Goal: Task Accomplishment & Management: Manage account settings

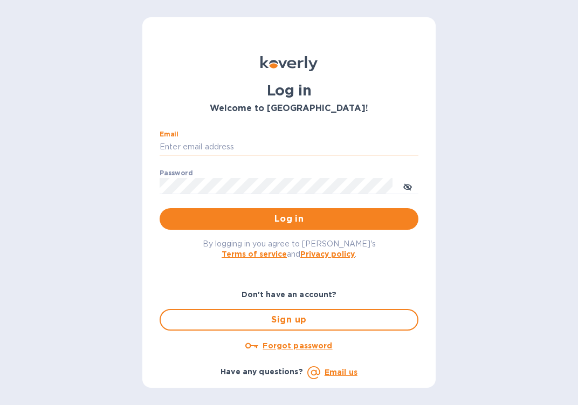
click at [326, 147] on input "Email" at bounding box center [289, 147] width 259 height 16
type input "[EMAIL_ADDRESS][DOMAIN_NAME]"
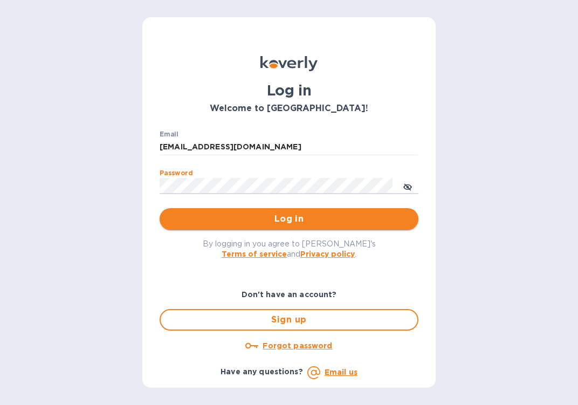
click at [187, 215] on span "Log in" at bounding box center [289, 218] width 242 height 13
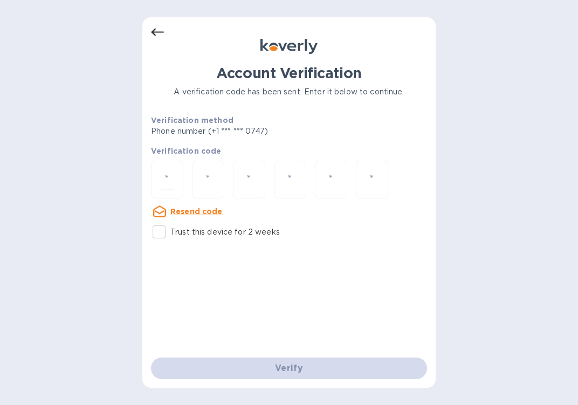
click at [173, 181] on input "number" at bounding box center [167, 180] width 14 height 20
click at [155, 234] on input "Trust this device for 2 weeks" at bounding box center [159, 232] width 23 height 23
checkbox input "true"
click at [173, 186] on input "number" at bounding box center [167, 180] width 14 height 20
type input "2"
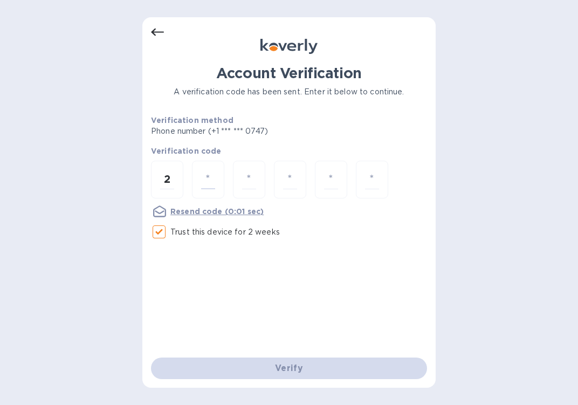
type input "2"
type input "3"
type input "8"
type input "6"
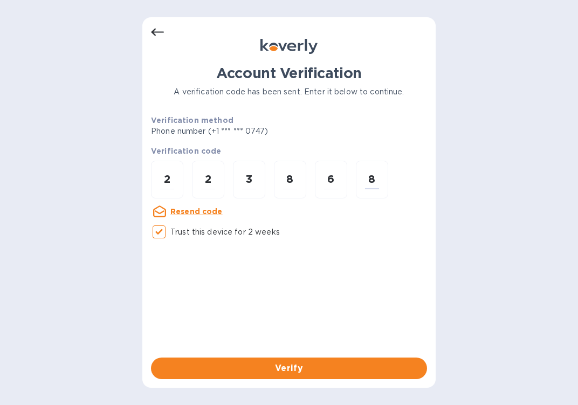
type input "8"
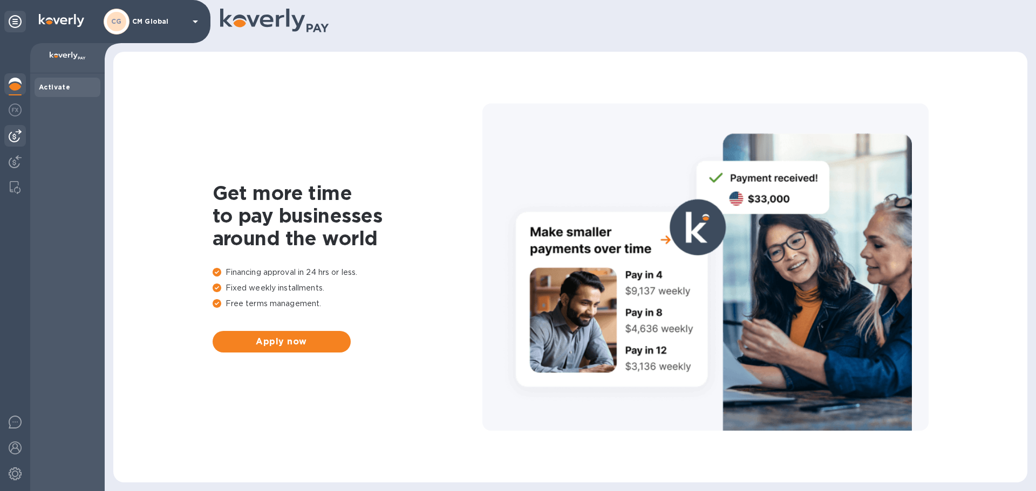
click at [11, 132] on img at bounding box center [15, 135] width 13 height 13
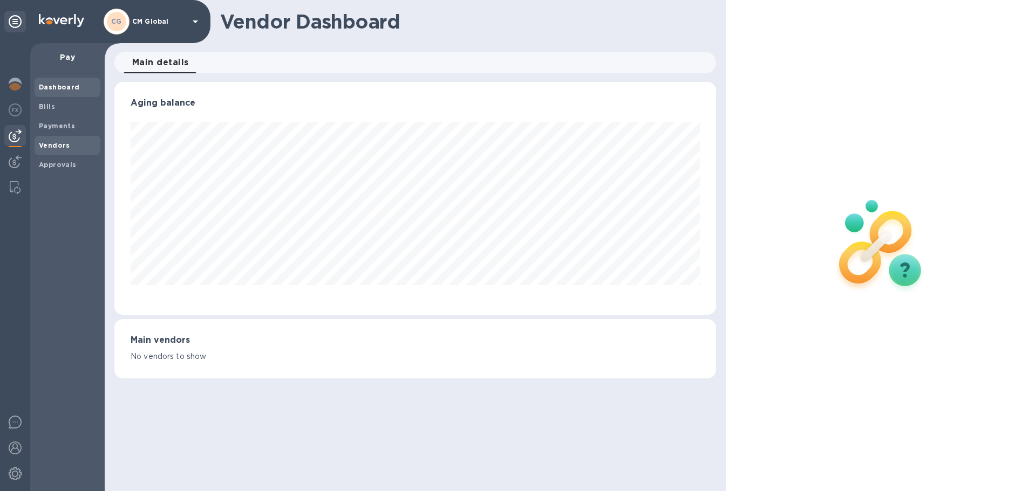
scroll to position [233, 601]
click at [49, 108] on b "Bills" at bounding box center [47, 106] width 16 height 8
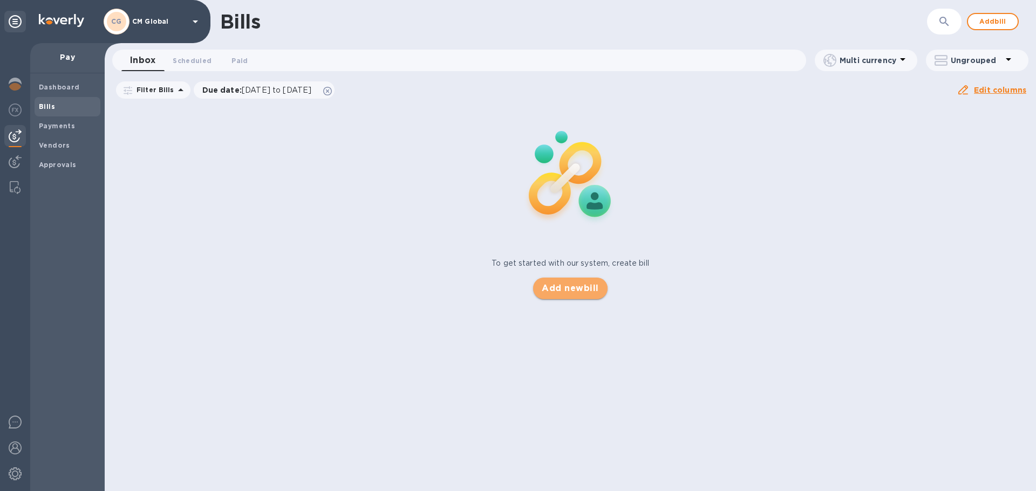
click at [578, 292] on span "Add new bill" at bounding box center [569, 288] width 57 height 13
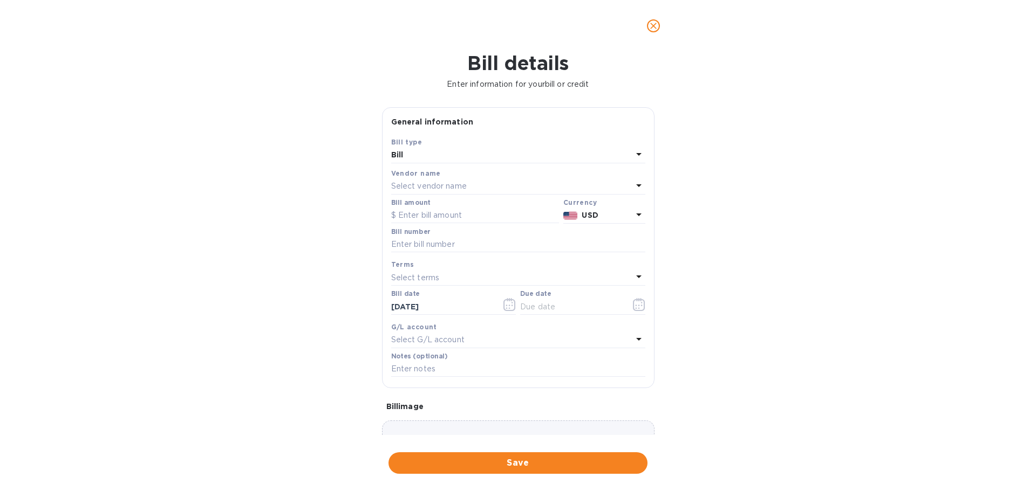
click at [451, 182] on p "Select vendor name" at bounding box center [429, 186] width 76 height 11
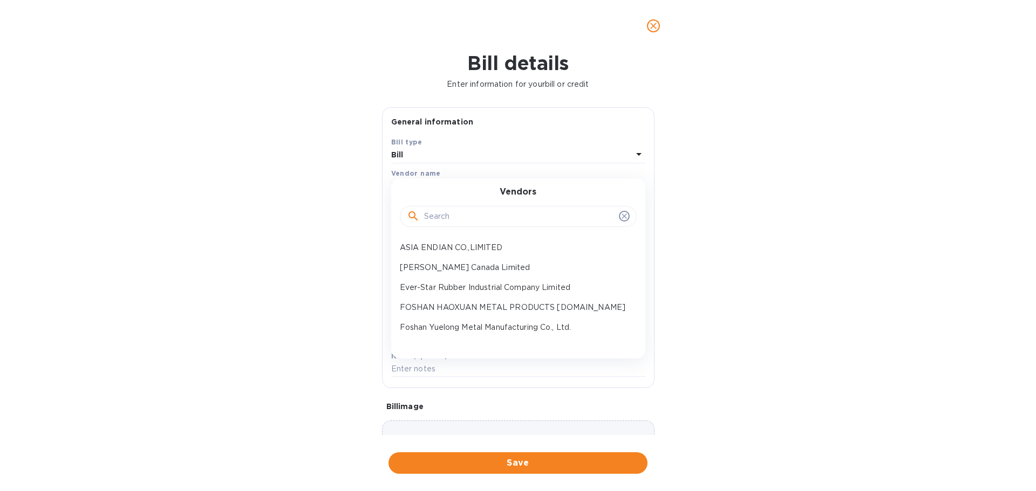
click at [506, 214] on input "text" at bounding box center [519, 217] width 190 height 16
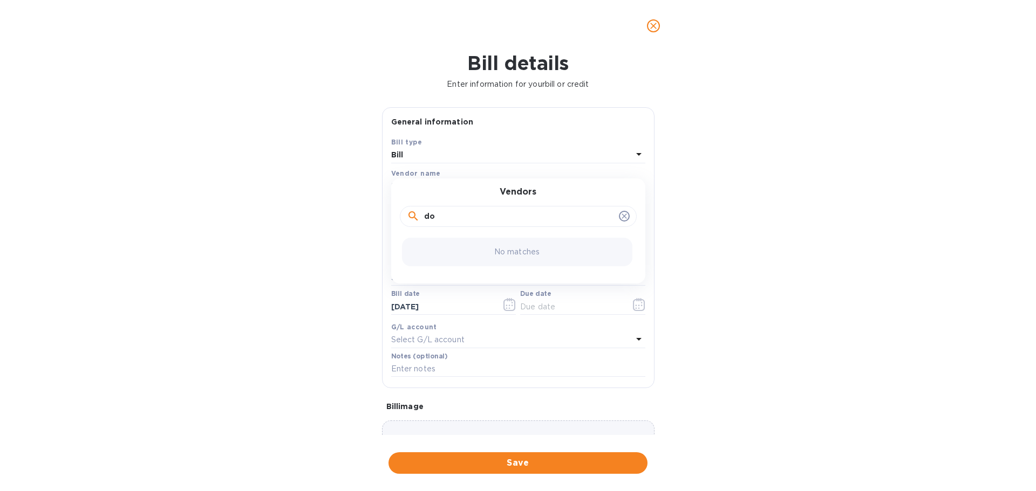
type input "d"
type input "top"
click at [478, 252] on p "HK Top Sports Goods Co Limited" at bounding box center [514, 247] width 228 height 11
click at [424, 220] on input "text" at bounding box center [475, 216] width 168 height 16
type input "962.50"
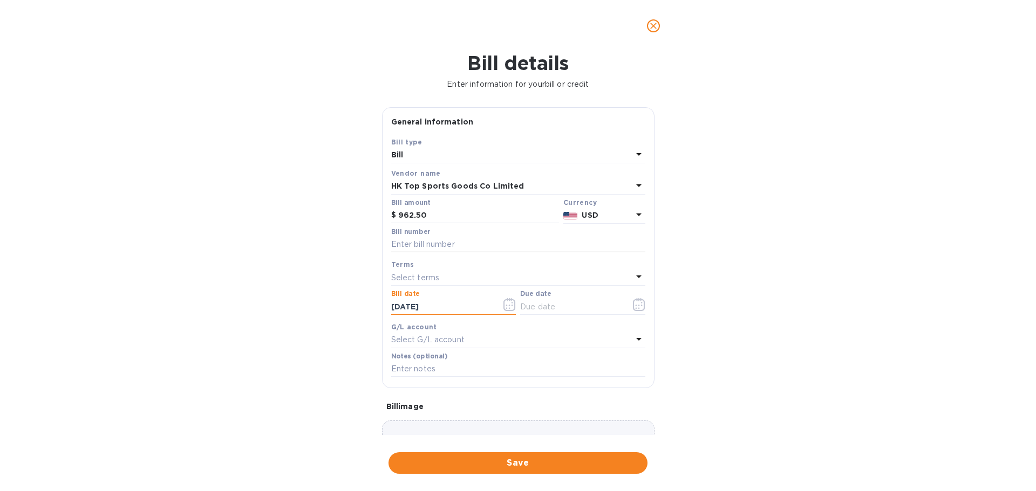
click at [478, 241] on input "text" at bounding box center [518, 245] width 254 height 16
type input "2025-0340"
click at [536, 309] on input "text" at bounding box center [571, 307] width 102 height 16
click at [578, 306] on icon "button" at bounding box center [639, 304] width 12 height 13
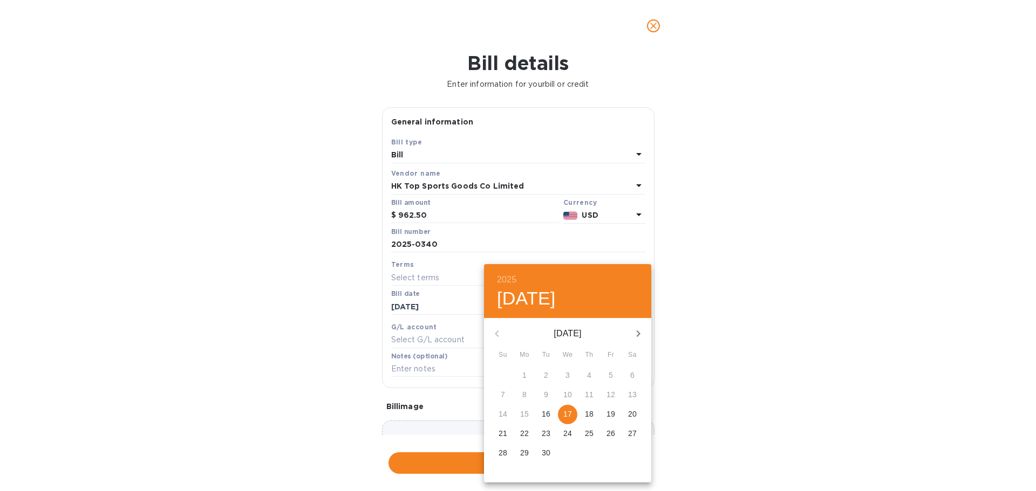
click at [567, 404] on p "17" at bounding box center [567, 414] width 9 height 11
type input "09/17/2025"
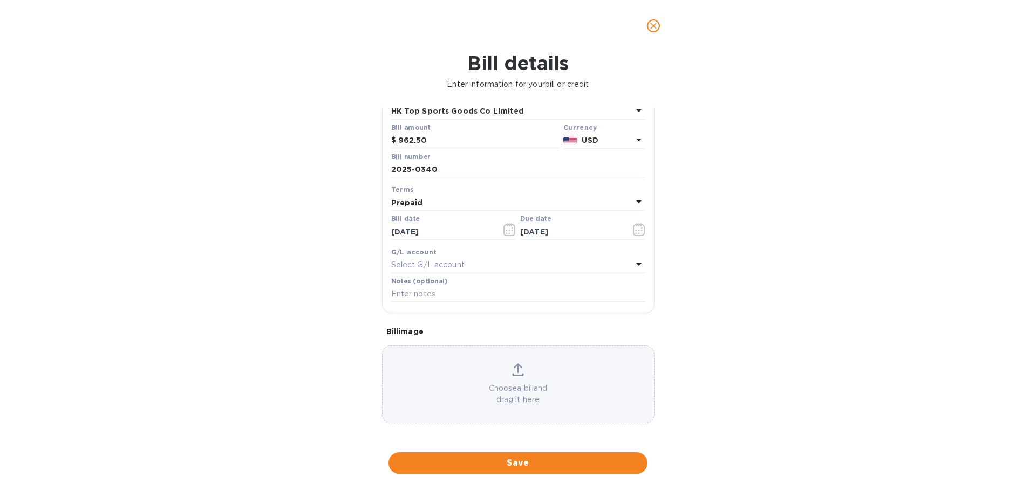
scroll to position [76, 0]
drag, startPoint x: 515, startPoint y: 287, endPoint x: 521, endPoint y: 288, distance: 6.6
click at [515, 287] on input "text" at bounding box center [518, 293] width 254 height 16
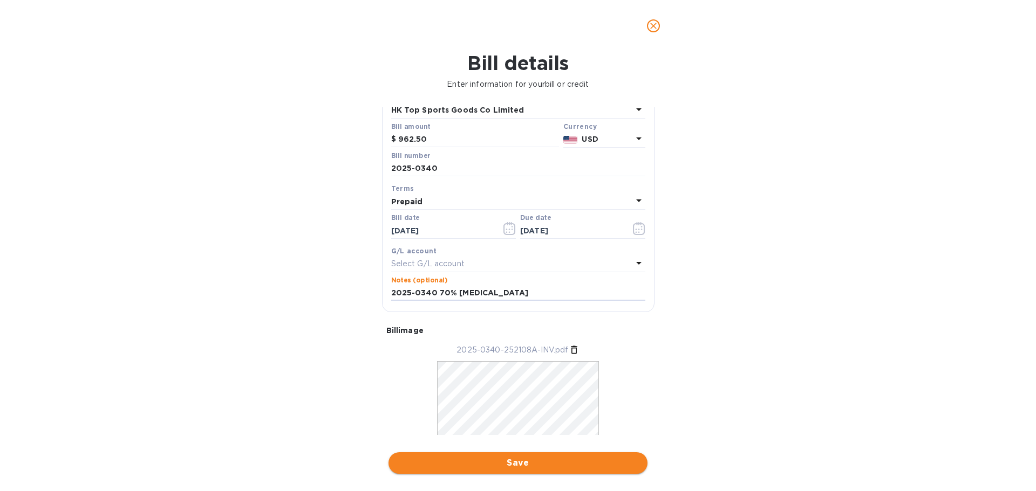
type input "2025-0340 70% bal"
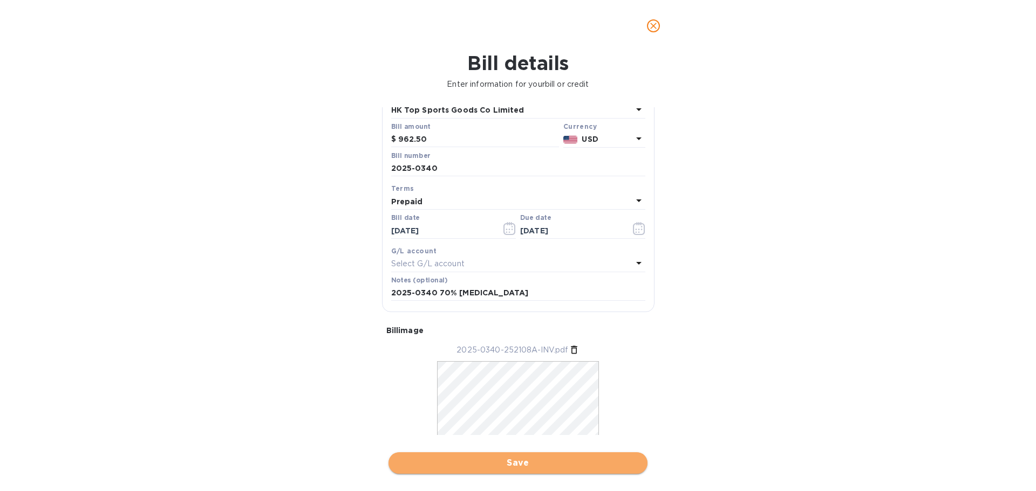
click at [499, 404] on button "Save" at bounding box center [517, 463] width 259 height 22
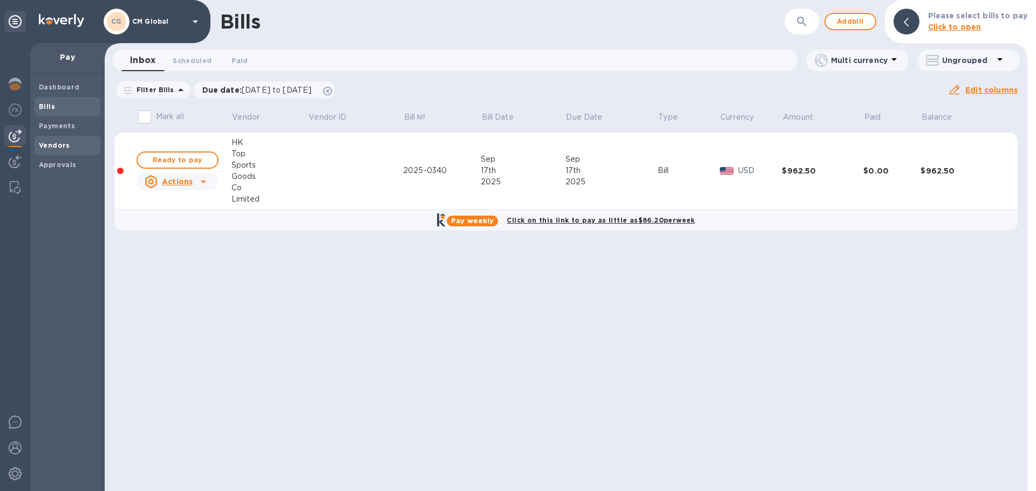
click at [50, 148] on b "Vendors" at bounding box center [54, 145] width 31 height 8
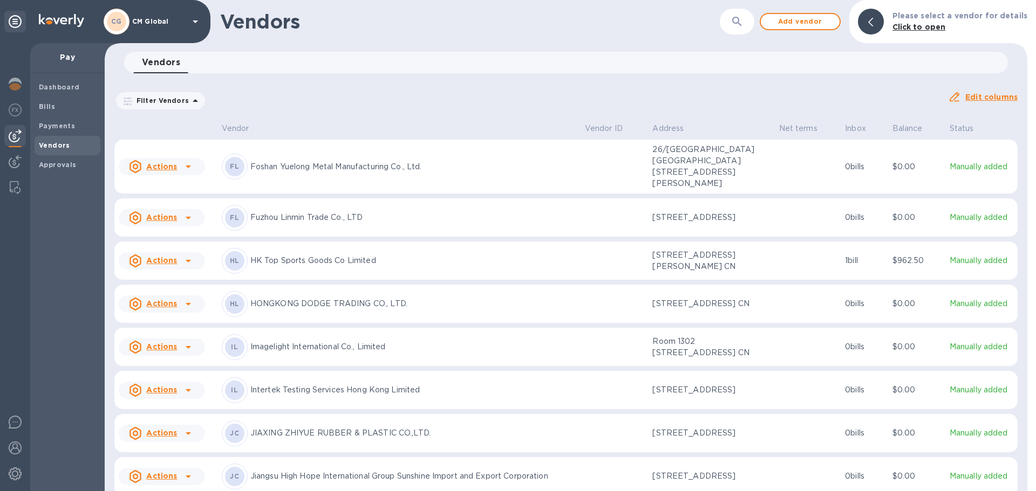
scroll to position [270, 0]
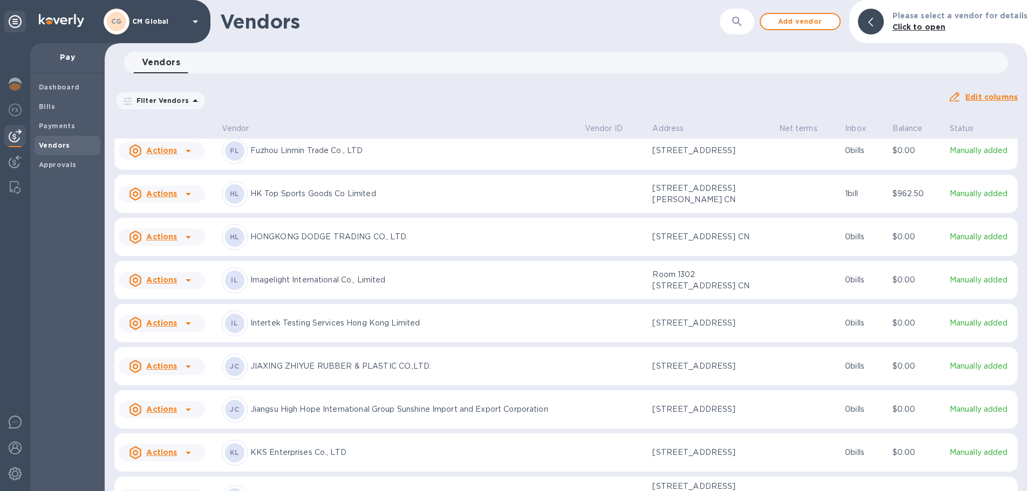
click at [315, 200] on p "HK Top Sports Goods Co Limited" at bounding box center [413, 193] width 326 height 11
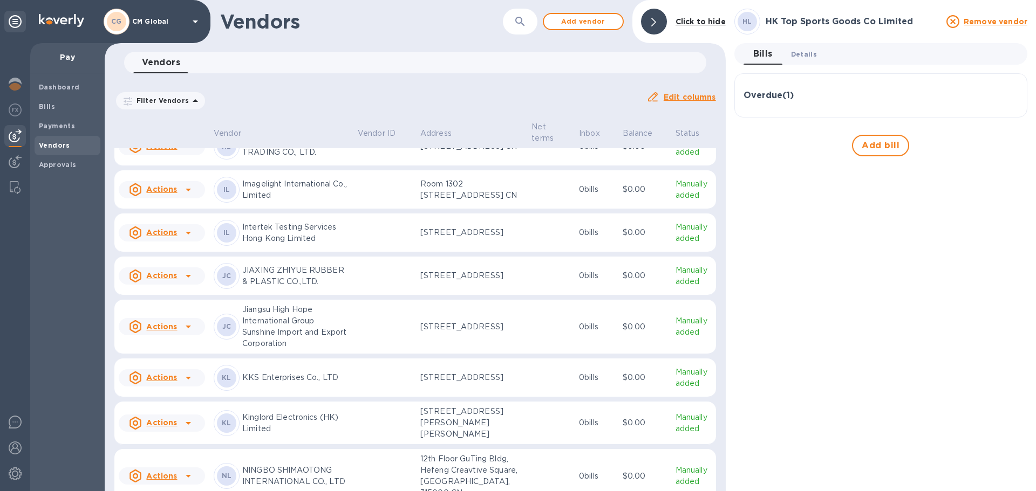
click at [578, 59] on span "Details 0" at bounding box center [804, 54] width 26 height 11
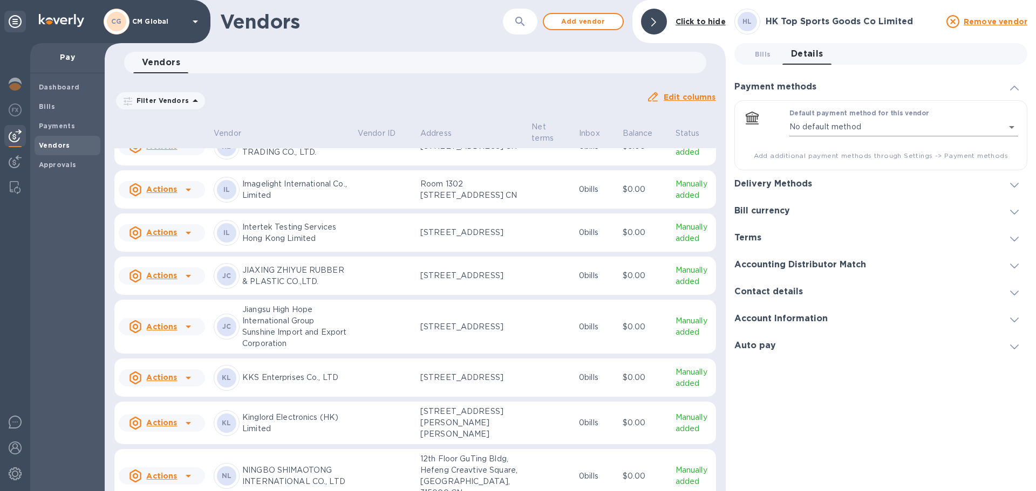
click at [578, 127] on body "CG CM Global Pay Dashboard Bills Payments Vendors Approvals Vendors ​ Add vendo…" at bounding box center [518, 245] width 1036 height 491
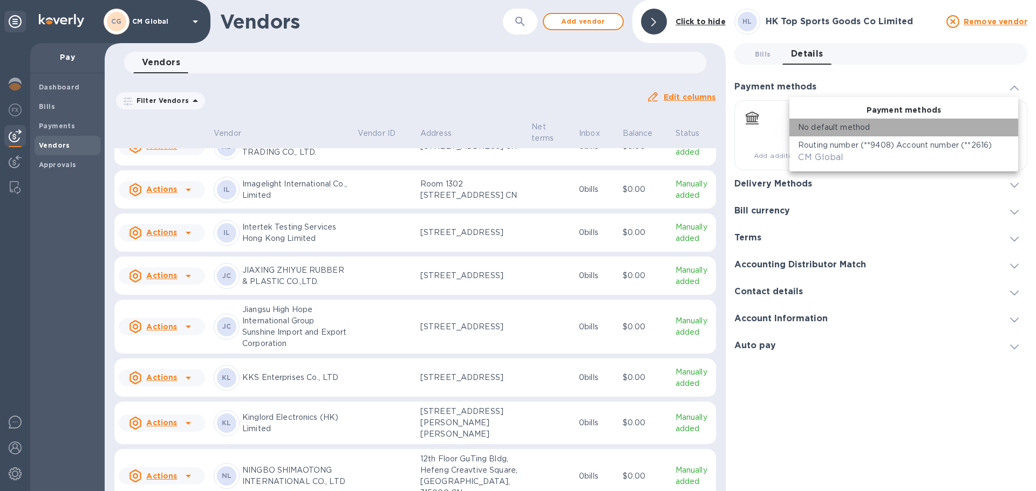
click at [578, 127] on div "No default method" at bounding box center [903, 127] width 211 height 11
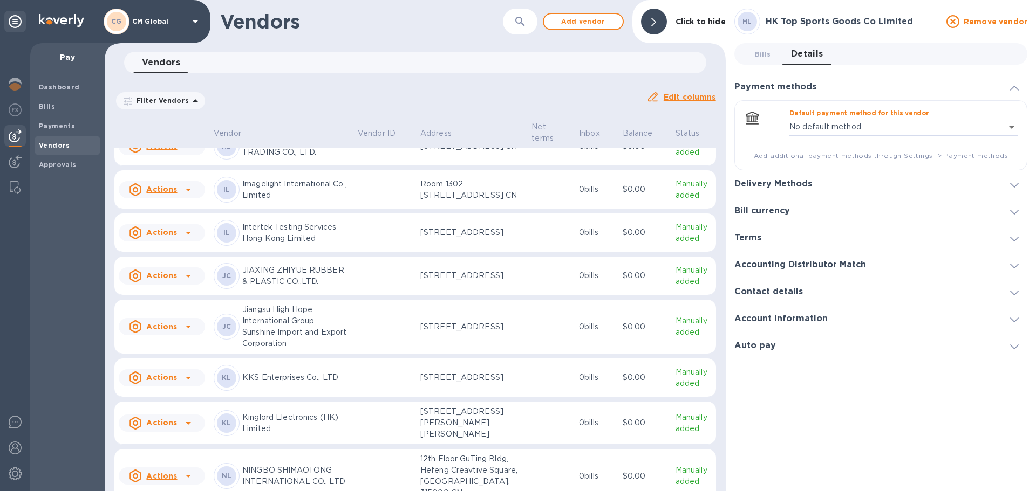
click at [578, 186] on icon at bounding box center [1014, 185] width 9 height 5
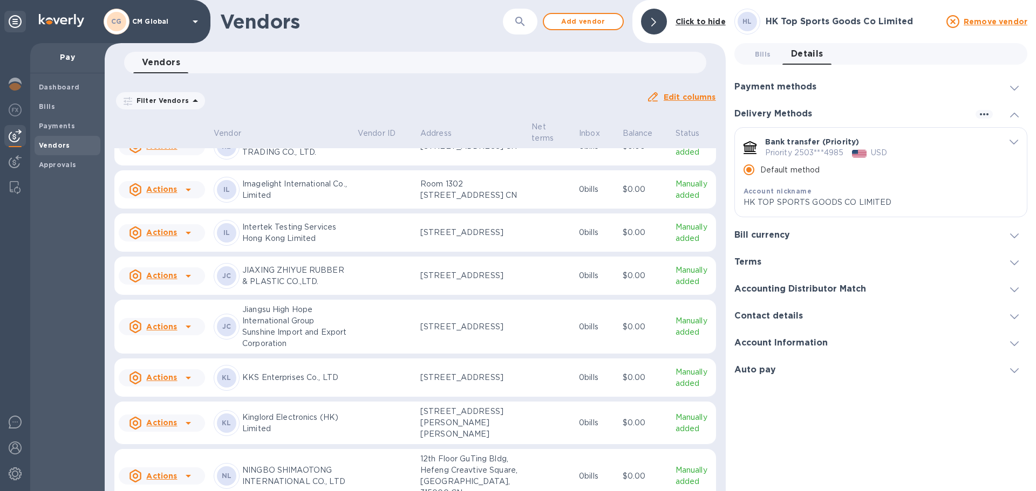
click at [578, 140] on icon "default-method" at bounding box center [1013, 142] width 9 height 5
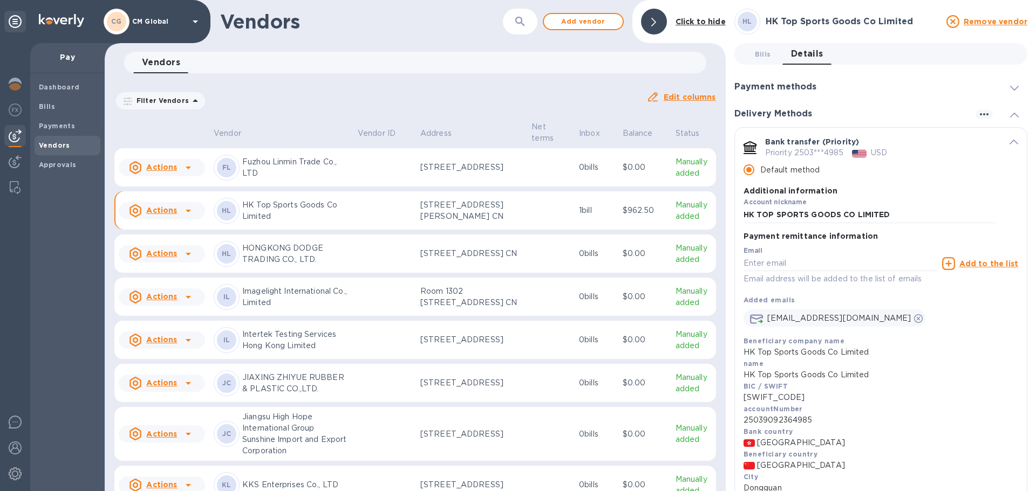
scroll to position [266, 0]
click at [296, 81] on p "FOSHAN HAOXUAN METAL PRODUCTS [DOMAIN_NAME]" at bounding box center [295, 64] width 107 height 34
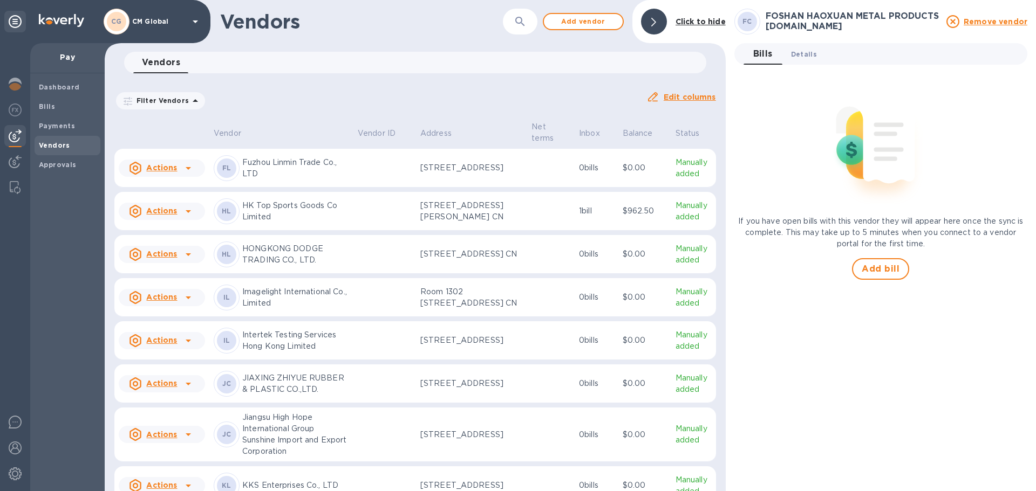
click at [578, 53] on span "Details 0" at bounding box center [804, 54] width 26 height 11
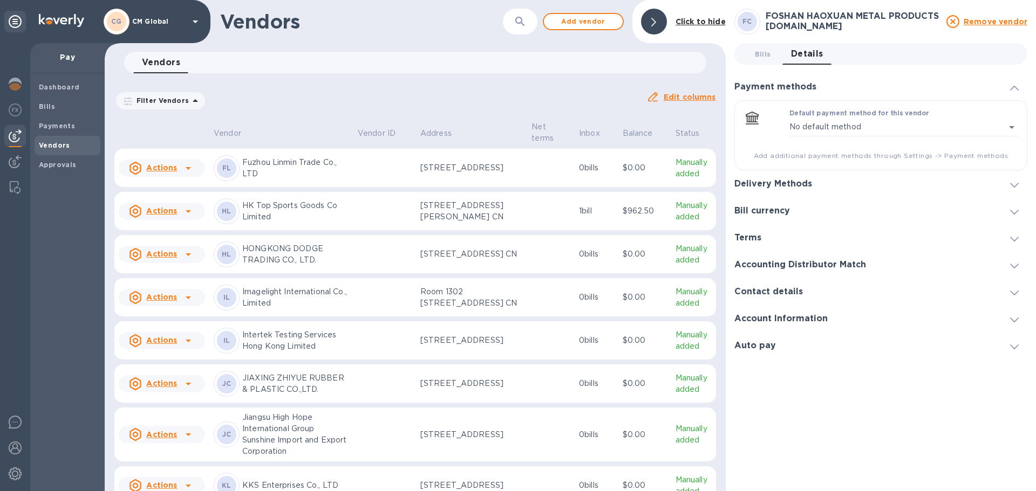
click at [578, 187] on icon at bounding box center [1014, 185] width 9 height 5
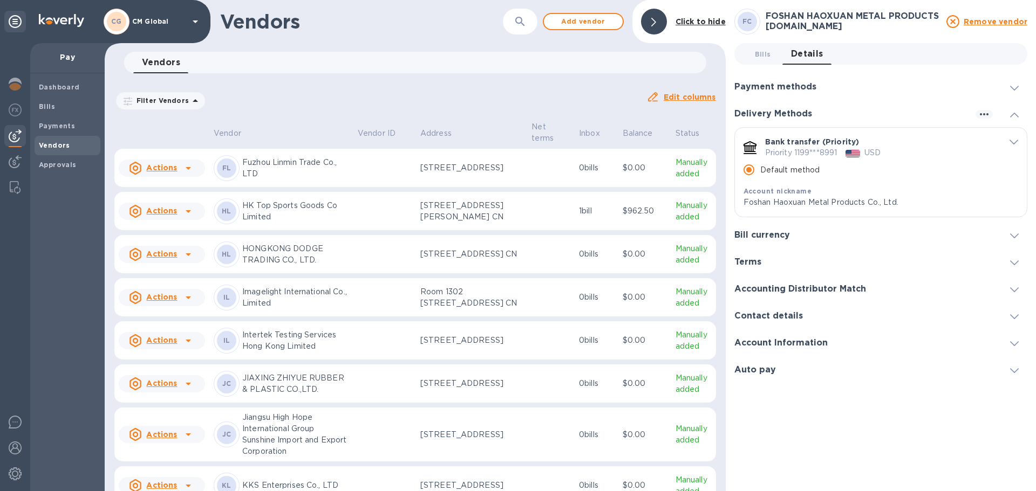
click at [578, 142] on div "default-method" at bounding box center [1006, 141] width 23 height 10
click at [578, 142] on icon "default-method" at bounding box center [1013, 142] width 9 height 5
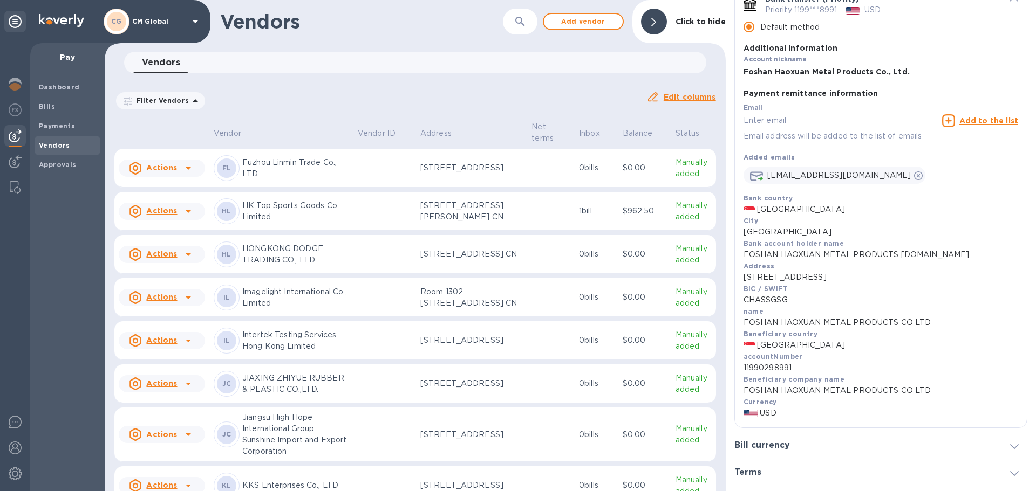
scroll to position [162, 0]
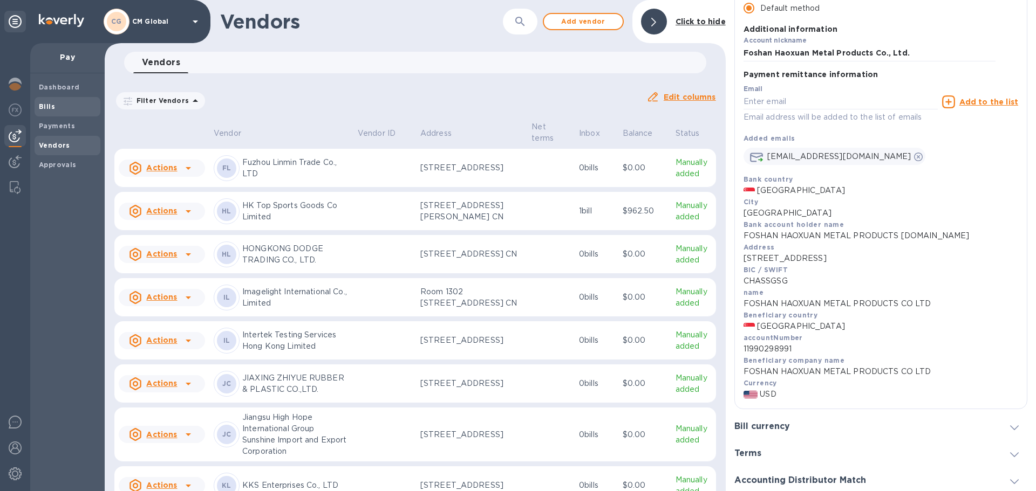
click at [44, 109] on b "Bills" at bounding box center [47, 106] width 16 height 8
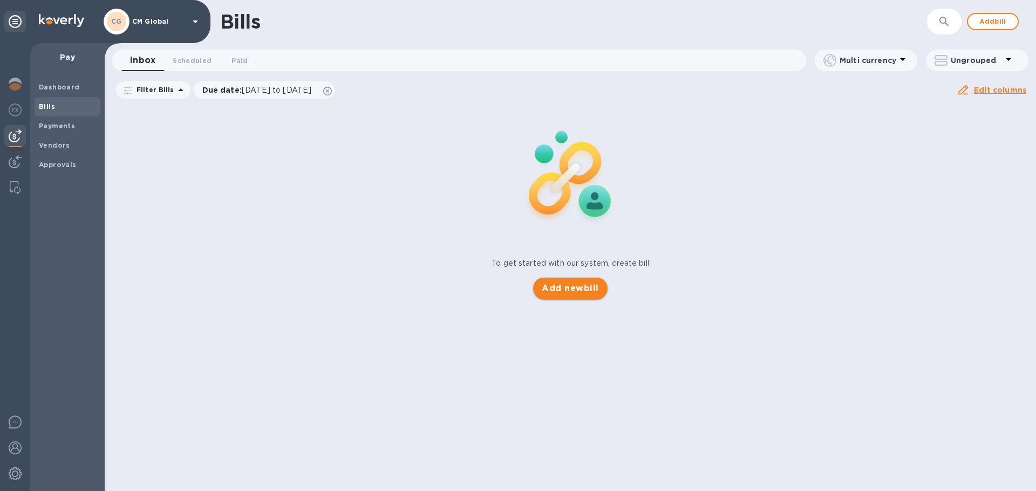
click at [578, 293] on span "Add new bill" at bounding box center [569, 288] width 57 height 13
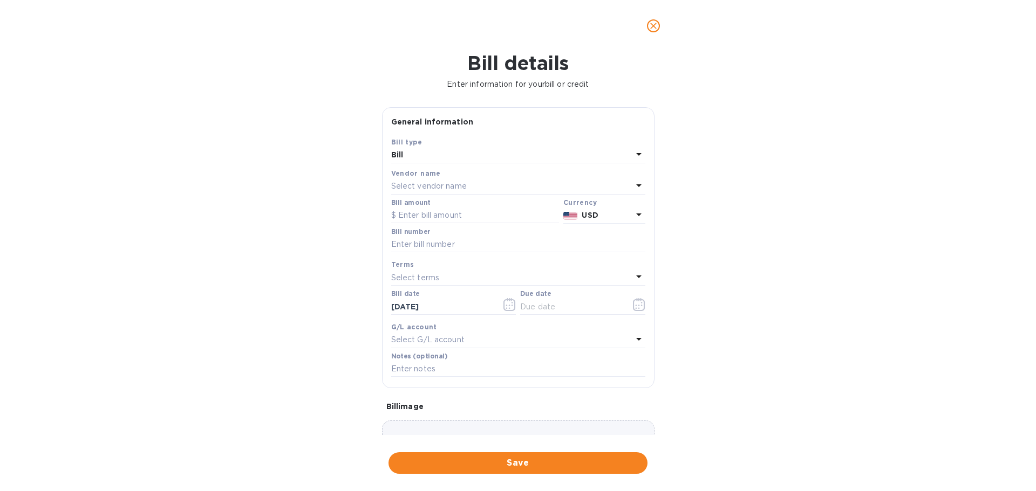
click at [425, 183] on p "Select vendor name" at bounding box center [429, 186] width 76 height 11
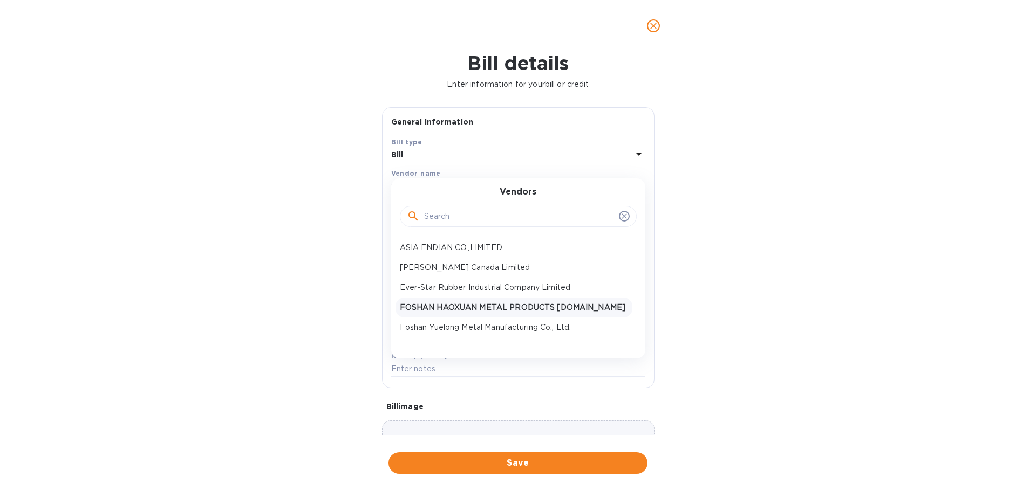
click at [437, 303] on p "FOSHAN HAOXUAN METAL PRODUCTS [DOMAIN_NAME]" at bounding box center [514, 307] width 228 height 11
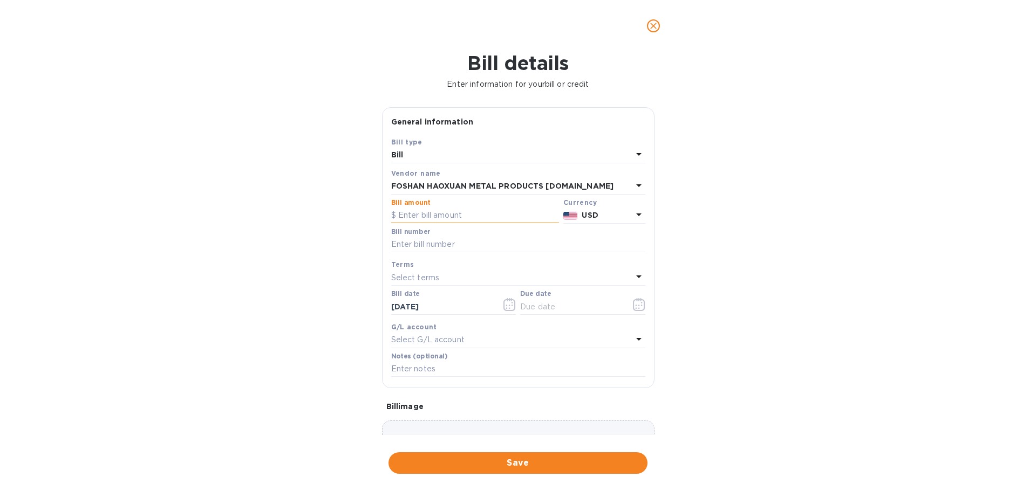
click at [453, 218] on input "text" at bounding box center [475, 216] width 168 height 16
click at [487, 216] on input "text" at bounding box center [475, 216] width 168 height 16
type input "14,826.18"
type input "2025-0306 70% bal + shipping"
click at [444, 285] on div "Select terms" at bounding box center [511, 277] width 241 height 15
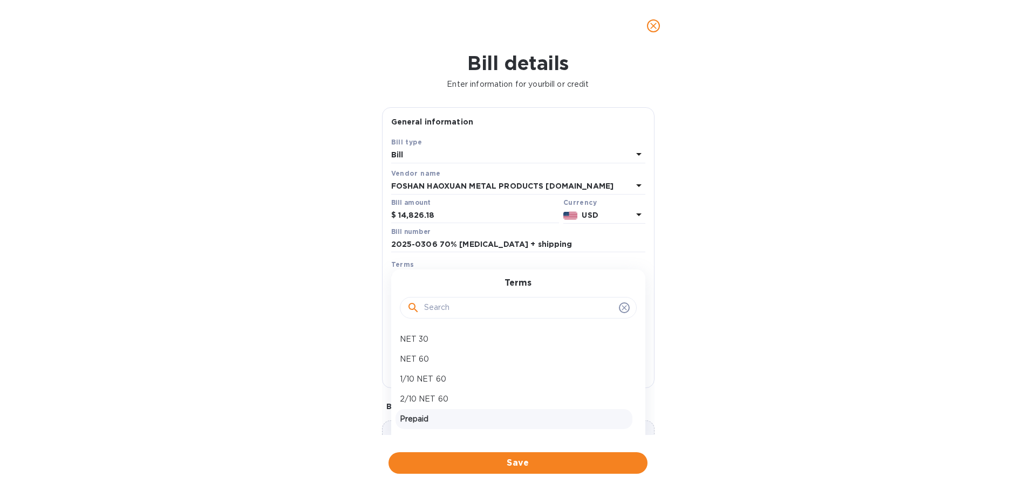
click at [421, 404] on p "Prepaid" at bounding box center [514, 419] width 228 height 11
type input "09/17/2025"
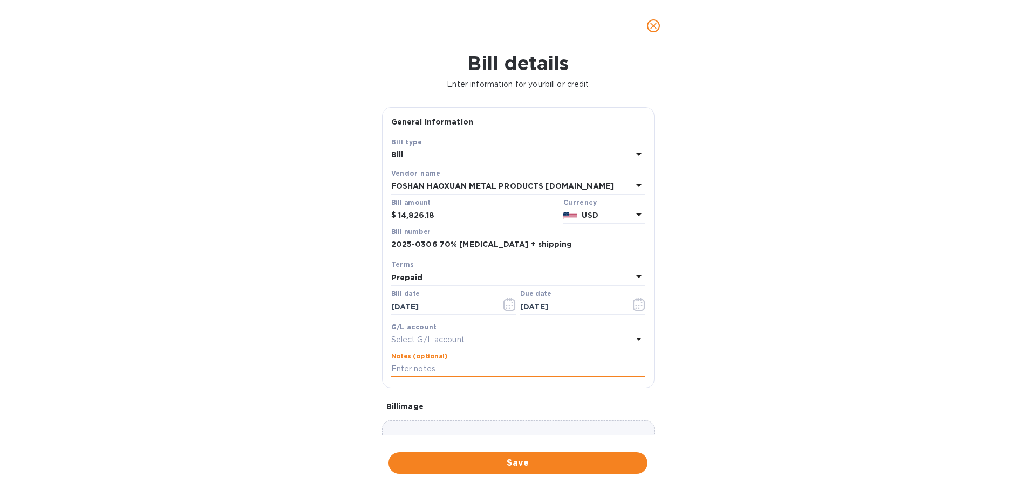
click at [432, 369] on input "text" at bounding box center [518, 369] width 254 height 16
click at [407, 249] on input "2025-0306 70% bal + shipping" at bounding box center [518, 245] width 254 height 16
drag, startPoint x: 496, startPoint y: 248, endPoint x: 371, endPoint y: 238, distance: 125.5
click at [371, 238] on div "Bill details Enter information for your bill or credit General information Save…" at bounding box center [518, 272] width 1036 height 440
click at [420, 372] on input "text" at bounding box center [518, 369] width 254 height 16
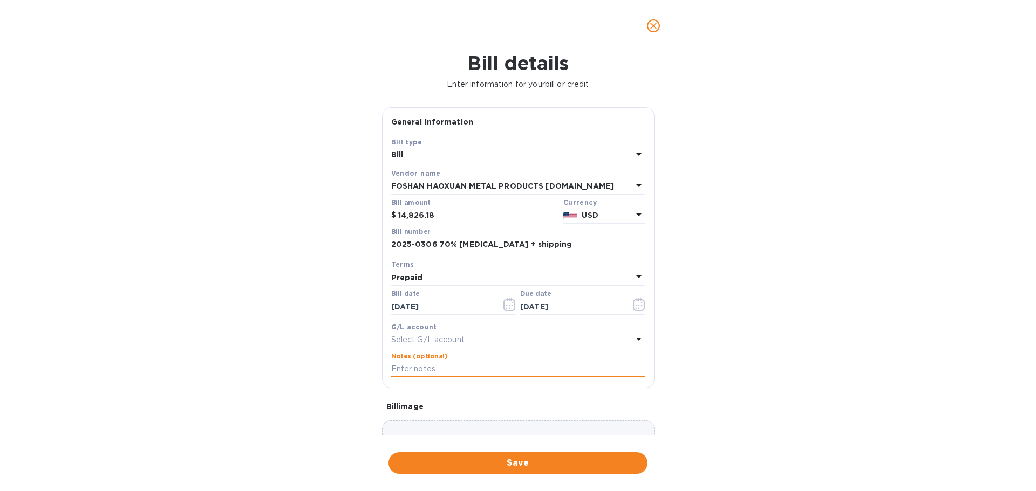
paste input "2025-0306 70% bal + shipping"
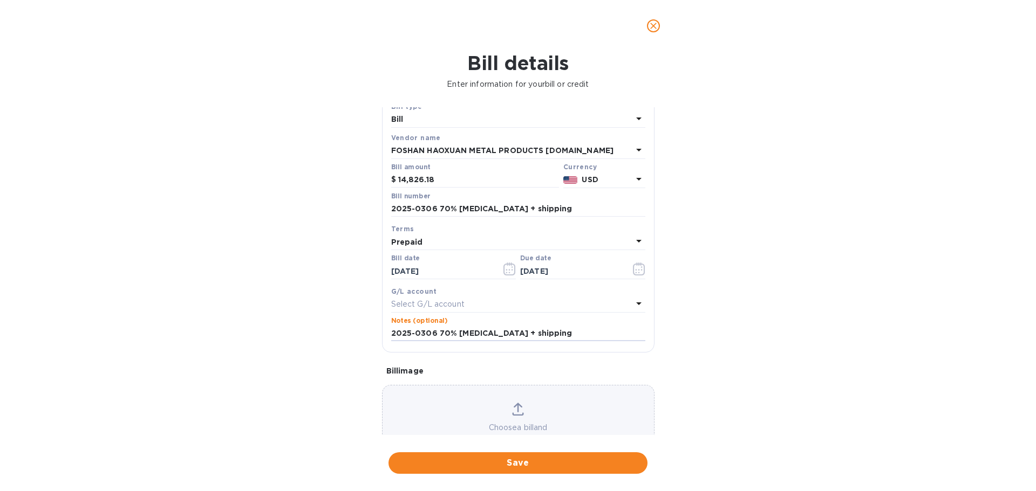
scroll to position [76, 0]
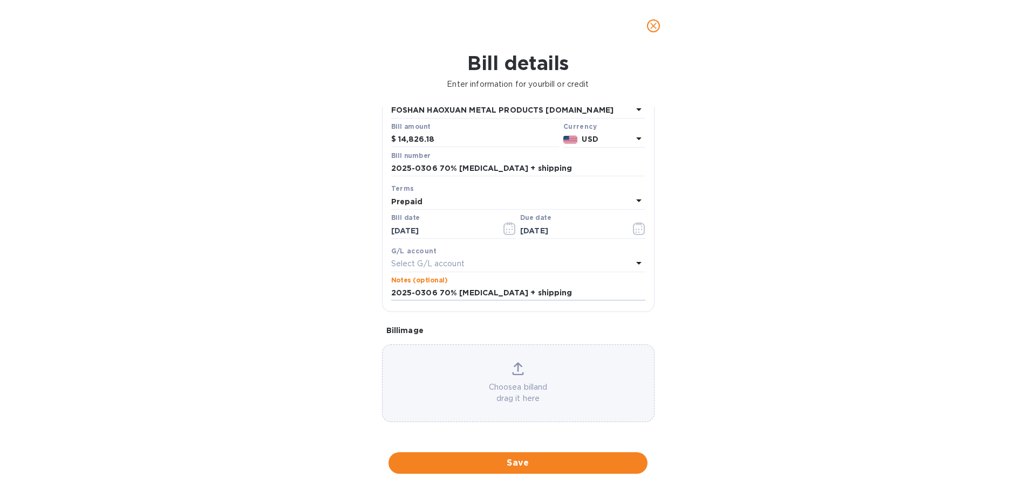
type input "2025-0306 70% bal + shipping"
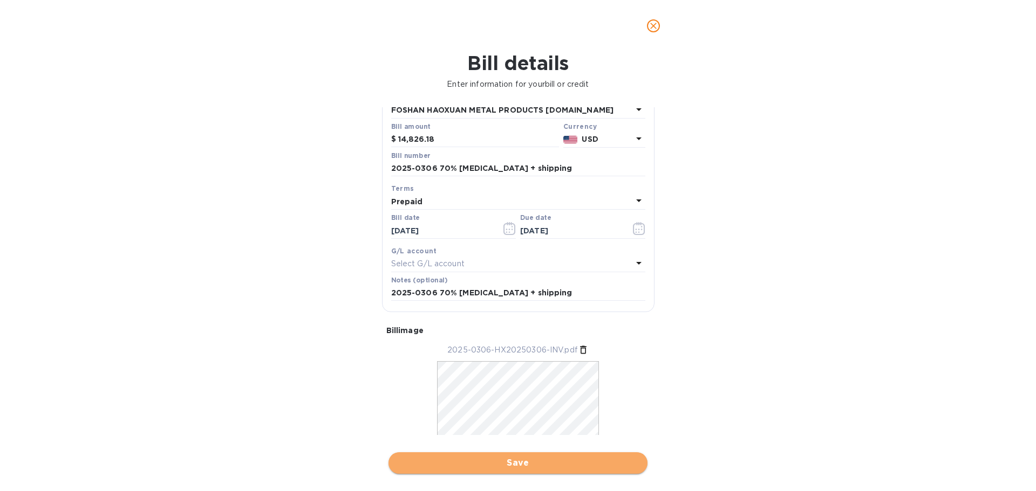
click at [523, 404] on span "Save" at bounding box center [518, 463] width 242 height 13
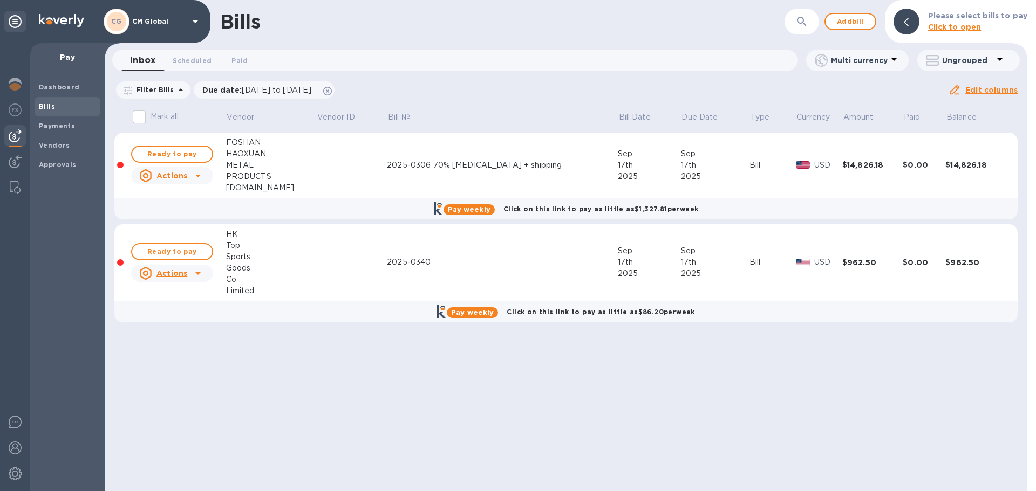
click at [51, 107] on b "Bills" at bounding box center [47, 106] width 16 height 8
click at [578, 28] on button "Add bill" at bounding box center [850, 21] width 52 height 17
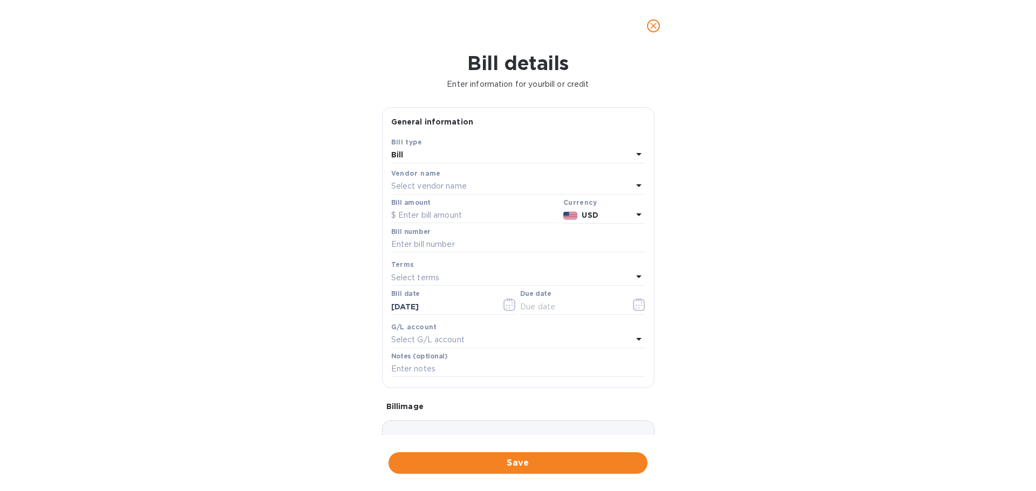
click at [409, 187] on p "Select vendor name" at bounding box center [429, 186] width 76 height 11
click at [429, 171] on b "Vendor name" at bounding box center [416, 173] width 50 height 8
click at [437, 188] on p "Select vendor name" at bounding box center [429, 186] width 76 height 11
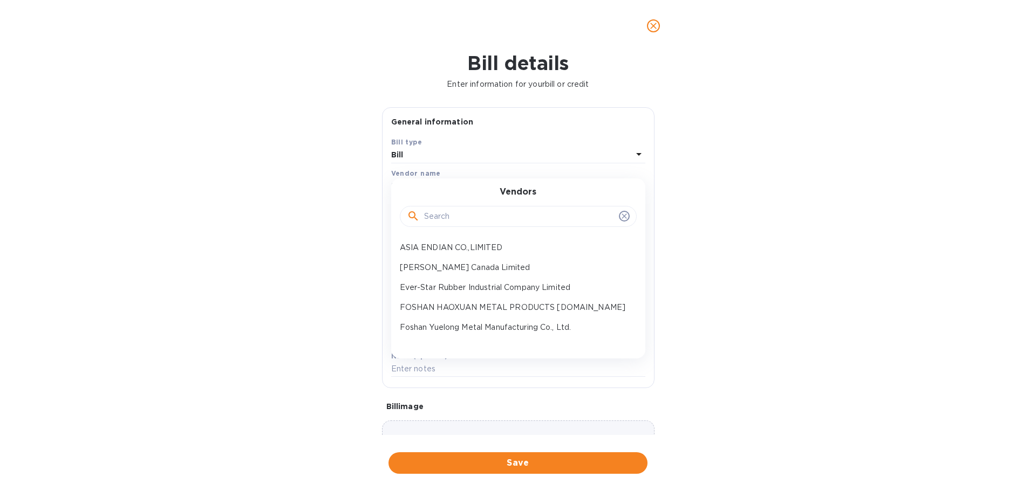
click at [465, 217] on input "text" at bounding box center [519, 217] width 190 height 16
type input "a"
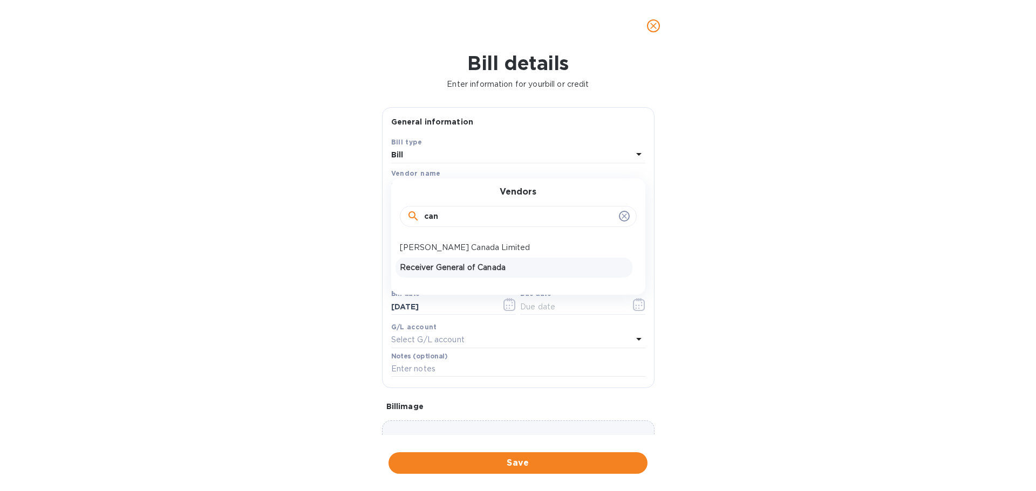
type input "can"
click at [471, 268] on p "Receiver General of Canada" at bounding box center [514, 267] width 228 height 11
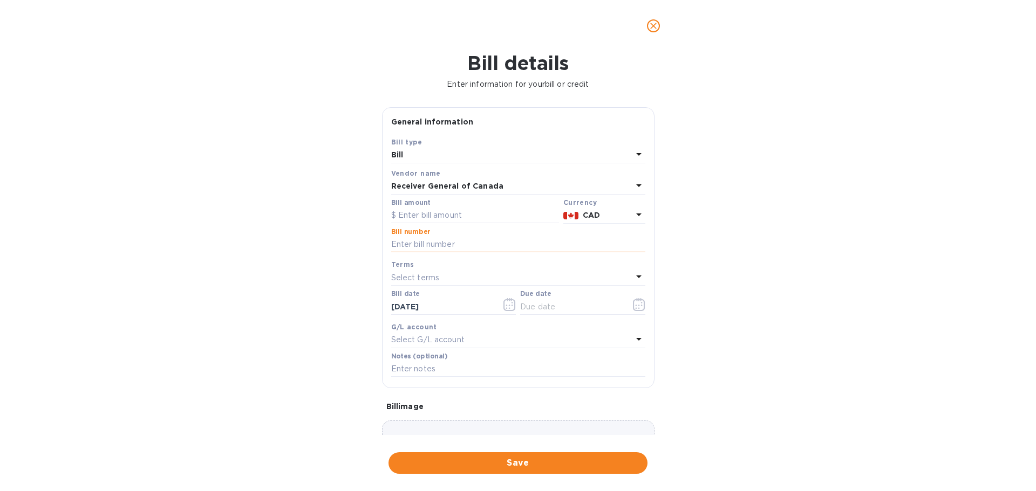
click at [474, 242] on input "text" at bounding box center [518, 245] width 254 height 16
click at [474, 211] on input "text" at bounding box center [475, 216] width 168 height 16
click at [478, 216] on input "text" at bounding box center [475, 216] width 168 height 16
type input "9,570"
click at [437, 245] on input "text" at bounding box center [518, 245] width 254 height 16
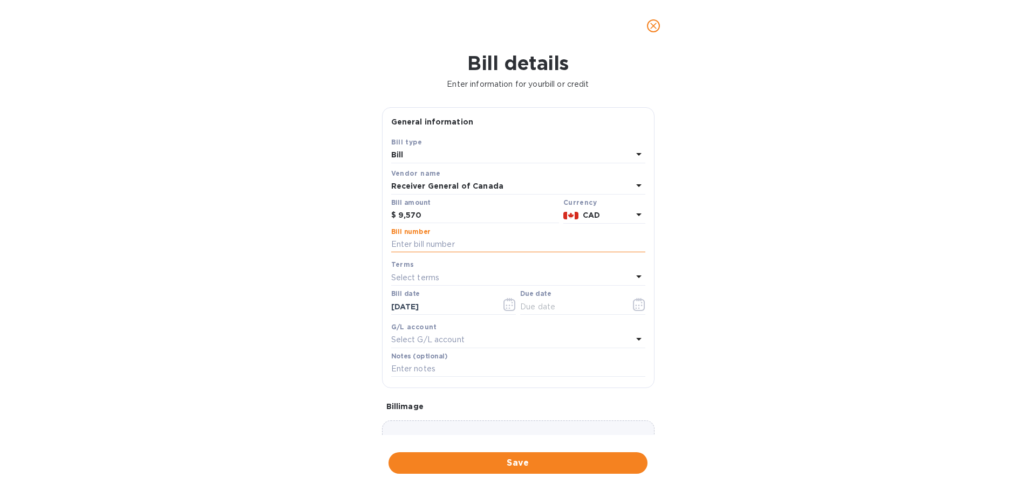
drag, startPoint x: 427, startPoint y: 251, endPoint x: 416, endPoint y: 250, distance: 10.3
click at [427, 251] on input "text" at bounding box center [518, 245] width 254 height 16
click at [402, 244] on input "text" at bounding box center [518, 245] width 254 height 16
click at [407, 242] on input "2024 HST-BTN825019870RT0001" at bounding box center [518, 245] width 254 height 16
type input "2025 Q2 HST-BTN825019870RT0001"
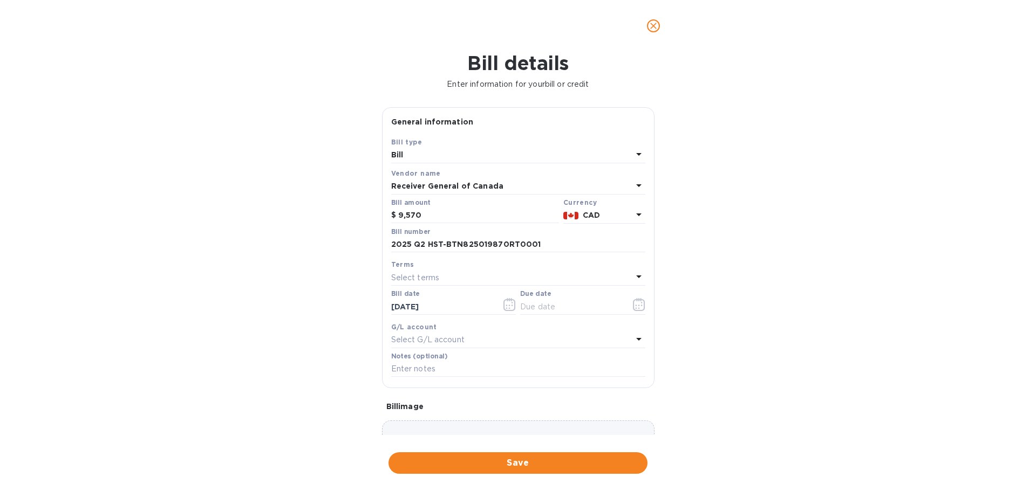
click at [578, 273] on div "Select terms" at bounding box center [511, 277] width 241 height 15
click at [413, 404] on p "Prepaid" at bounding box center [514, 419] width 228 height 11
type input "09/17/2025"
click at [467, 368] on input "text" at bounding box center [518, 369] width 254 height 16
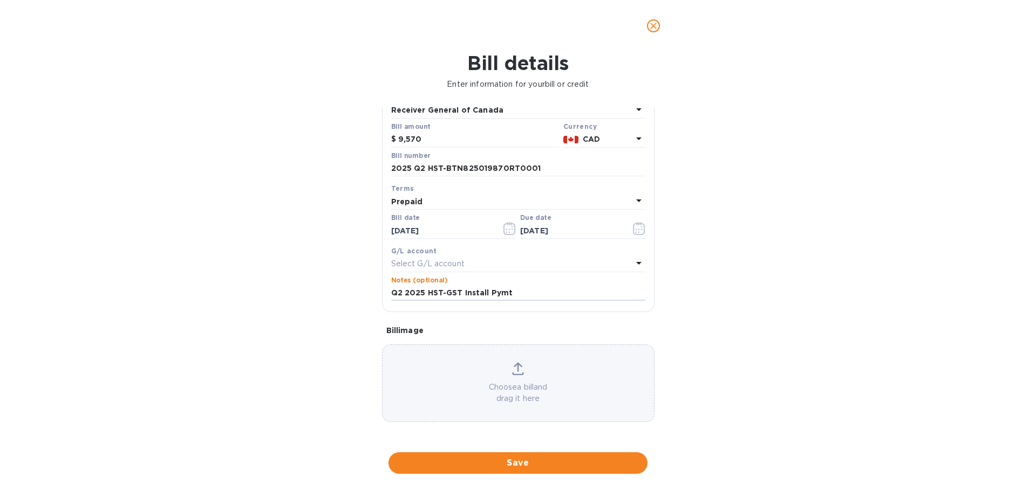
type input "Q2 2025 HST-GST Install Pymt"
click at [520, 404] on span "Save" at bounding box center [518, 463] width 242 height 13
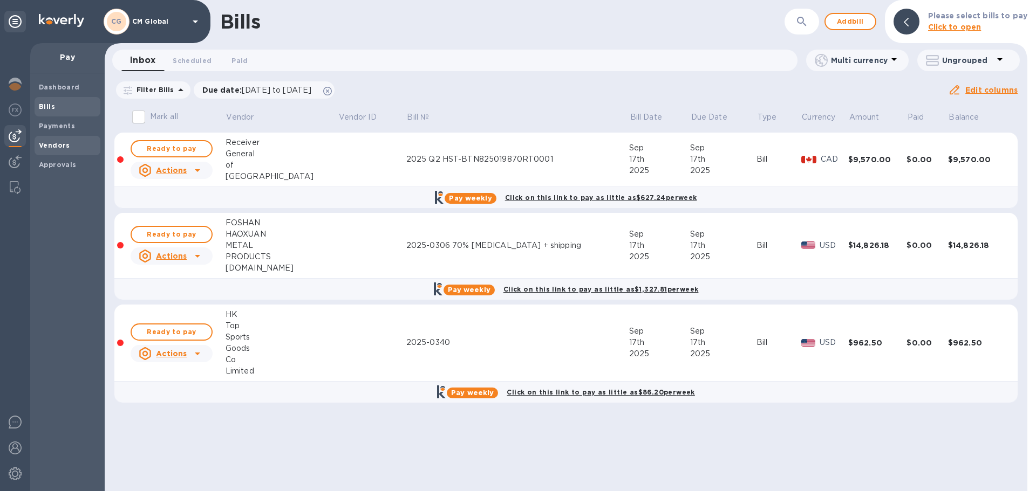
drag, startPoint x: 51, startPoint y: 147, endPoint x: 57, endPoint y: 147, distance: 6.0
click at [51, 147] on b "Vendors" at bounding box center [54, 145] width 31 height 8
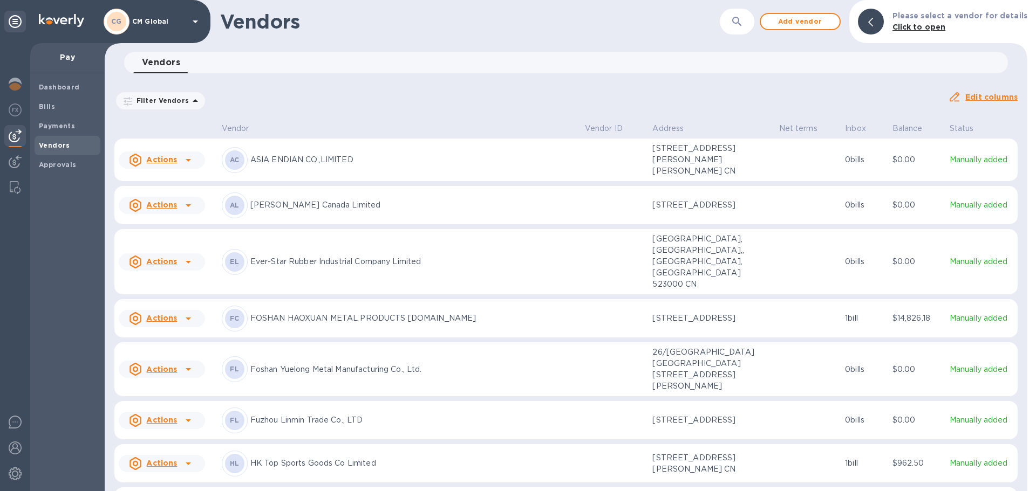
click at [190, 212] on icon at bounding box center [188, 205] width 13 height 13
click at [177, 278] on p "Add new bill" at bounding box center [174, 283] width 50 height 11
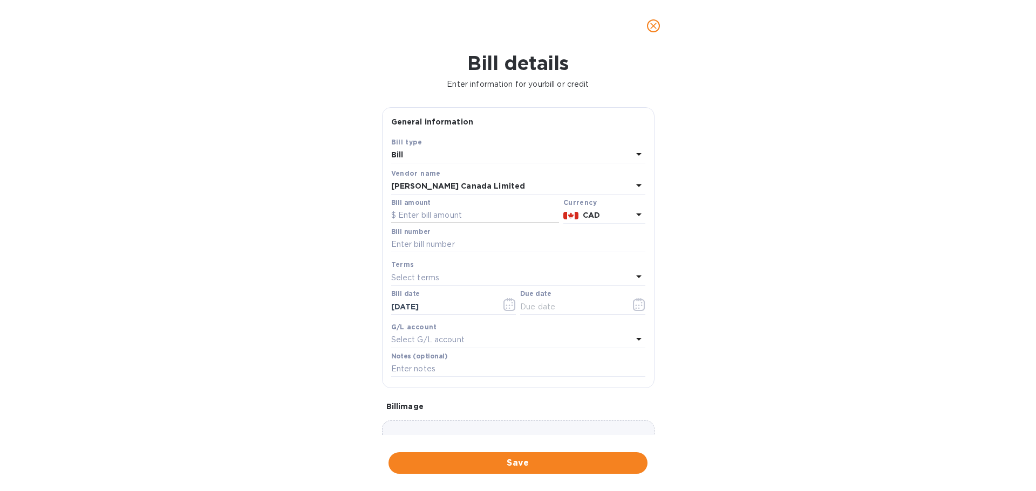
click at [472, 217] on input "text" at bounding box center [475, 216] width 168 height 16
type input "375"
drag, startPoint x: 471, startPoint y: 244, endPoint x: 372, endPoint y: 241, distance: 99.3
click at [372, 241] on div "Bill details Enter information for your bill or credit General information Save…" at bounding box center [518, 272] width 1036 height 440
type input "923197 - RPP bond"
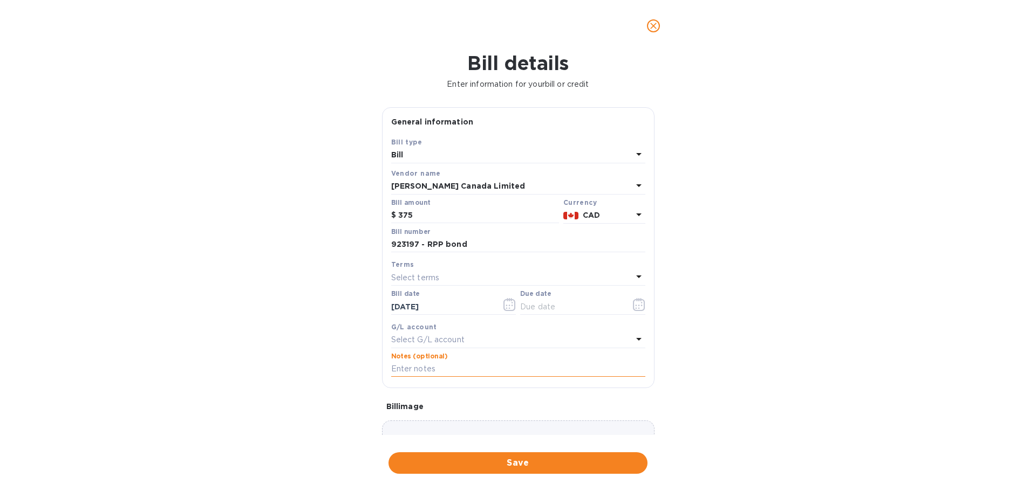
click at [398, 367] on input "text" at bounding box center [518, 369] width 254 height 16
paste input "923197 - RPP bond"
type input "923197 - RPP bond"
click at [482, 273] on div "Select terms" at bounding box center [511, 277] width 241 height 15
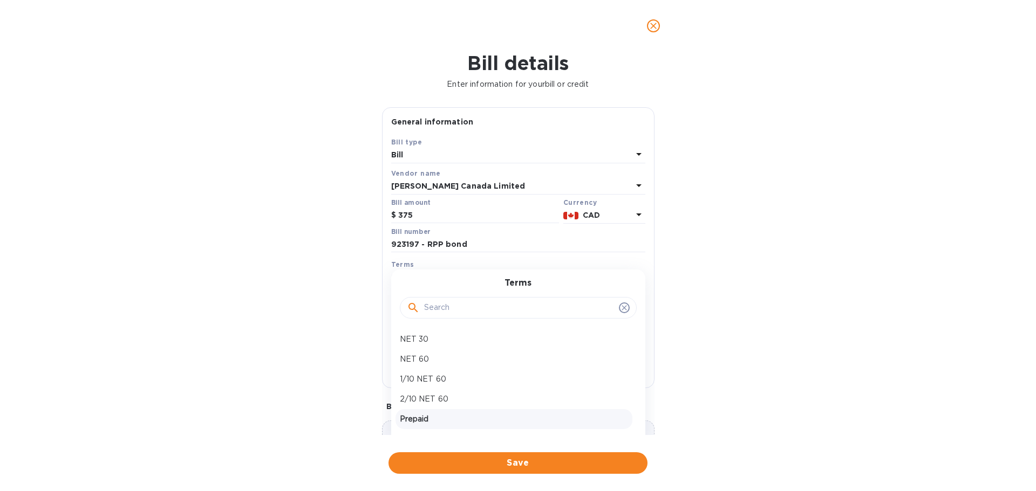
click at [423, 404] on p "Prepaid" at bounding box center [514, 419] width 228 height 11
type input "09/17/2025"
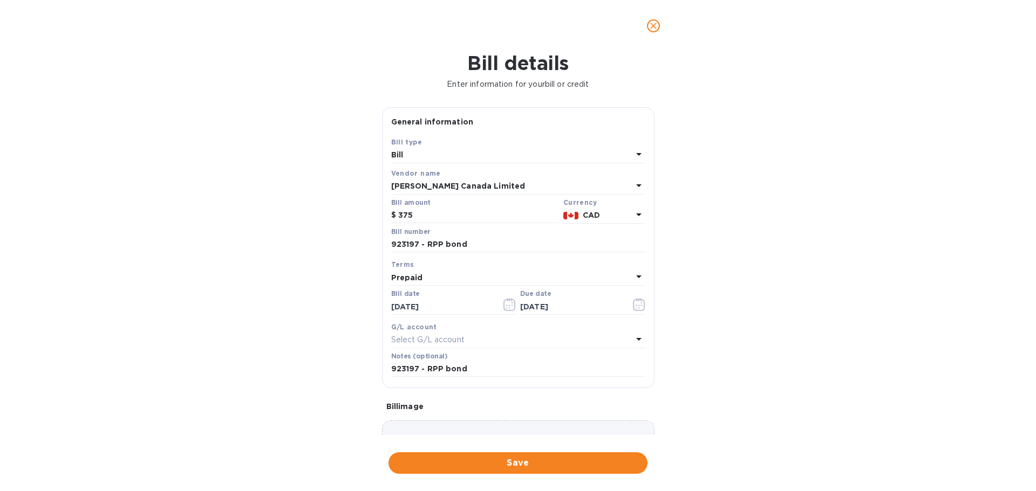
scroll to position [76, 0]
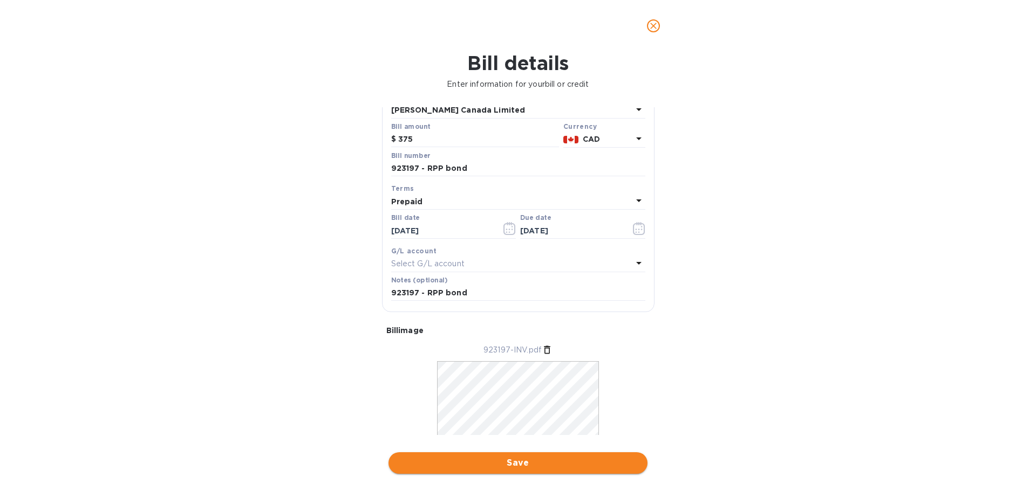
click at [514, 404] on span "Save" at bounding box center [518, 463] width 242 height 13
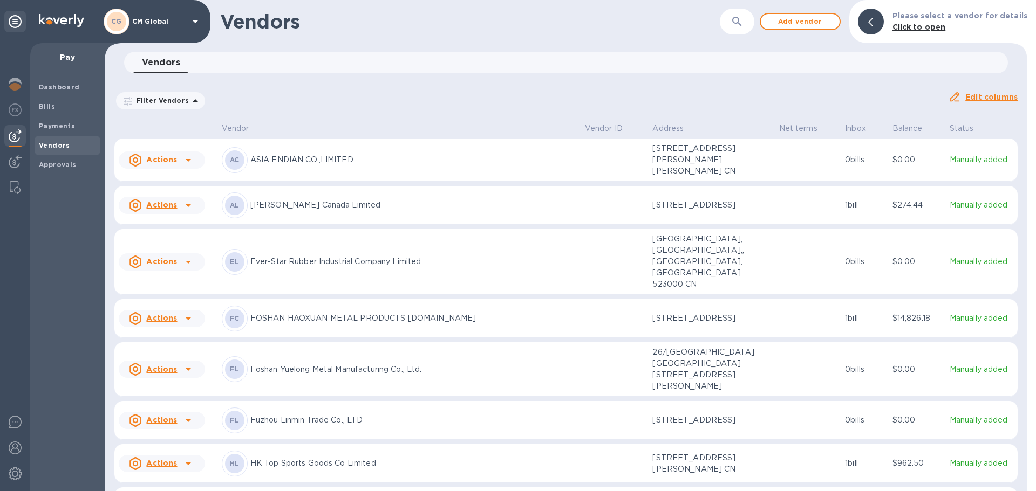
click at [164, 209] on u "Actions" at bounding box center [161, 205] width 31 height 9
click at [355, 211] on p "[PERSON_NAME] Canada Limited" at bounding box center [413, 205] width 326 height 11
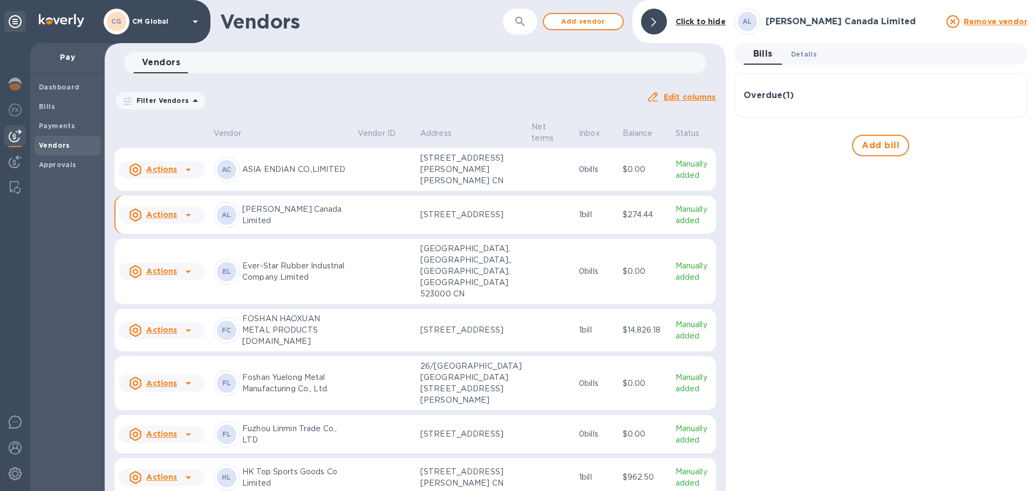
drag, startPoint x: 795, startPoint y: 56, endPoint x: 803, endPoint y: 59, distance: 8.9
click at [578, 57] on span "Details 0" at bounding box center [804, 54] width 26 height 11
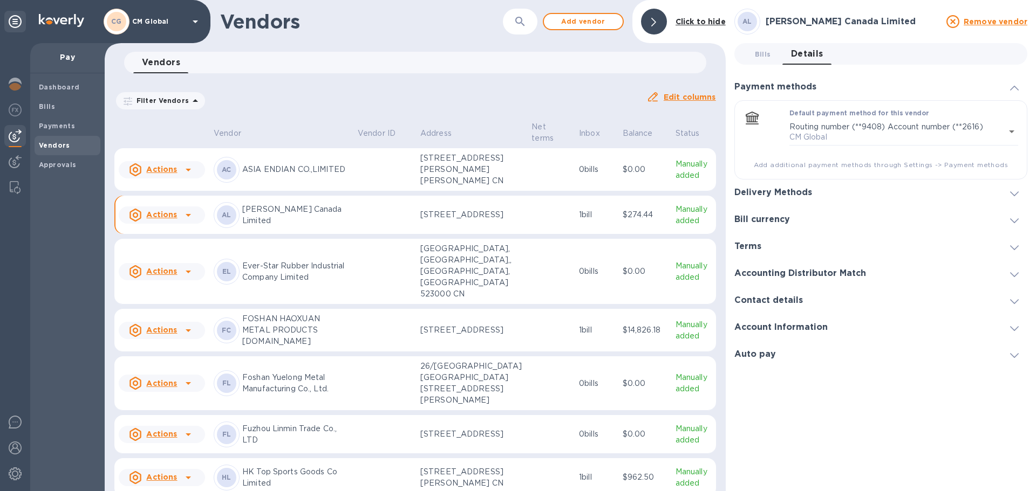
click at [578, 200] on div "Delivery Methods" at bounding box center [880, 193] width 293 height 27
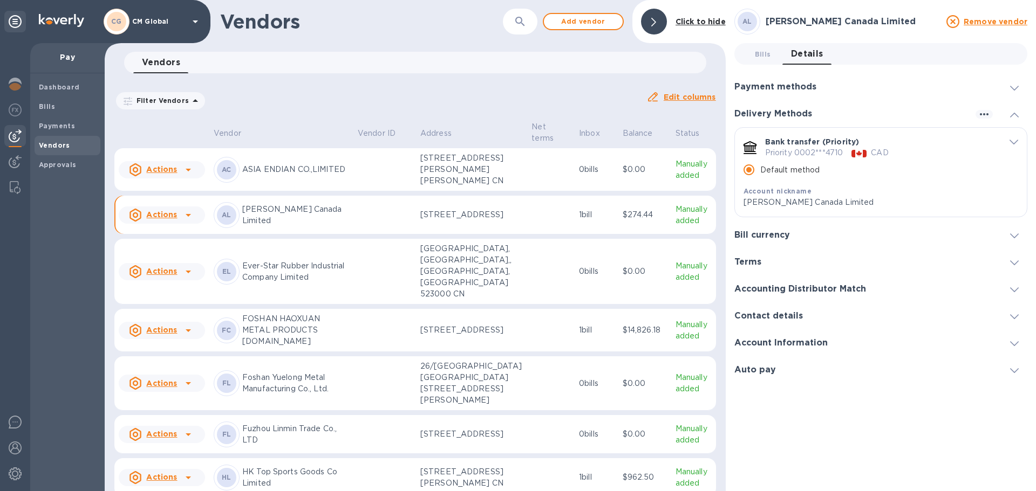
click at [578, 143] on icon "default-method" at bounding box center [1013, 142] width 9 height 5
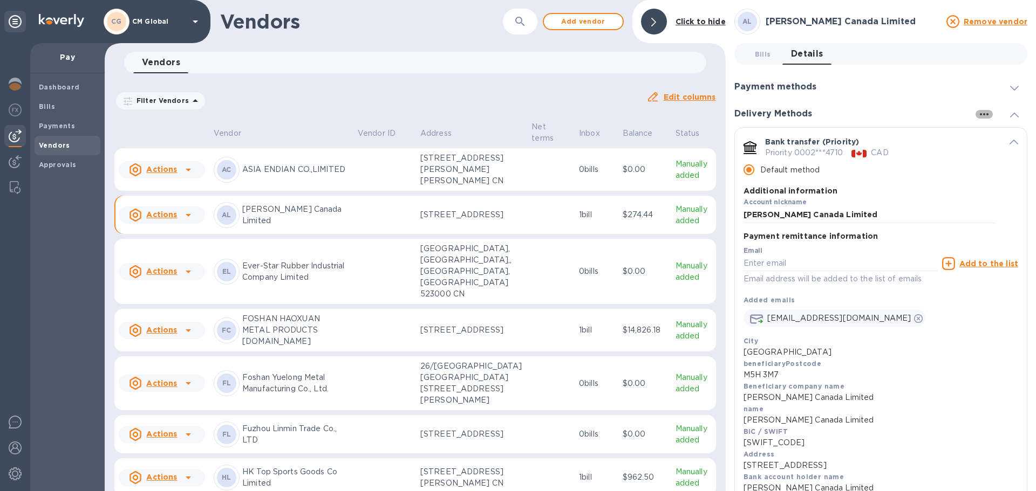
click at [578, 116] on icon "button" at bounding box center [983, 114] width 13 height 13
click at [578, 310] on div at bounding box center [518, 245] width 1036 height 491
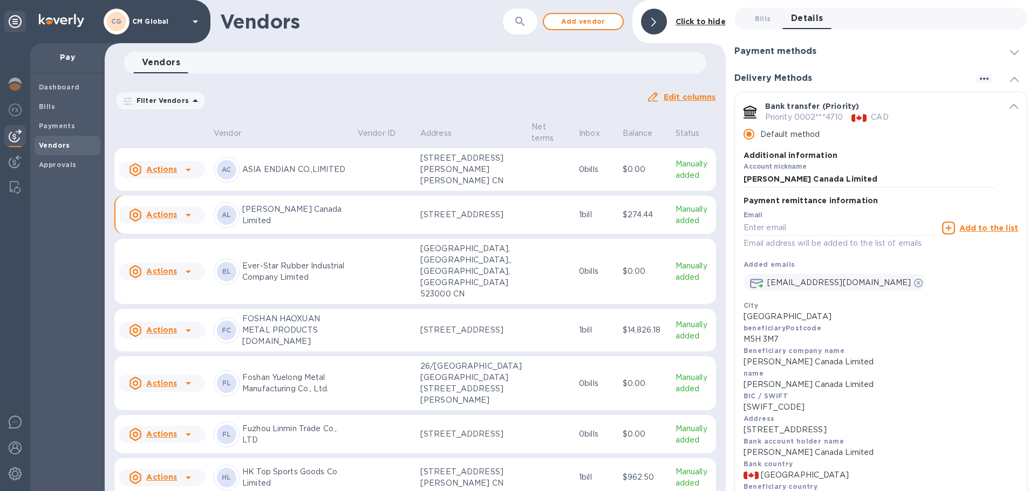
scroll to position [54, 0]
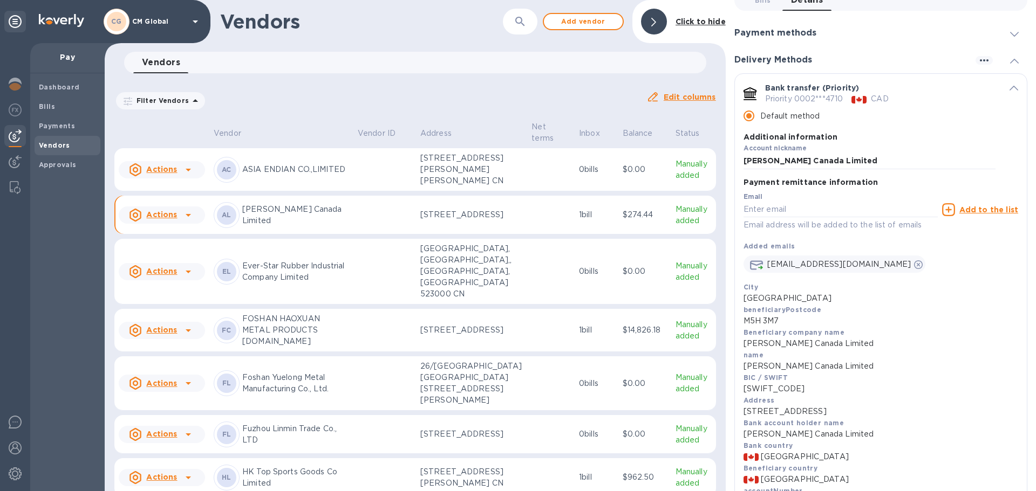
click at [578, 325] on p "M5H 3M7" at bounding box center [880, 321] width 275 height 11
click at [578, 324] on p "M5H 3M7" at bounding box center [880, 321] width 275 height 11
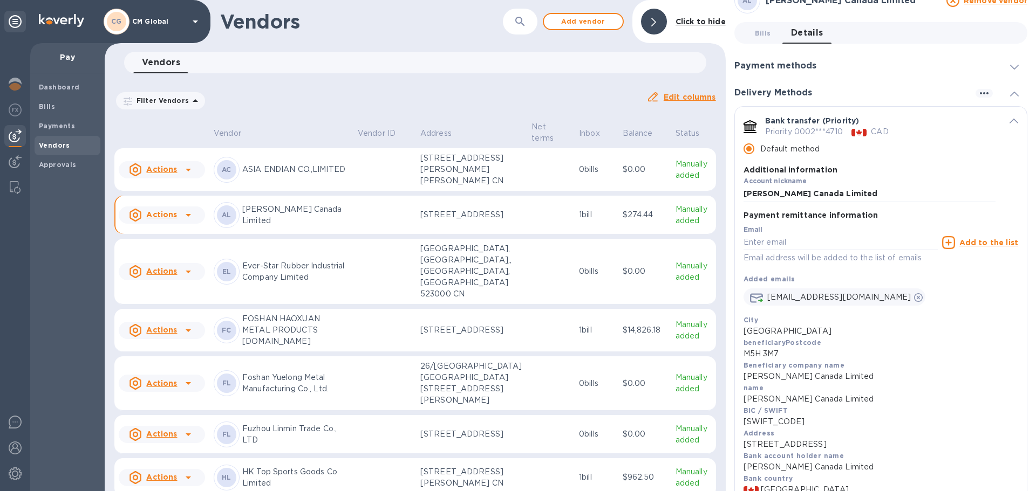
scroll to position [0, 0]
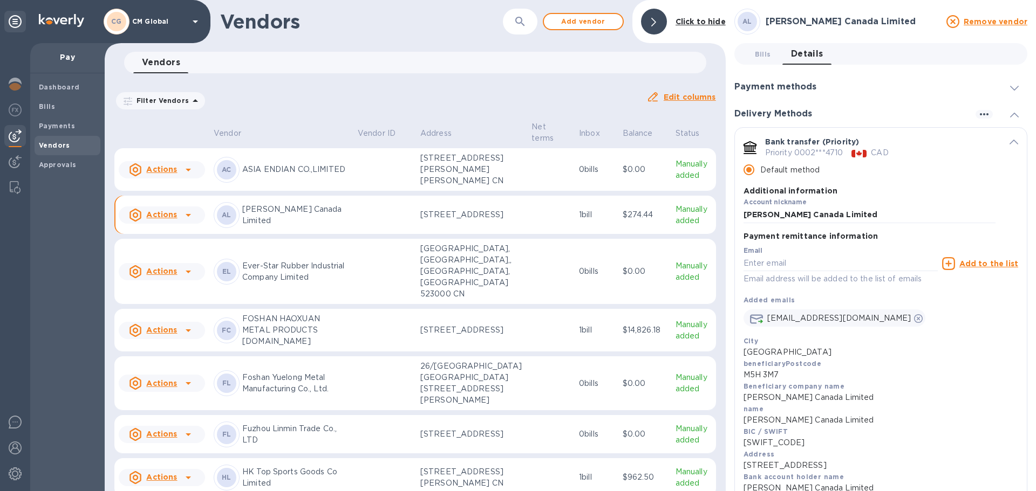
click at [578, 146] on span "default-method" at bounding box center [1013, 141] width 9 height 10
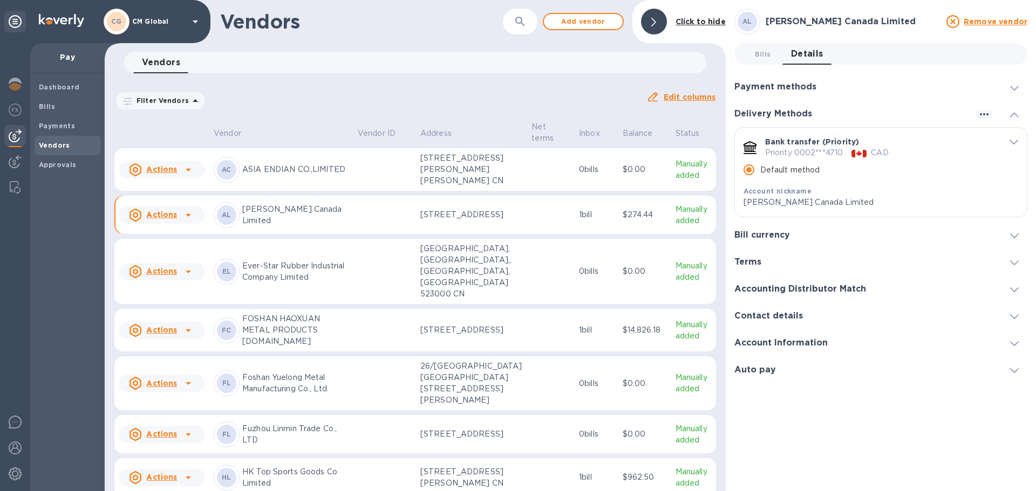
click at [578, 146] on span "default-method" at bounding box center [1013, 141] width 9 height 10
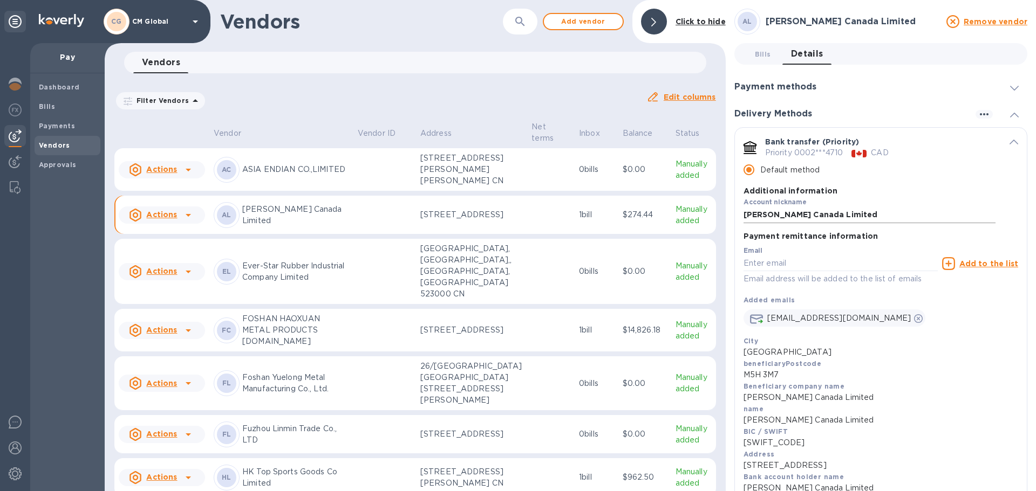
click at [578, 220] on input "[PERSON_NAME] Canada Limited" at bounding box center [869, 215] width 252 height 16
click at [578, 264] on input "default-method" at bounding box center [840, 264] width 194 height 16
click at [578, 349] on p "Toronto" at bounding box center [880, 352] width 275 height 11
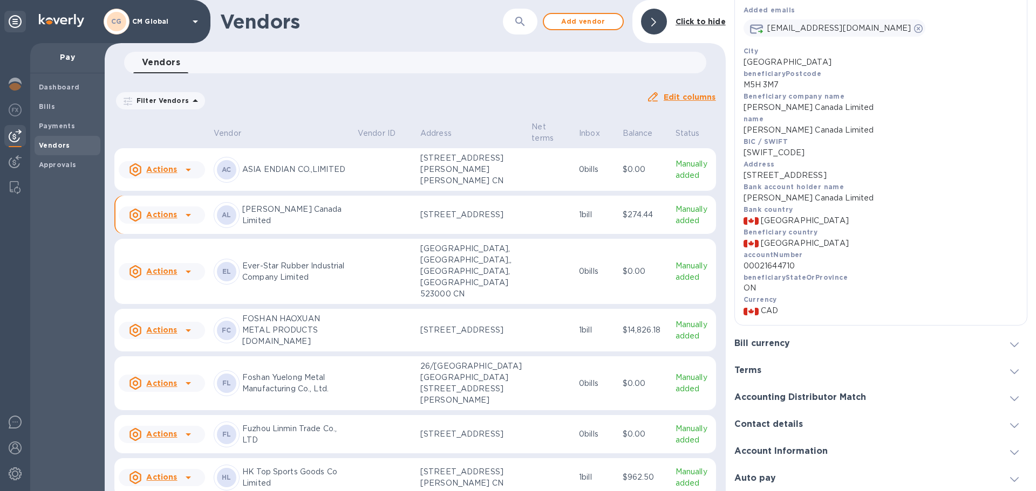
scroll to position [291, 0]
click at [578, 344] on icon at bounding box center [1014, 344] width 9 height 5
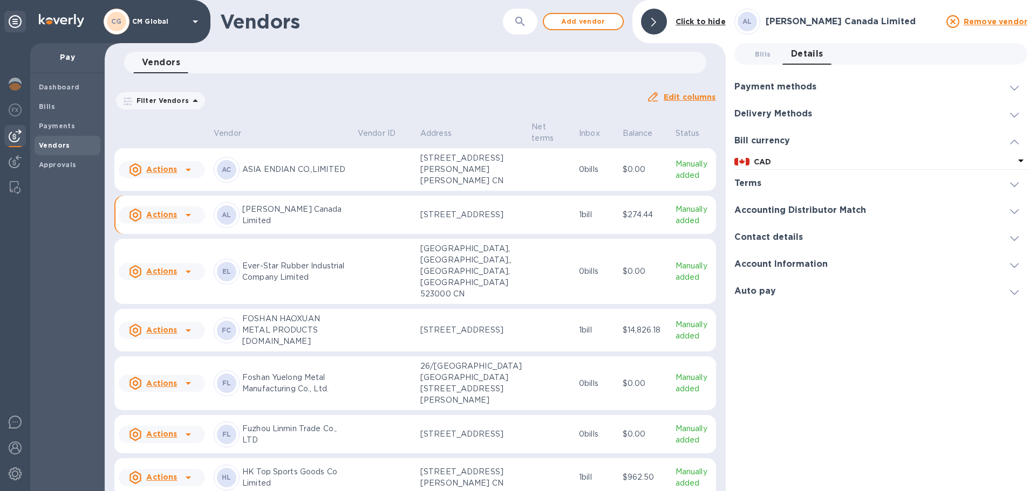
click at [578, 266] on icon at bounding box center [1014, 265] width 9 height 5
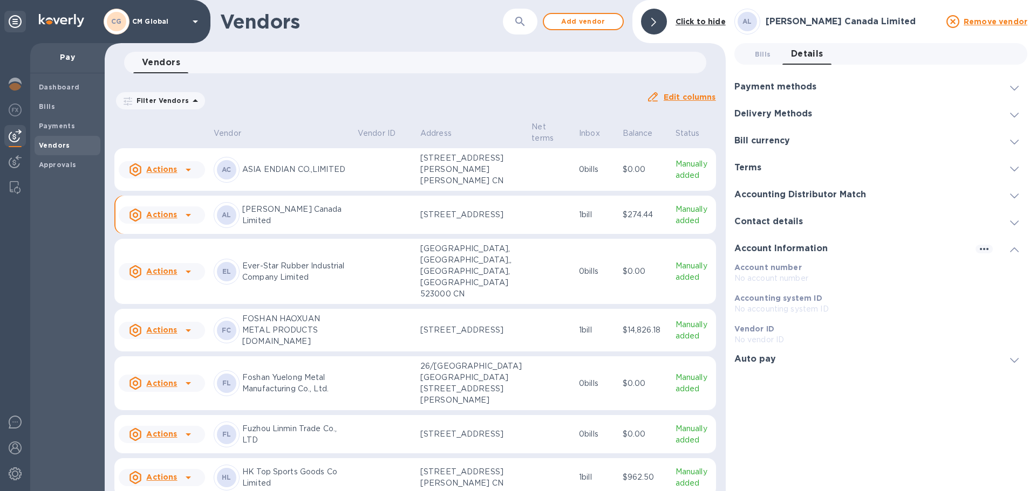
click at [578, 114] on icon at bounding box center [1014, 115] width 9 height 5
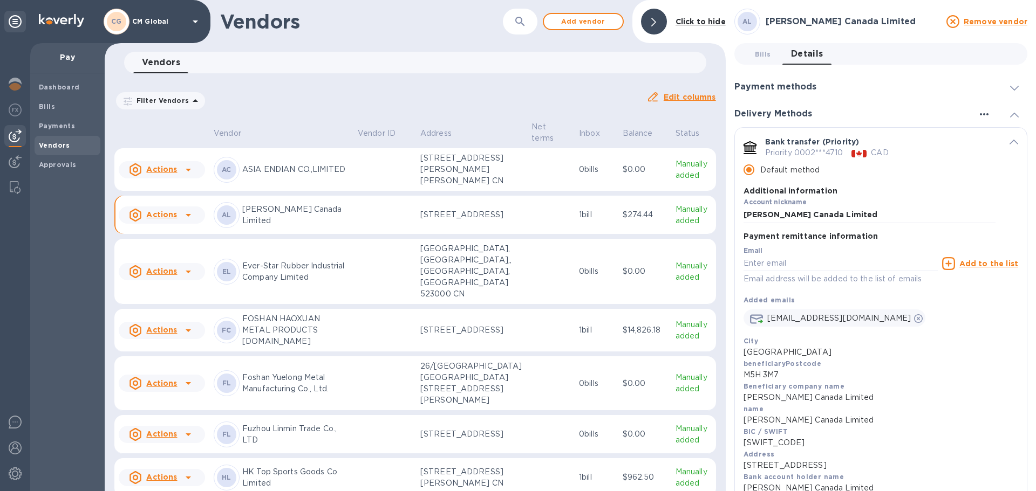
click at [578, 117] on icon "button" at bounding box center [983, 114] width 13 height 13
click at [578, 138] on p "Add new" at bounding box center [997, 136] width 36 height 11
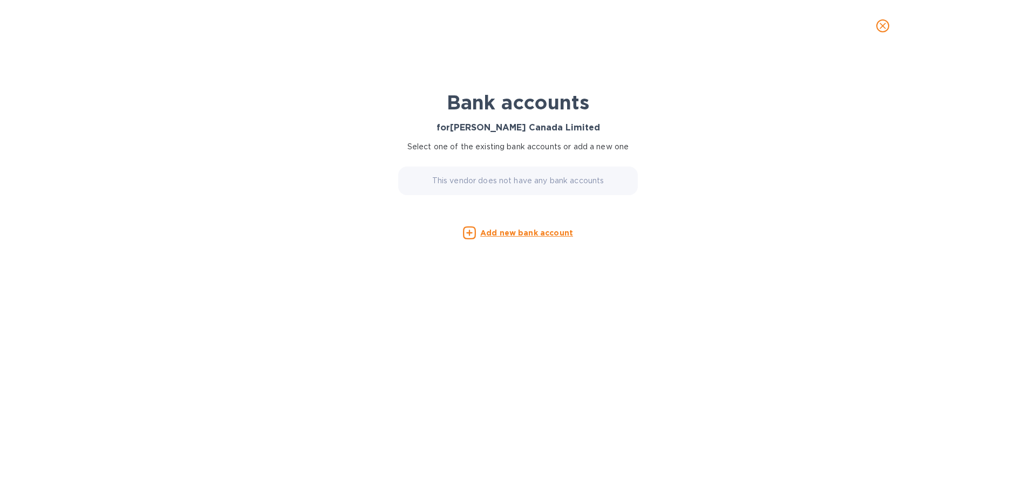
click at [563, 181] on p "This vendor does not have any bank accounts" at bounding box center [518, 180] width 172 height 11
click at [544, 233] on u "Add new bank account" at bounding box center [526, 233] width 93 height 9
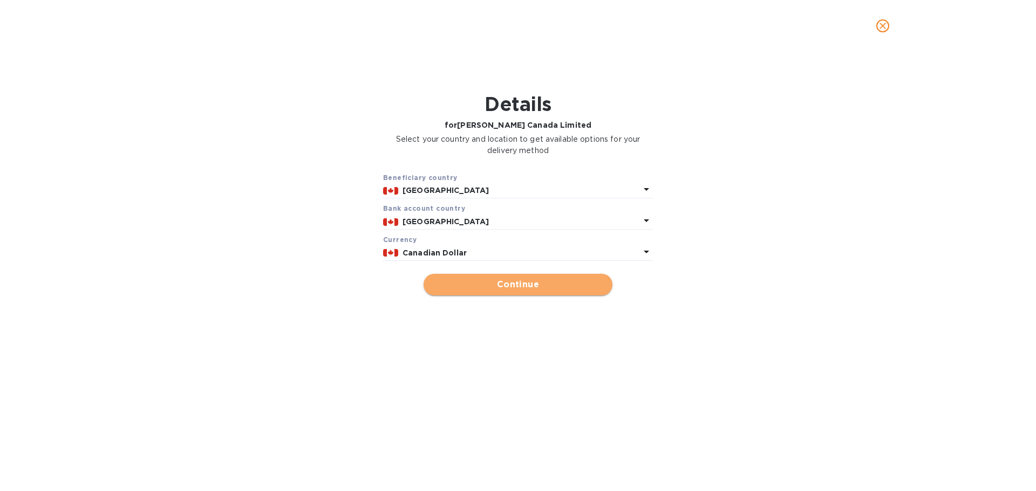
click at [536, 284] on span "Continue" at bounding box center [518, 284] width 172 height 13
type input "[PERSON_NAME] Canada Limited"
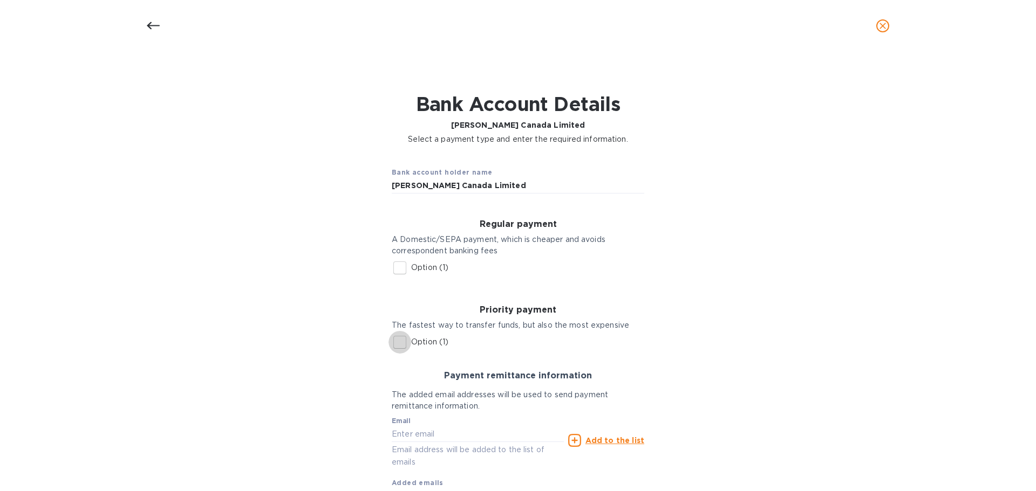
click at [396, 340] on input "Option (1)" at bounding box center [399, 342] width 23 height 23
checkbox input "true"
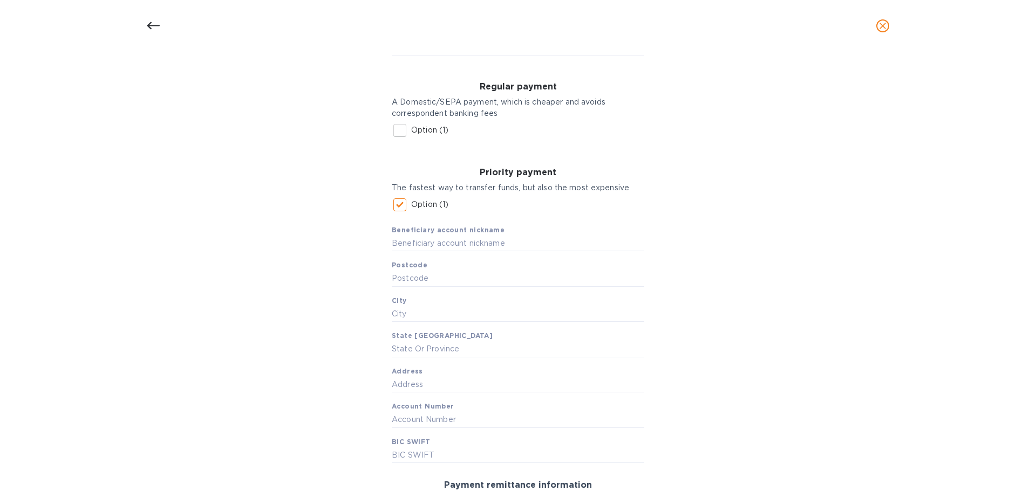
scroll to position [162, 0]
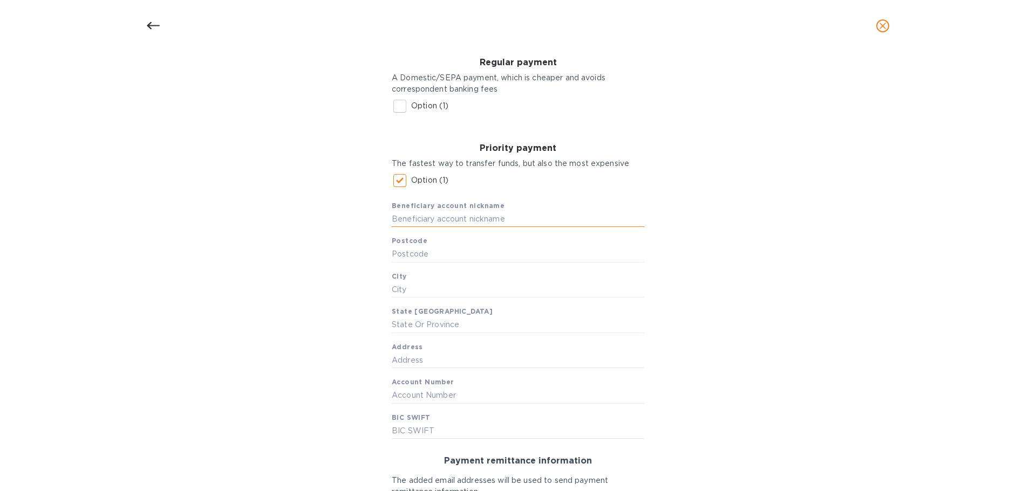
click at [485, 218] on input "text" at bounding box center [518, 219] width 252 height 16
type input "Arthur J Gallagher Canada Limited"
type input "M5X 1A3"
type input "Toronto"
type input "ON"
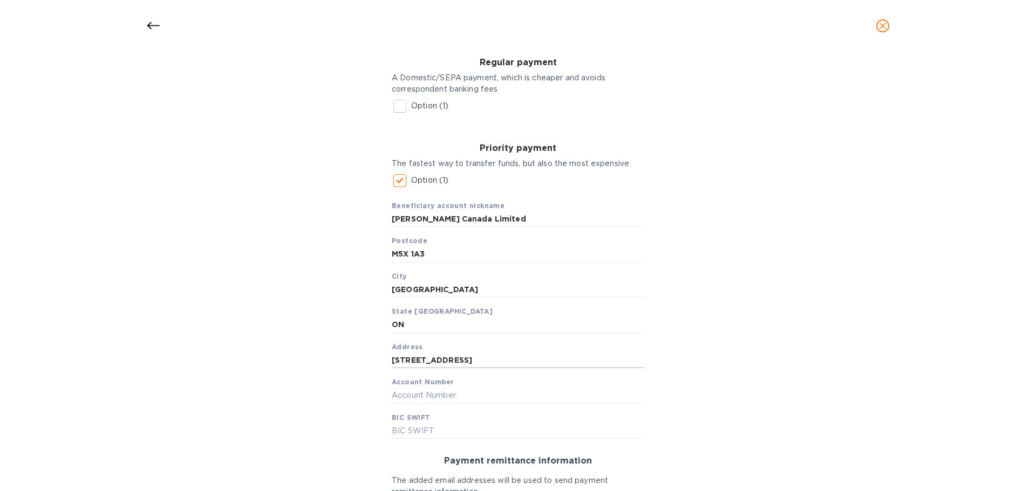
type input "100 King Street West"
type input "0021644710"
type input "BOFMCAM2"
click at [395, 399] on input "0021644710" at bounding box center [518, 396] width 252 height 16
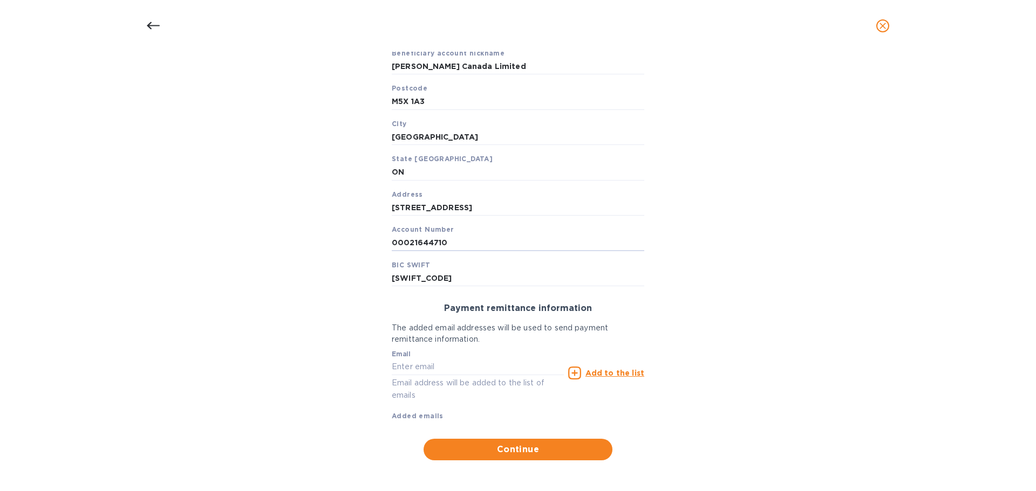
scroll to position [317, 0]
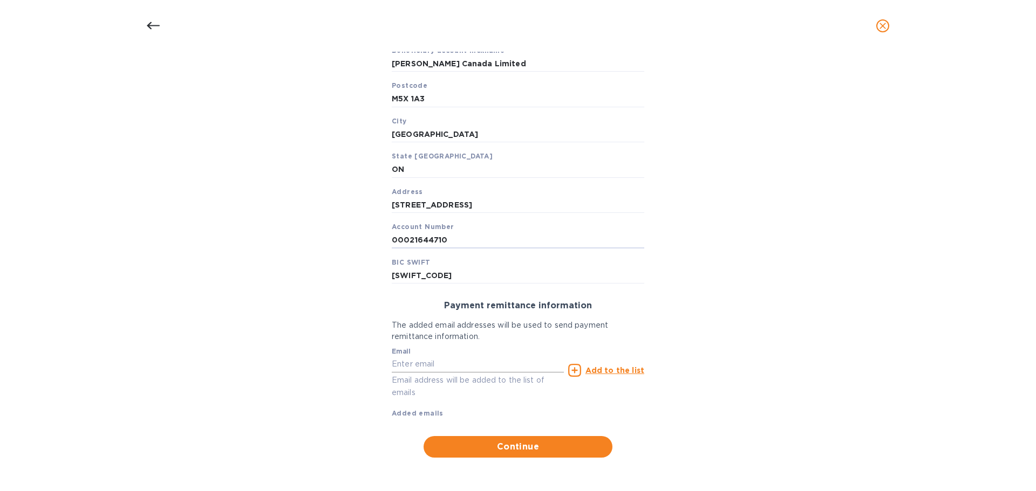
type input "00021644710"
click at [498, 363] on input "text" at bounding box center [478, 364] width 172 height 16
type input "b"
type input "vendorinvoices@cmglobal.com"
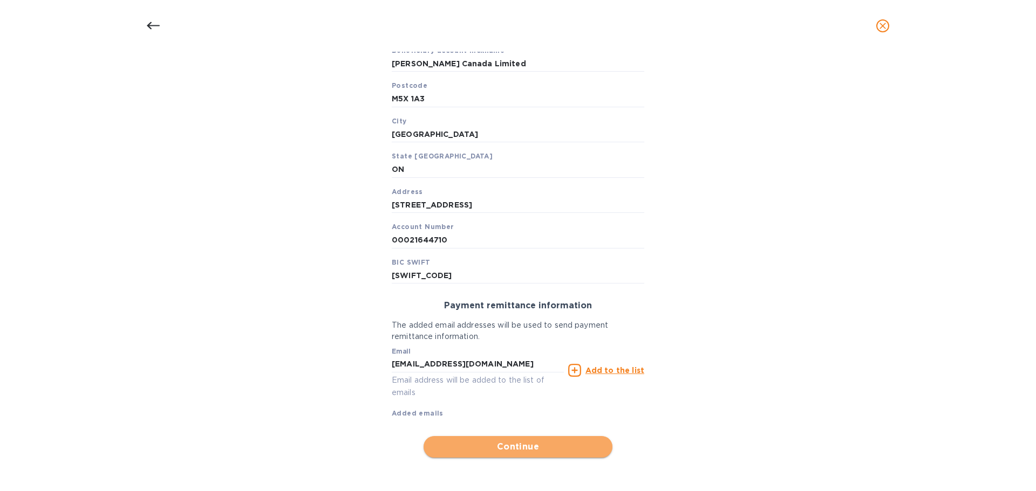
click at [530, 404] on span "Continue" at bounding box center [518, 447] width 172 height 13
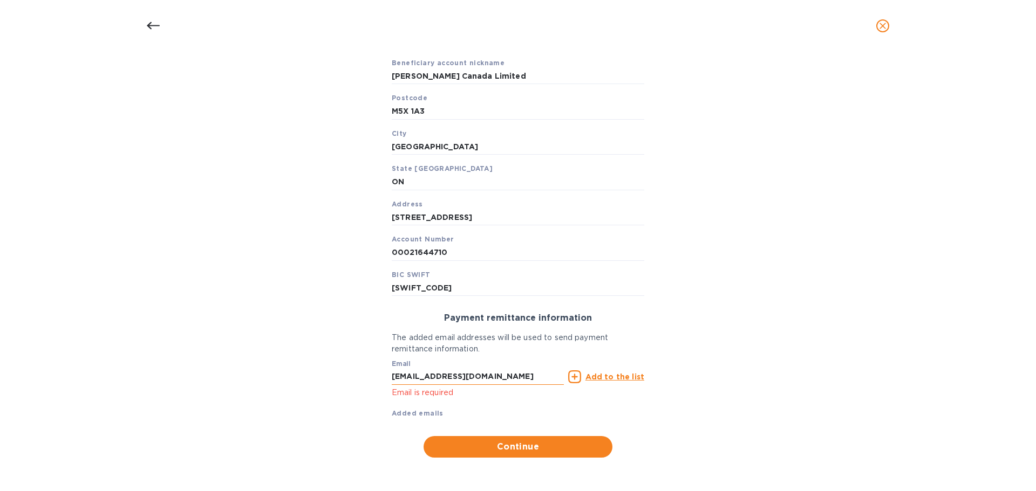
click at [535, 379] on input "vendorinvoices@cmglobal.com" at bounding box center [478, 377] width 172 height 16
click at [578, 378] on u "Add to the list" at bounding box center [614, 377] width 59 height 9
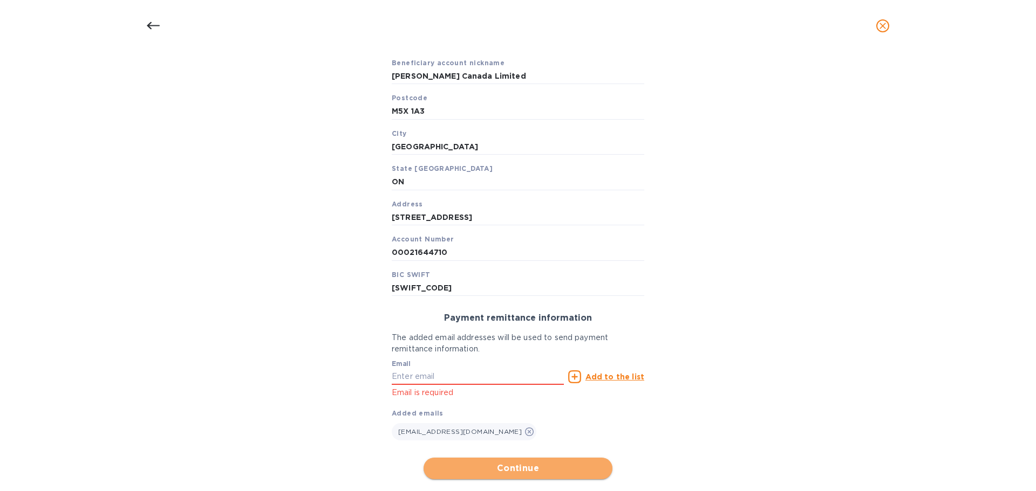
click at [520, 404] on span "Continue" at bounding box center [518, 468] width 172 height 13
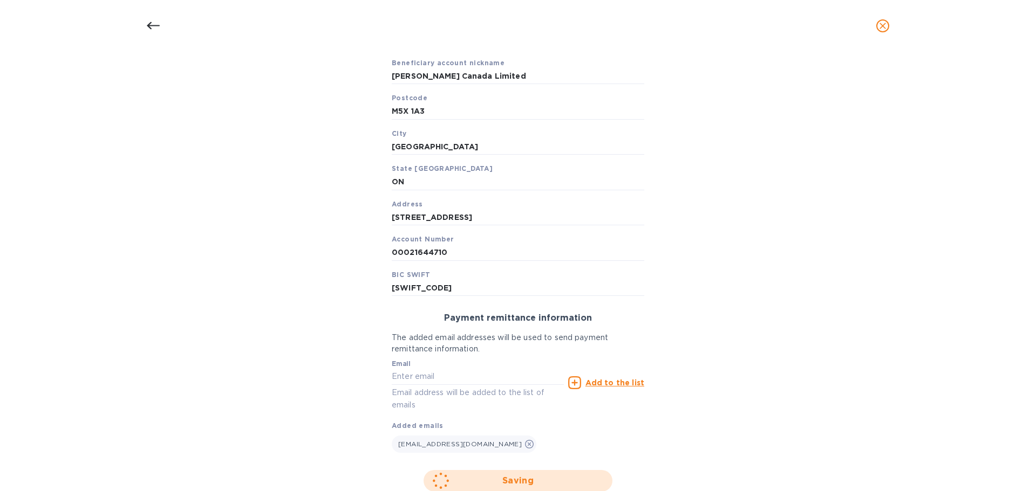
scroll to position [93, 0]
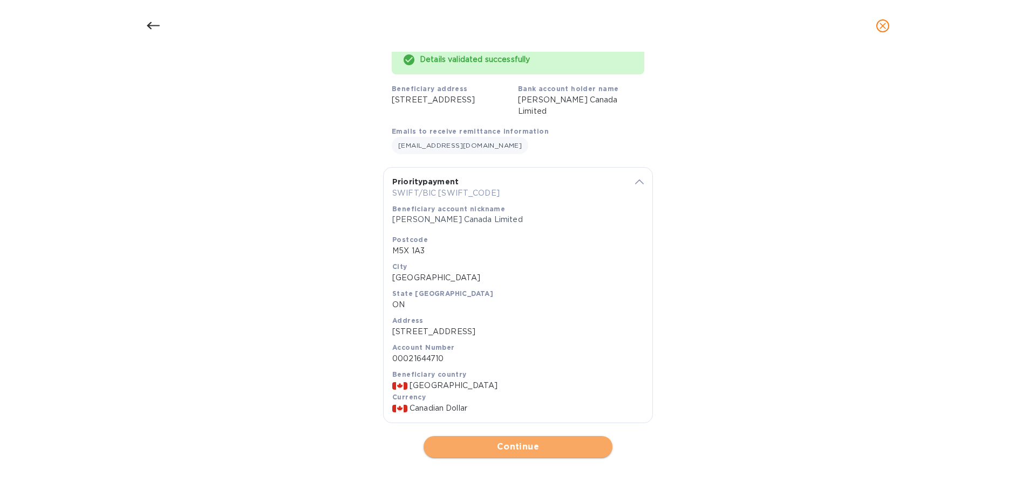
drag, startPoint x: 517, startPoint y: 446, endPoint x: 536, endPoint y: 440, distance: 20.5
click at [518, 404] on span "Continue" at bounding box center [518, 447] width 172 height 13
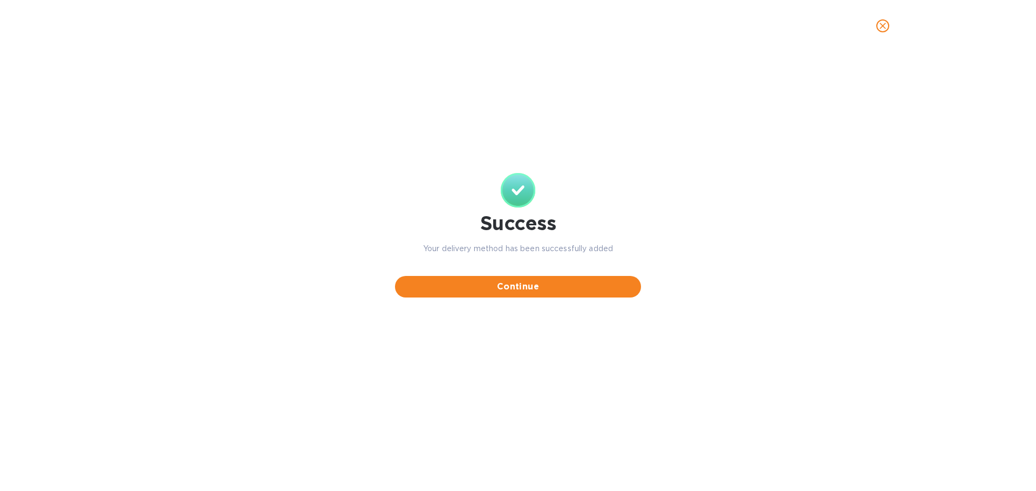
scroll to position [0, 0]
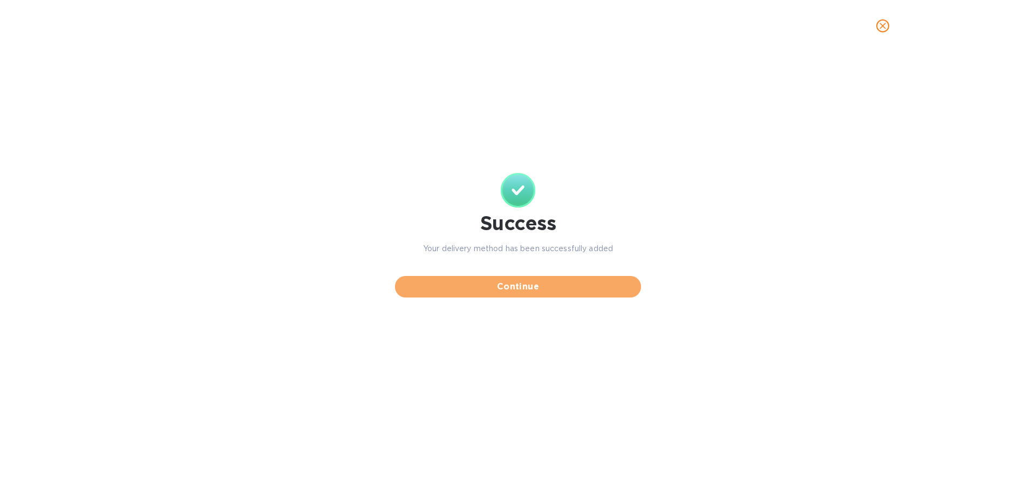
click at [566, 292] on span "Continue" at bounding box center [517, 286] width 229 height 13
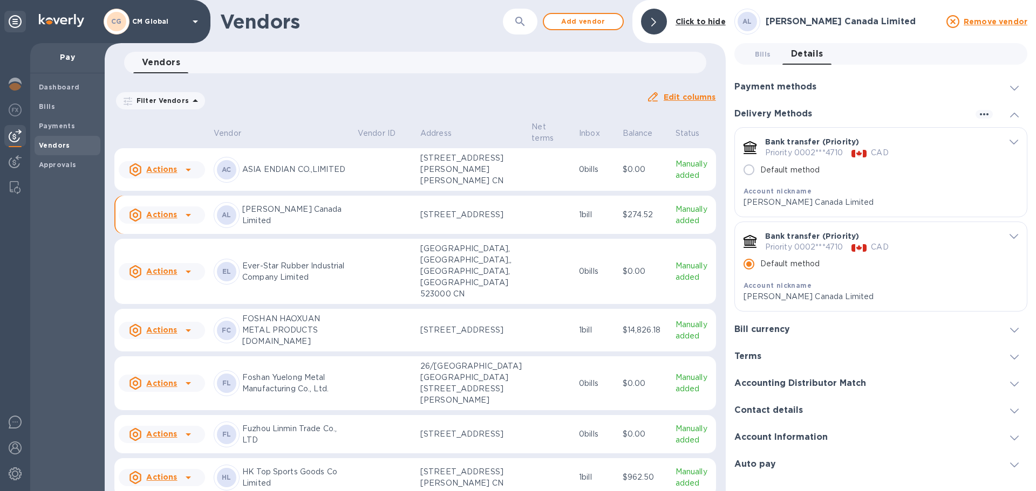
click at [578, 238] on icon "default-method" at bounding box center [1013, 236] width 9 height 5
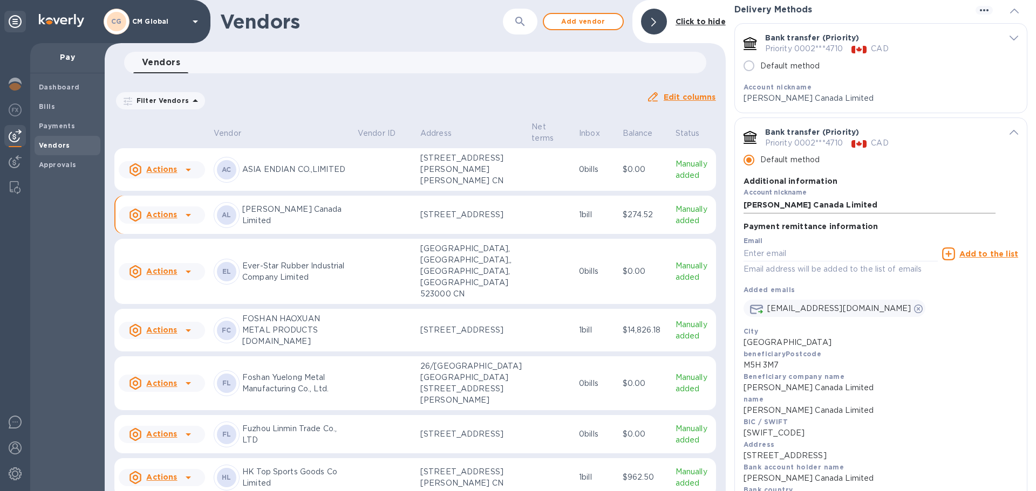
scroll to position [108, 0]
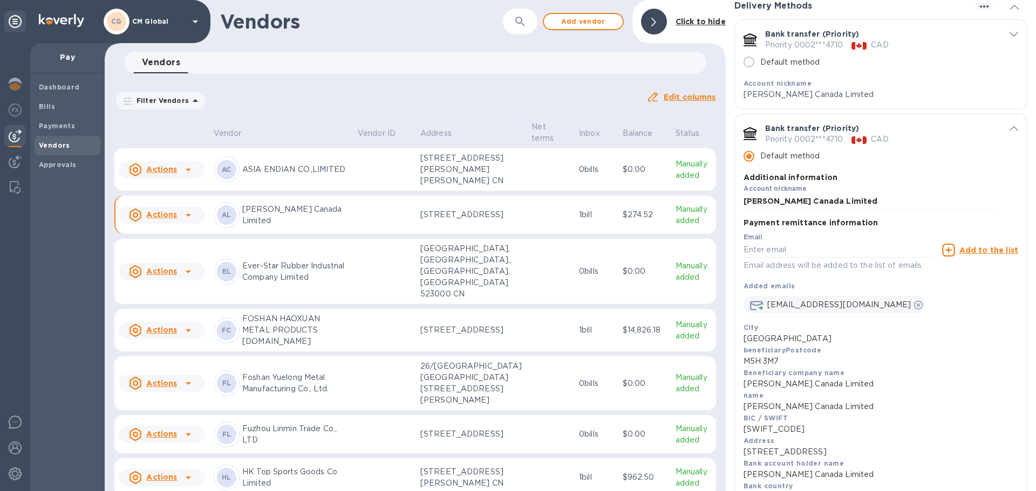
click at [578, 30] on span "default-method" at bounding box center [1013, 34] width 9 height 10
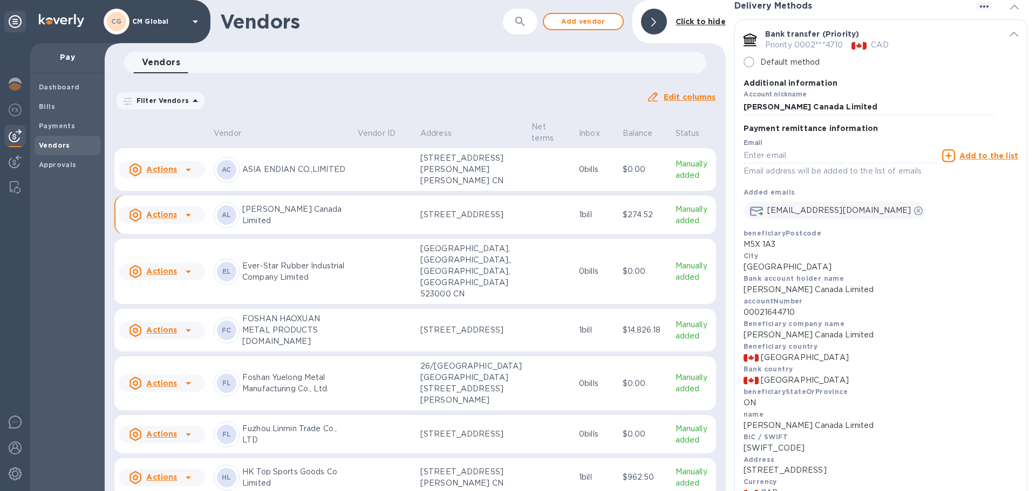
click at [578, 34] on icon "default-method" at bounding box center [1013, 34] width 9 height 5
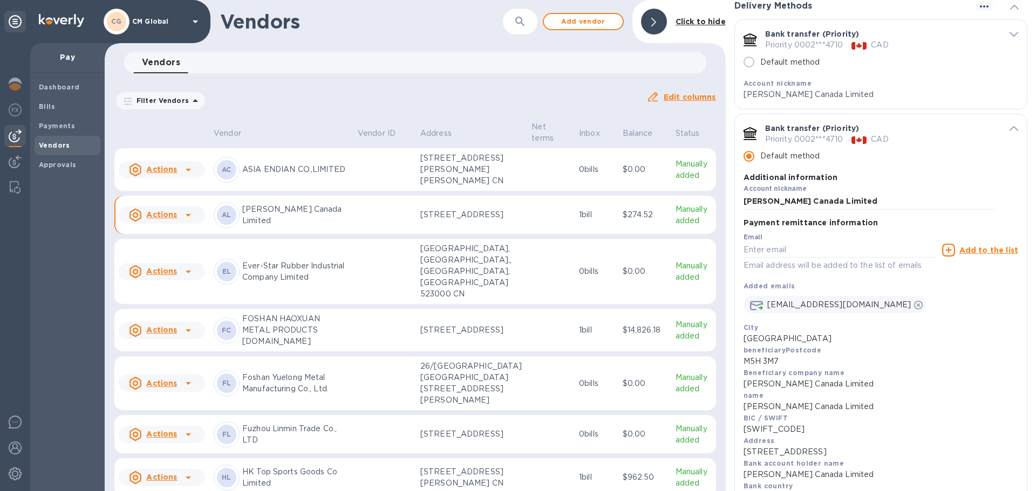
click at [578, 129] on icon "default-method" at bounding box center [1013, 128] width 9 height 5
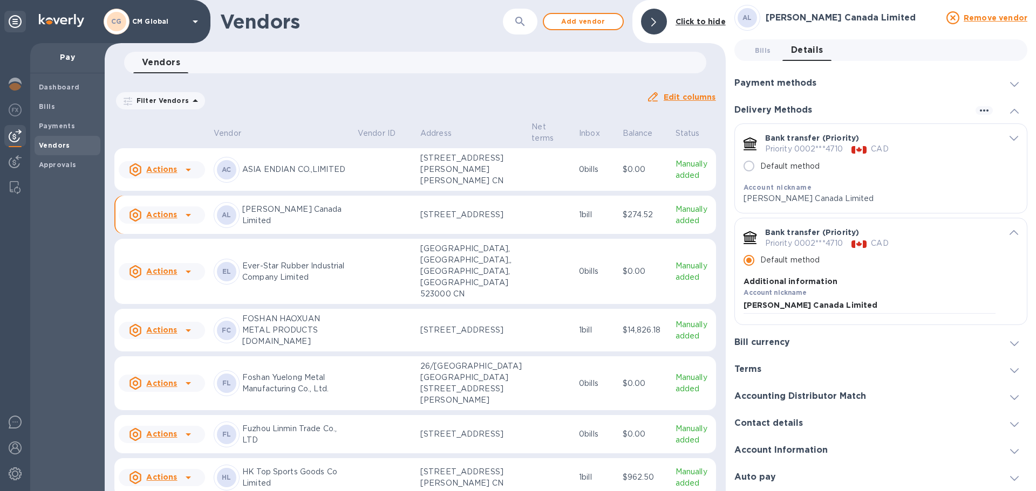
scroll to position [0, 0]
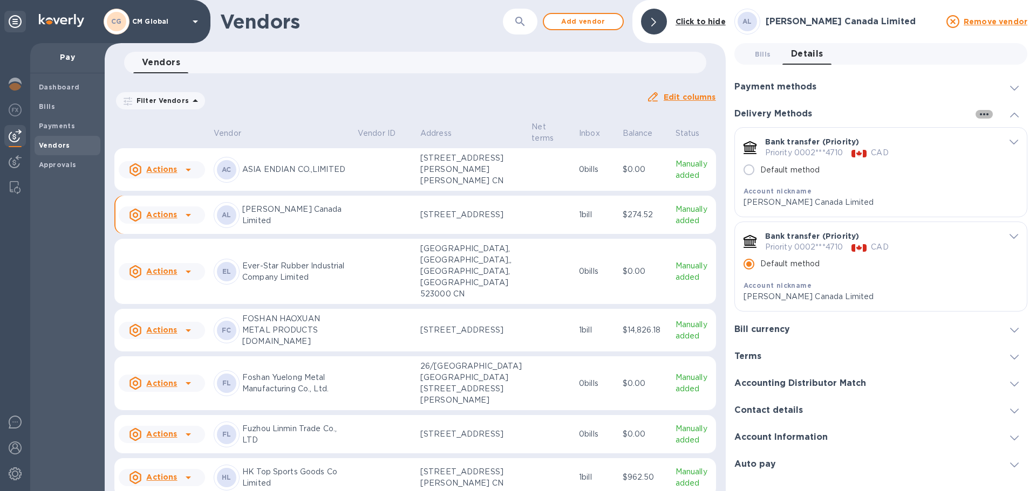
click at [578, 113] on icon "button" at bounding box center [983, 114] width 13 height 13
click at [578, 236] on div at bounding box center [518, 245] width 1036 height 491
click at [578, 140] on icon "default-method" at bounding box center [1013, 142] width 9 height 5
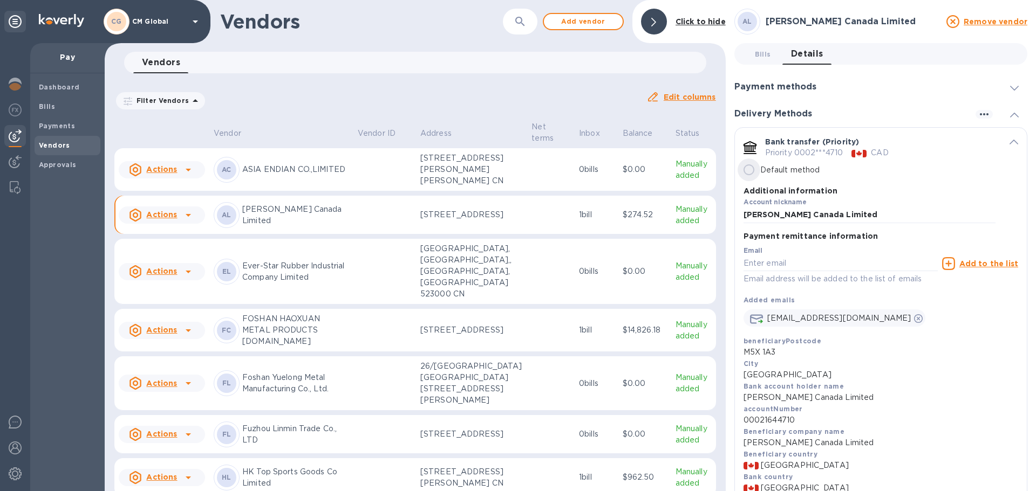
click at [578, 171] on input "Default method" at bounding box center [748, 170] width 23 height 23
radio input "false"
radio input "true"
click at [578, 139] on span "default-method" at bounding box center [1013, 141] width 9 height 10
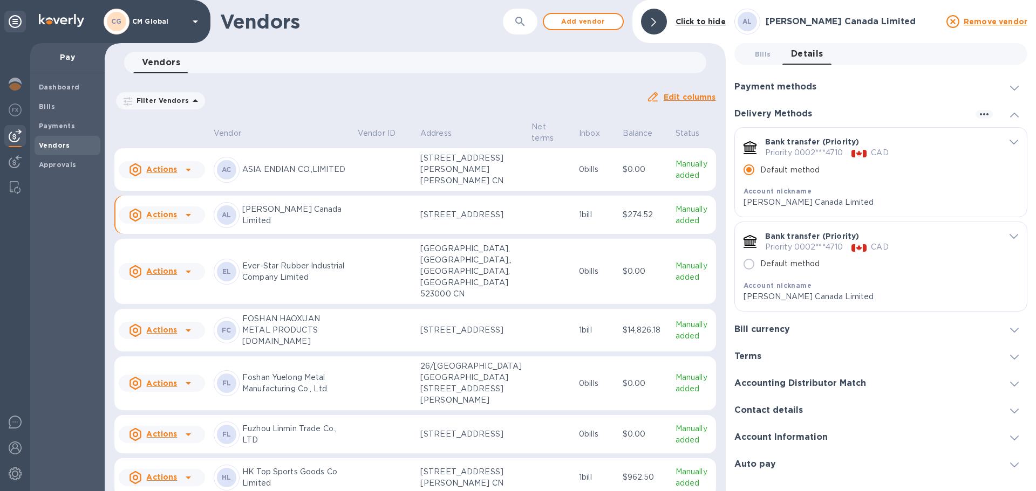
click at [578, 235] on icon "default-method" at bounding box center [1013, 236] width 9 height 5
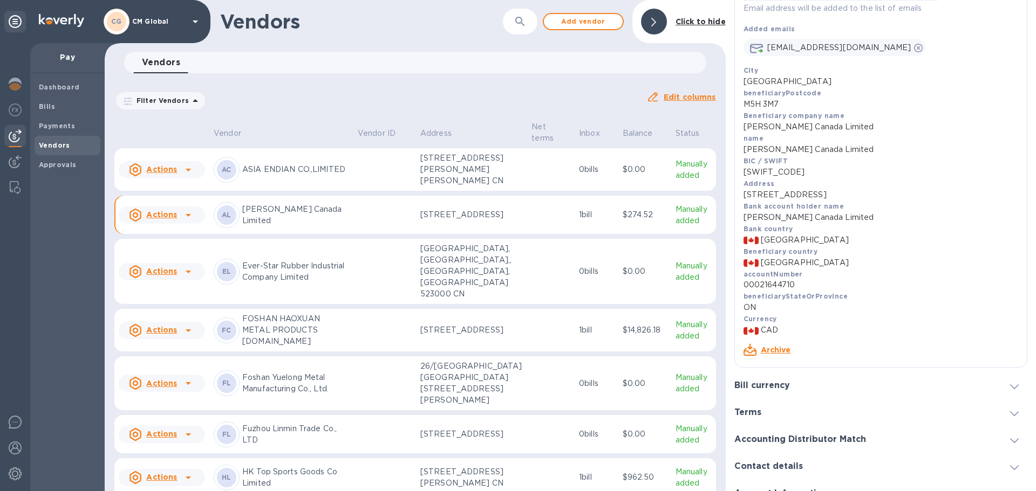
scroll to position [408, 0]
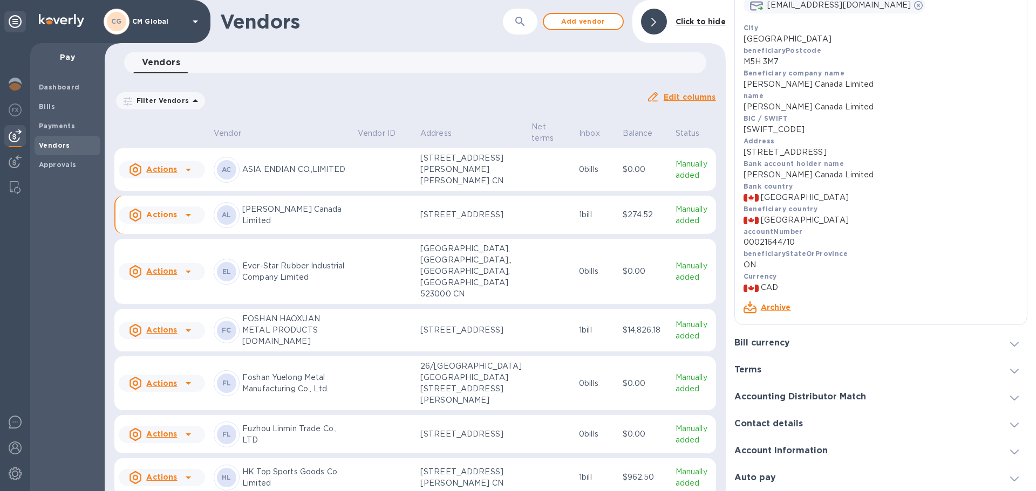
click at [578, 306] on link "Archive" at bounding box center [775, 307] width 30 height 9
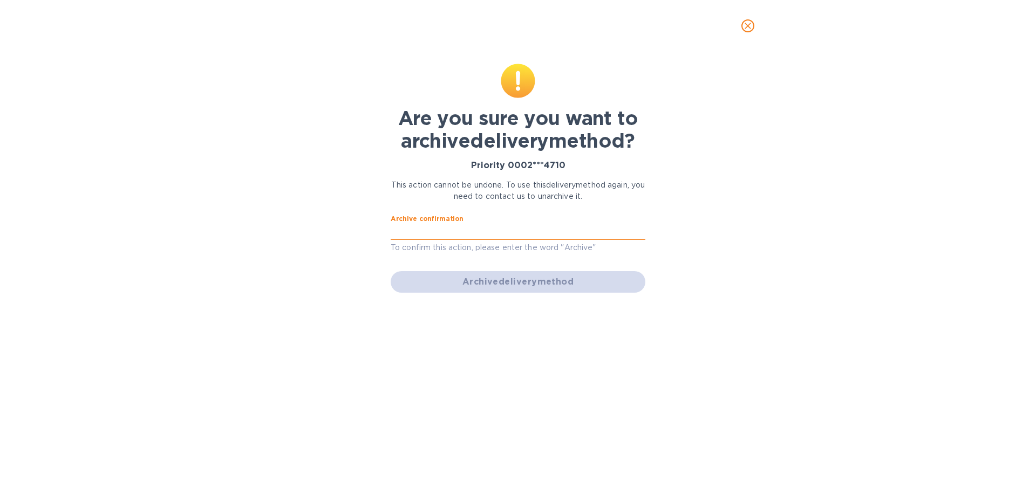
click at [472, 230] on input "text" at bounding box center [517, 232] width 255 height 16
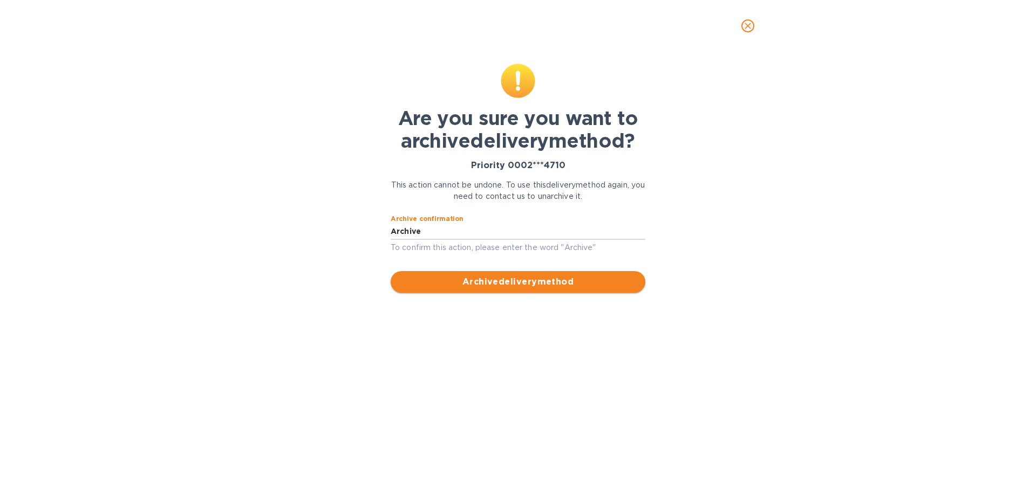
type input "Archive"
click at [508, 289] on button "Archive delivery method" at bounding box center [517, 282] width 255 height 22
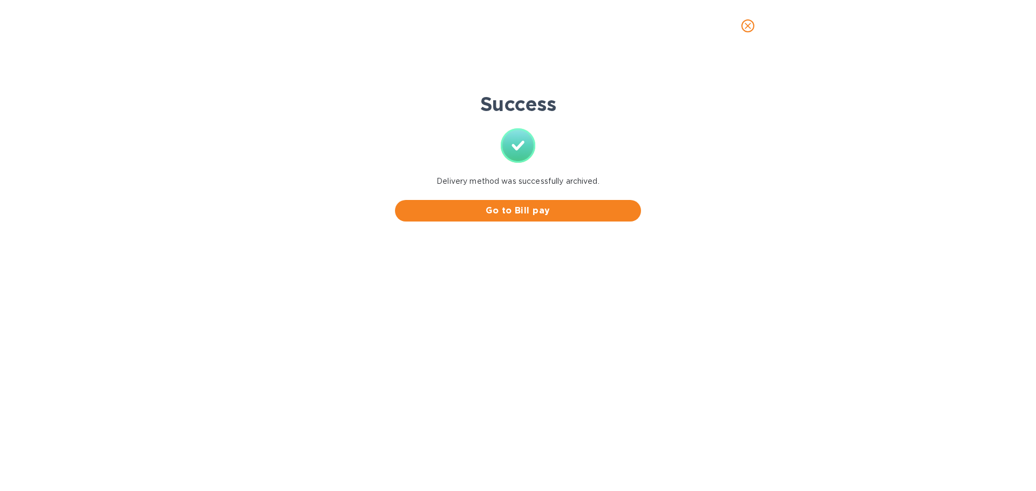
scroll to position [0, 0]
click at [548, 218] on button "Go to Bill pay" at bounding box center [518, 211] width 246 height 22
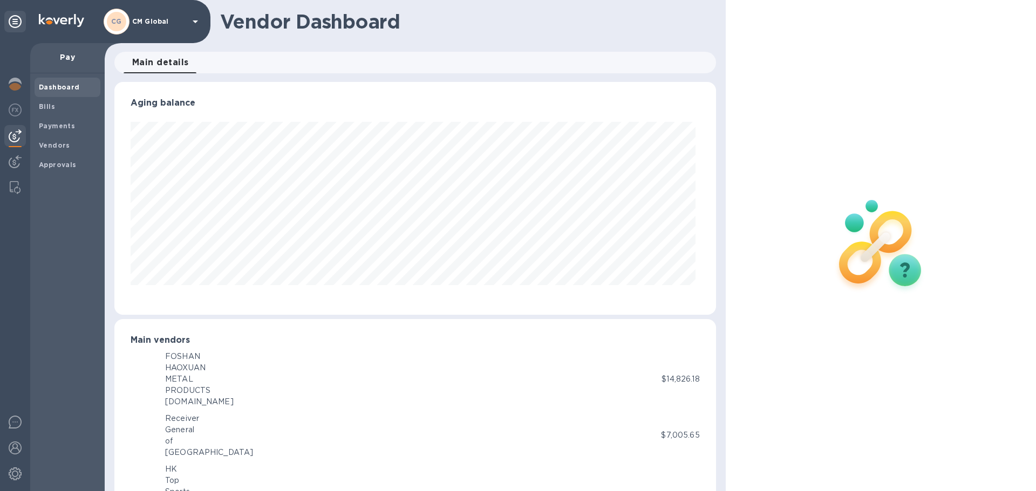
scroll to position [233, 596]
click at [45, 108] on b "Bills" at bounding box center [47, 106] width 16 height 8
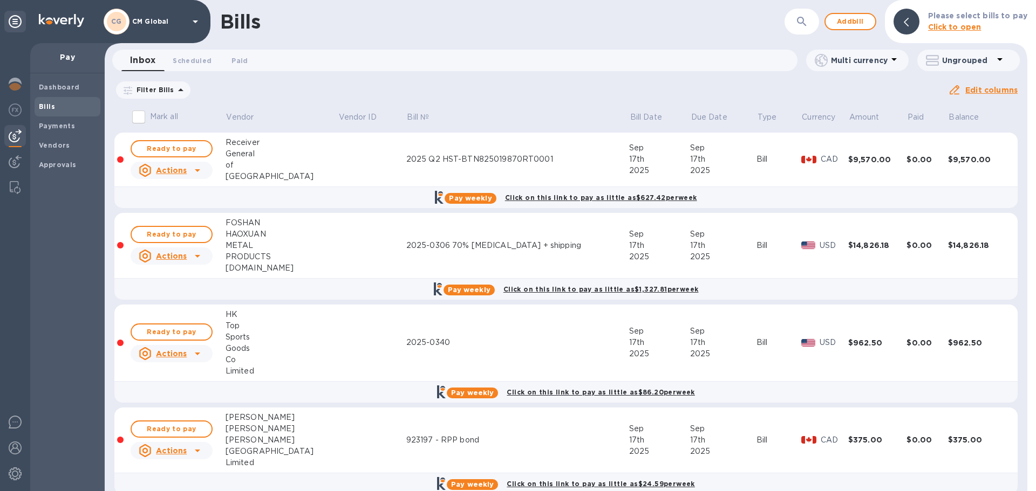
drag, startPoint x: 56, startPoint y: 126, endPoint x: 101, endPoint y: 146, distance: 49.0
click at [56, 126] on b "Payments" at bounding box center [57, 126] width 36 height 8
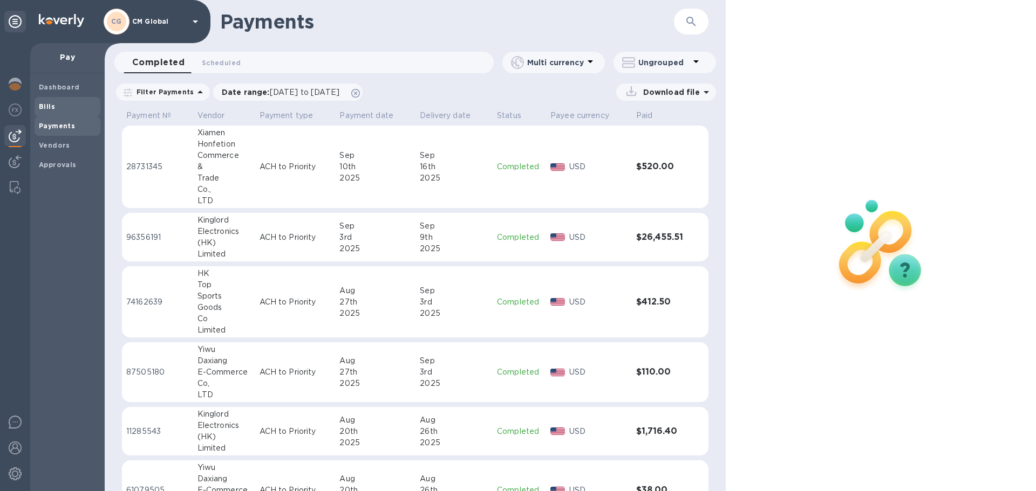
click at [51, 113] on div "Bills" at bounding box center [68, 106] width 66 height 19
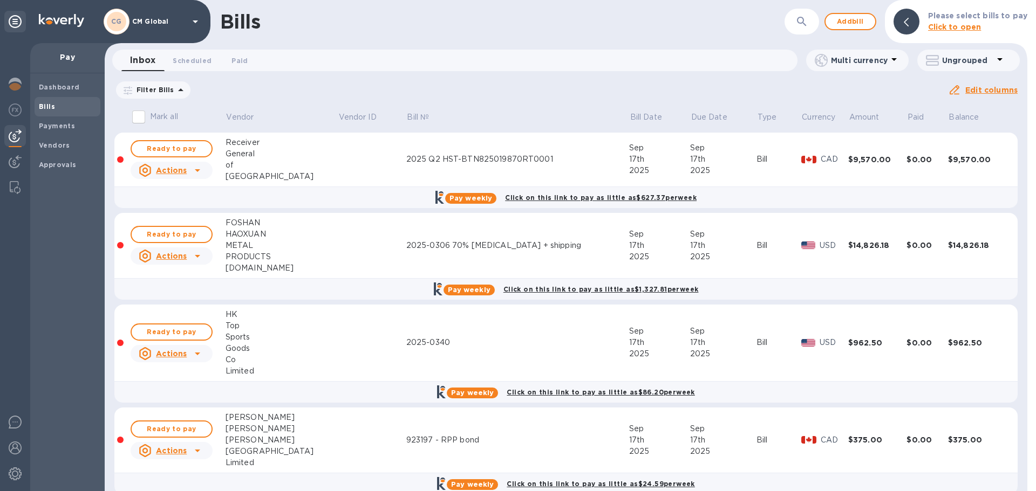
click at [140, 120] on input "Mark all" at bounding box center [138, 117] width 23 height 23
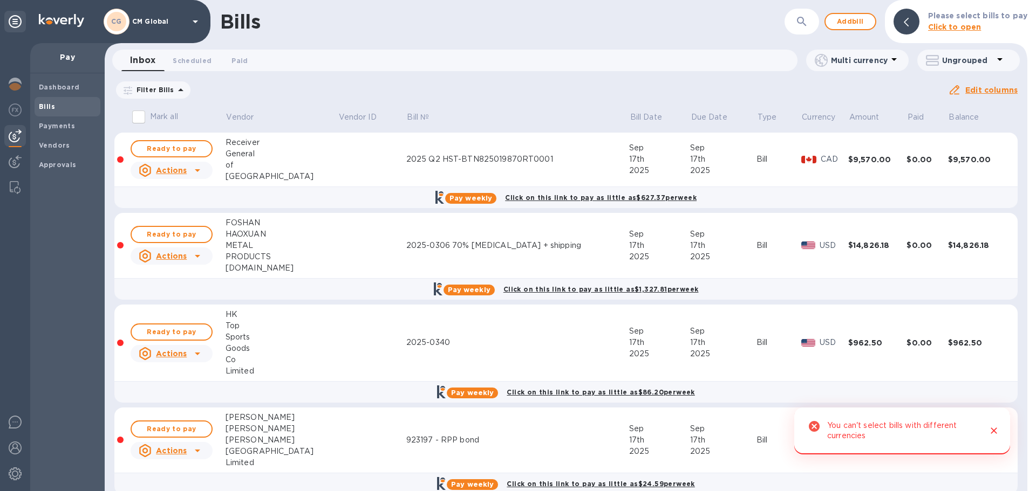
click at [150, 118] on input "Mark all" at bounding box center [138, 117] width 23 height 23
click at [135, 115] on input "Mark all" at bounding box center [138, 117] width 23 height 23
checkbox input "false"
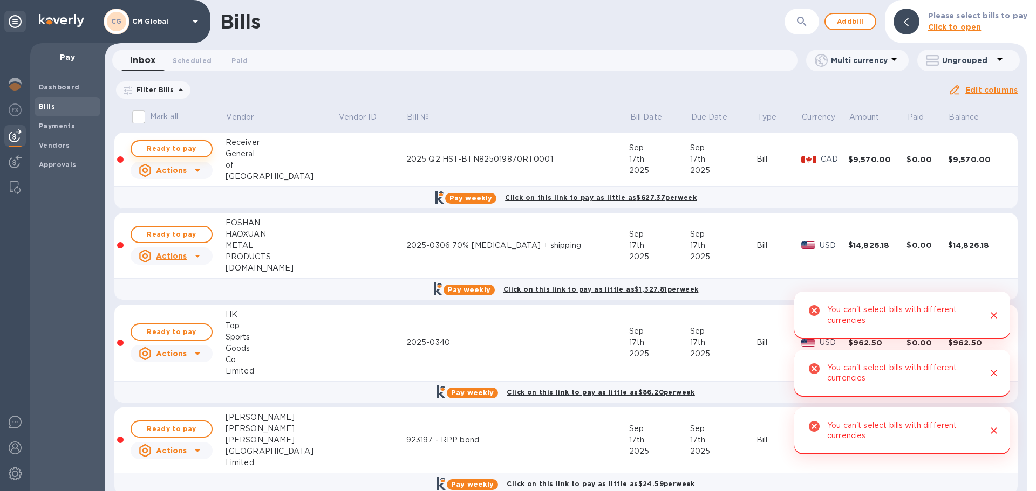
click at [196, 150] on span "Ready to pay" at bounding box center [171, 148] width 63 height 13
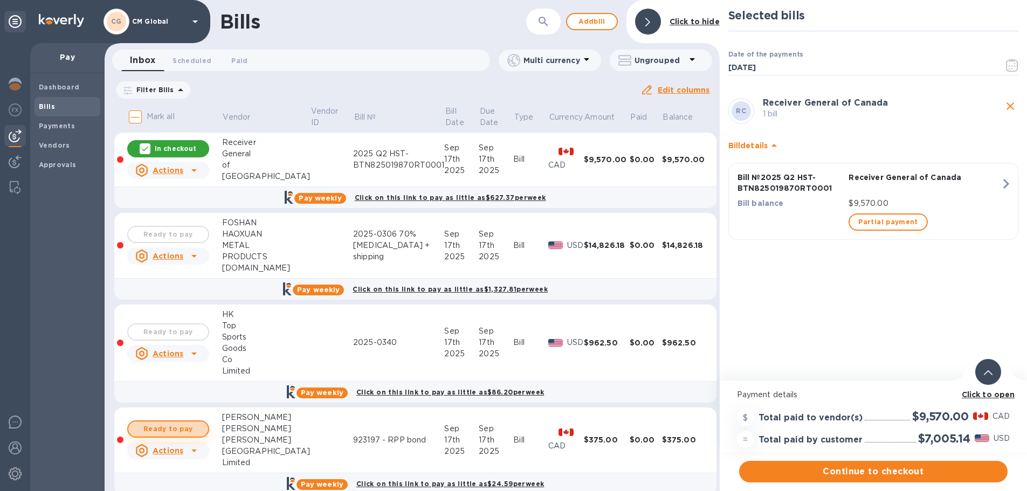
click at [194, 404] on span "Ready to pay" at bounding box center [168, 429] width 63 height 13
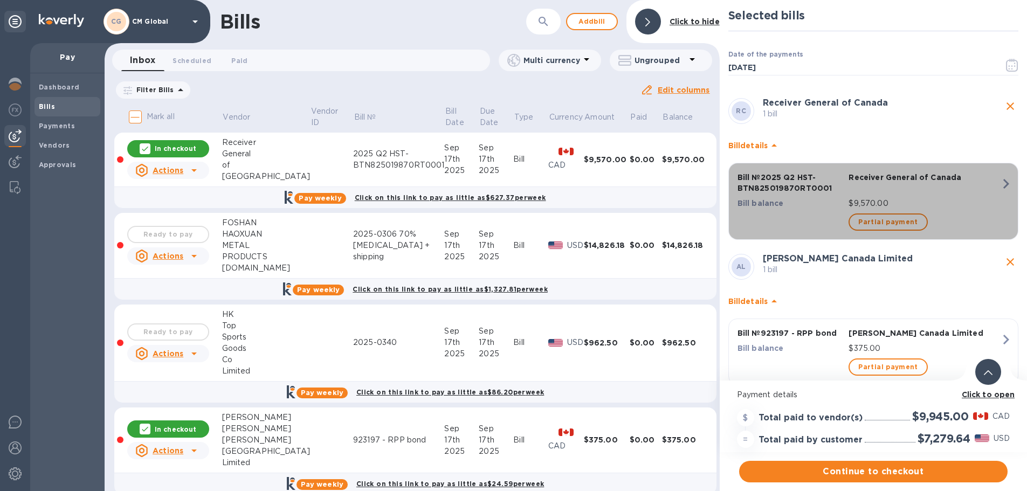
click at [578, 185] on icon "button" at bounding box center [1006, 183] width 19 height 19
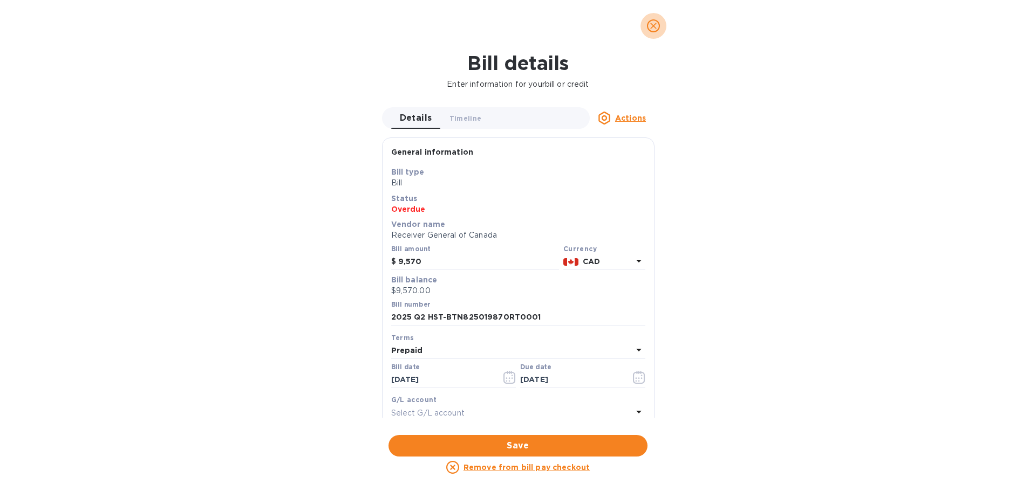
click at [578, 27] on button "close" at bounding box center [653, 26] width 26 height 26
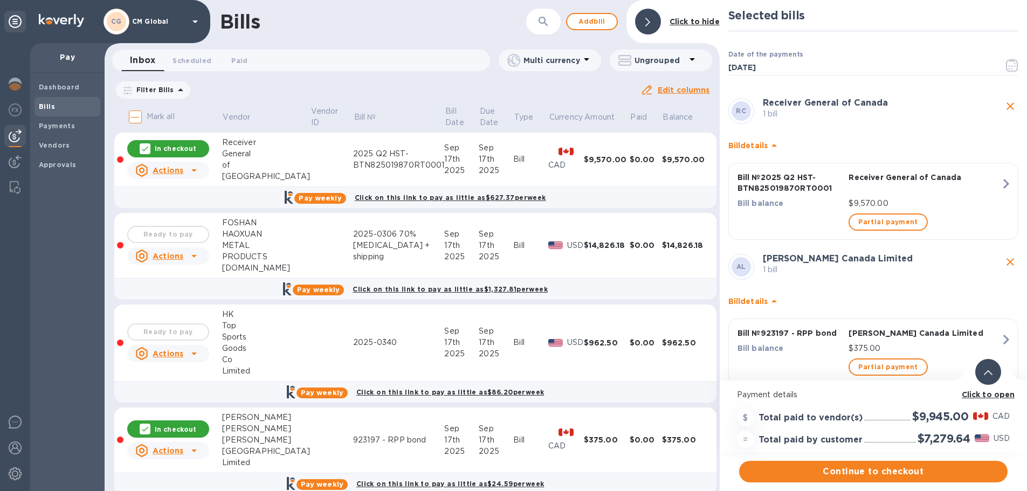
scroll to position [27, 0]
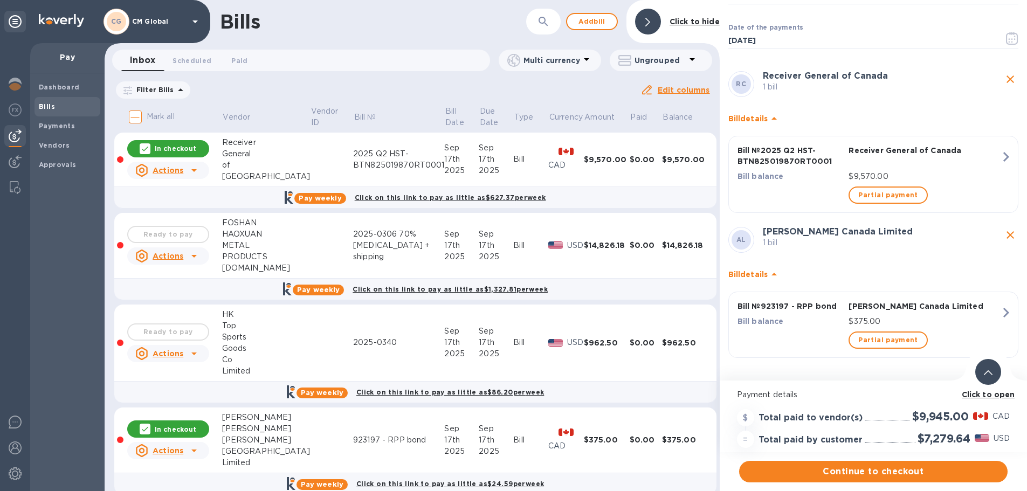
click at [578, 394] on b "Click to open" at bounding box center [988, 394] width 53 height 9
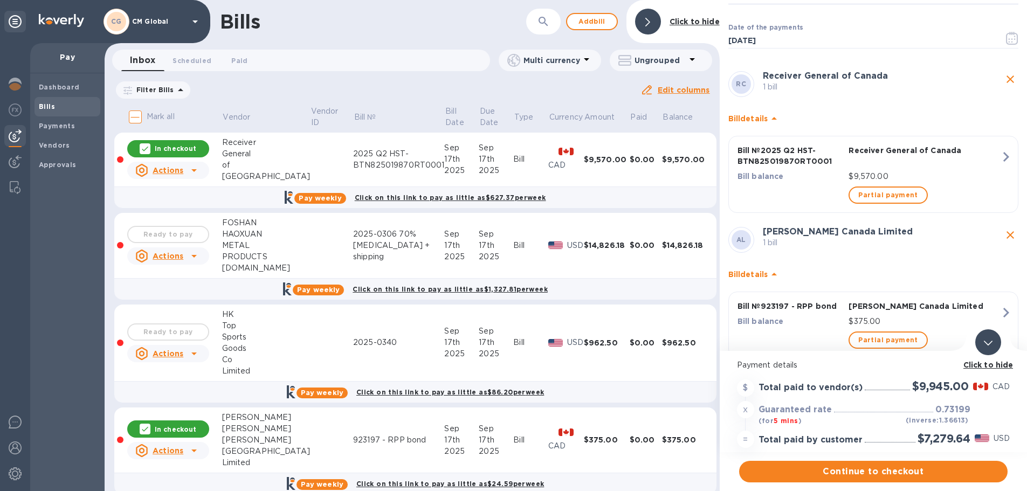
scroll to position [0, 0]
click at [578, 235] on icon "close" at bounding box center [1010, 235] width 13 height 13
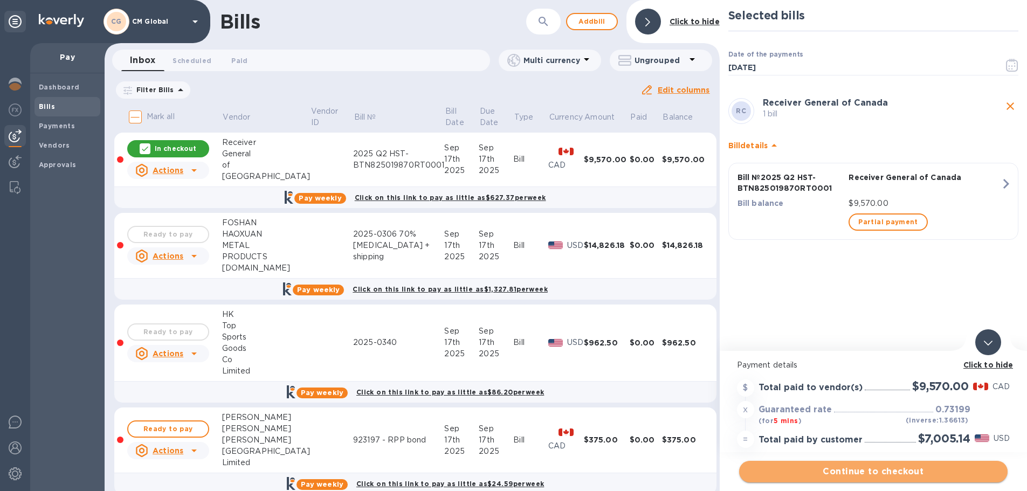
click at [578, 404] on span "Continue to checkout" at bounding box center [873, 471] width 251 height 13
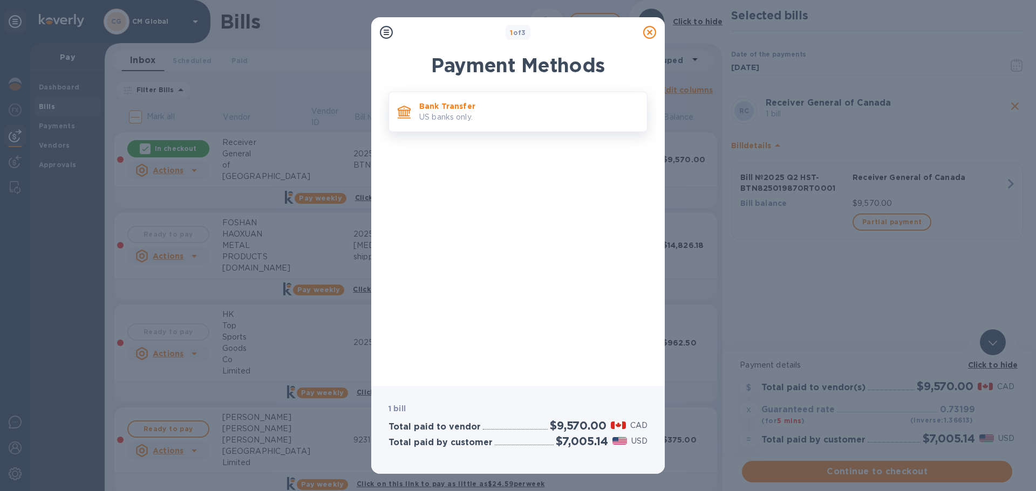
click at [462, 114] on p "US banks only." at bounding box center [528, 117] width 219 height 11
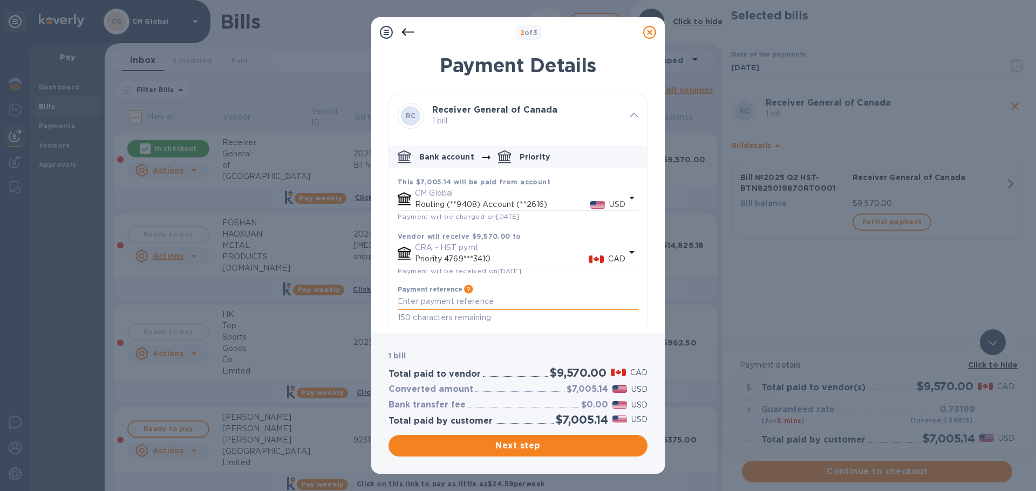
click at [479, 301] on textarea "default-method" at bounding box center [517, 301] width 241 height 9
drag, startPoint x: 497, startPoint y: 303, endPoint x: 564, endPoint y: 304, distance: 66.9
click at [502, 304] on textarea "2025 Q2 HST install pay-" at bounding box center [517, 301] width 241 height 9
type textarea "2025 Q2 HST install pay-825019870RT0001"
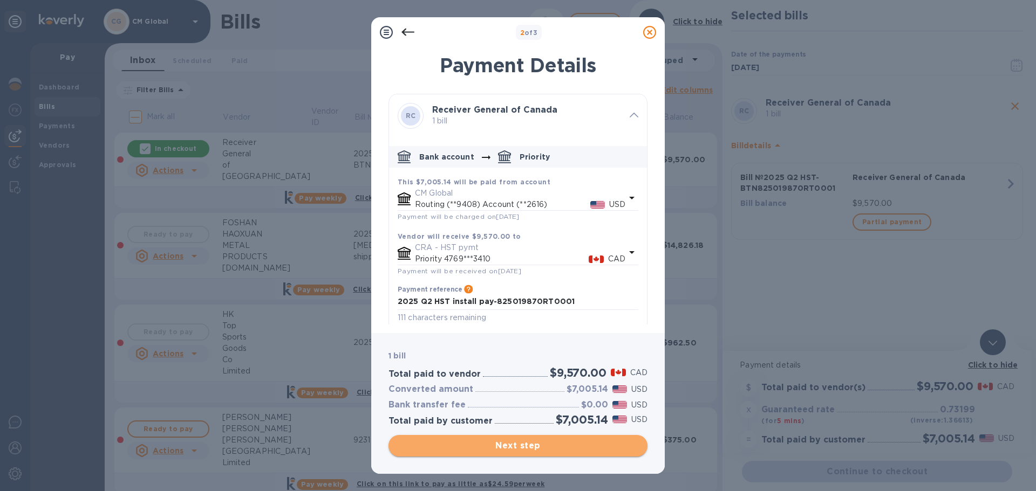
click at [520, 404] on span "Next step" at bounding box center [518, 446] width 242 height 13
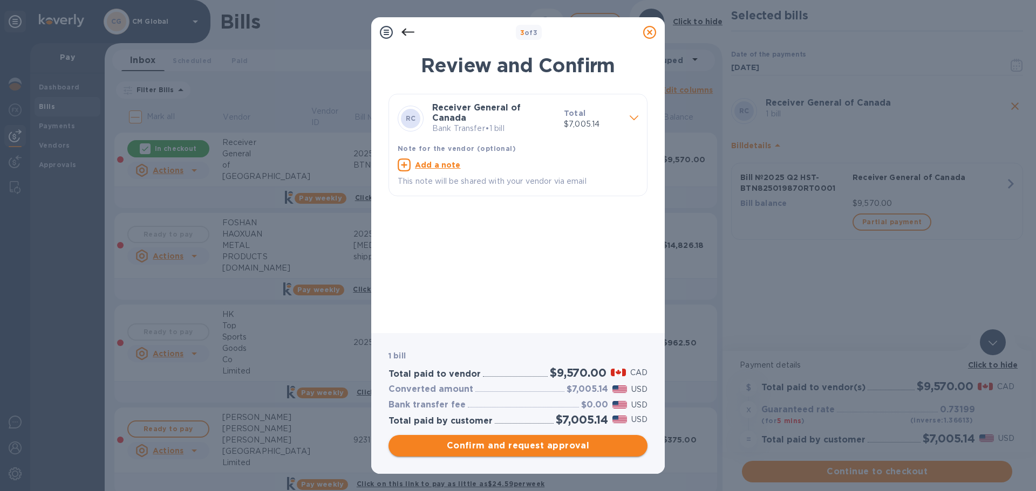
click at [517, 404] on span "Confirm and request approval" at bounding box center [518, 446] width 242 height 13
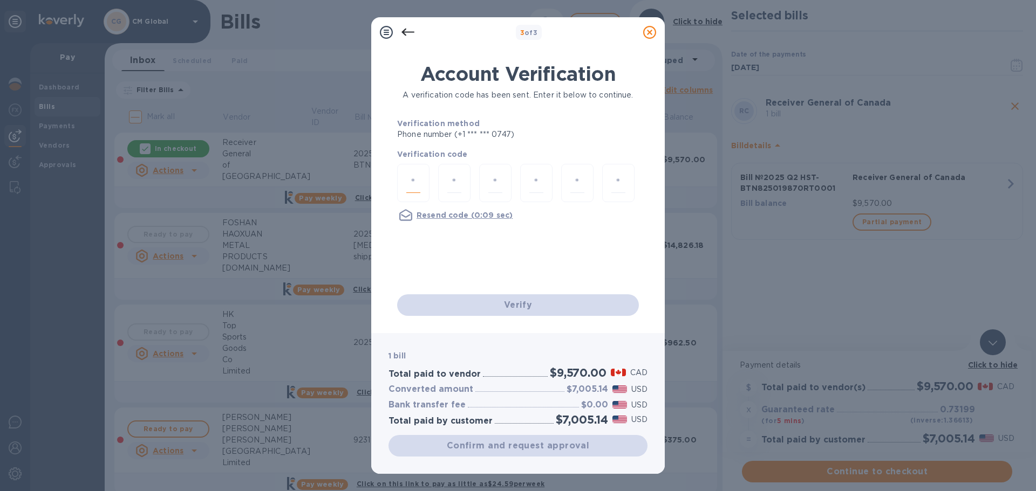
click at [411, 184] on input "number" at bounding box center [413, 183] width 14 height 20
type input "7"
type input "9"
type input "4"
type input "0"
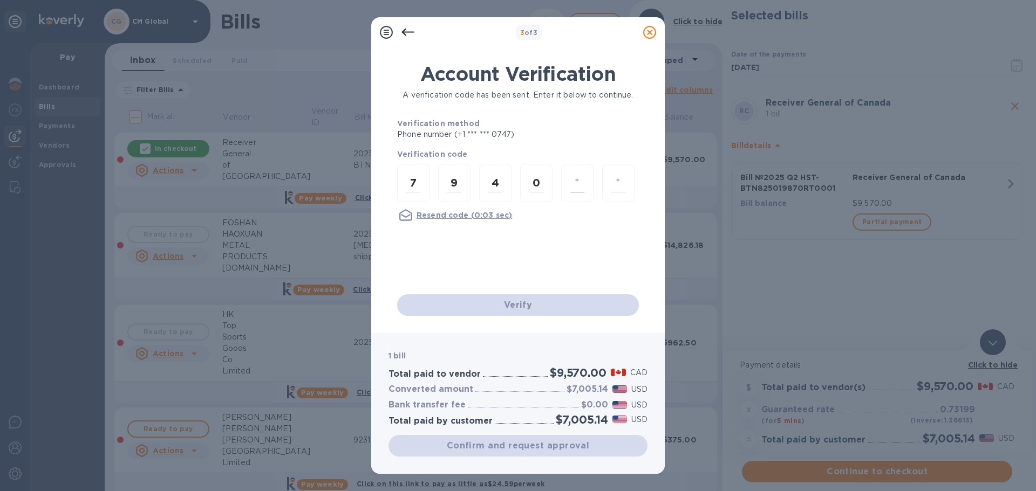
type input "2"
type input "8"
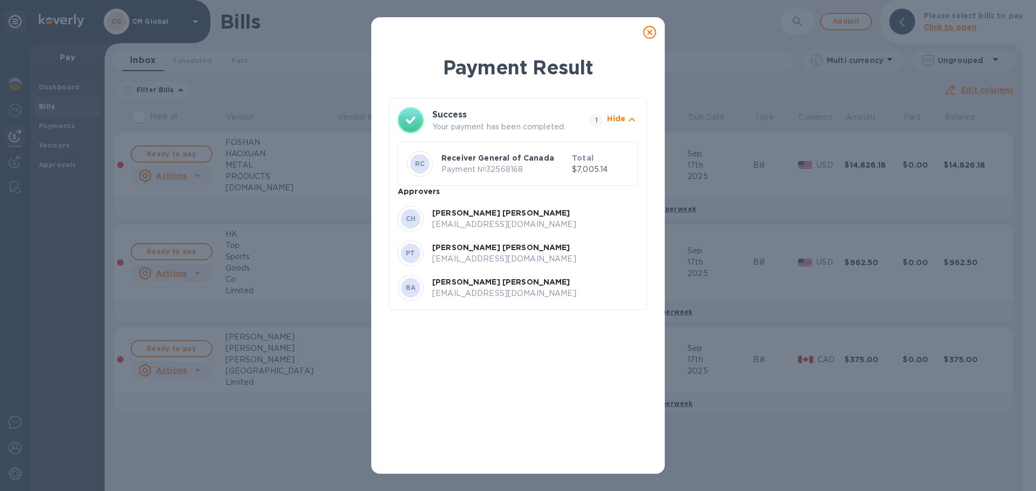
click at [578, 35] on icon at bounding box center [649, 32] width 13 height 13
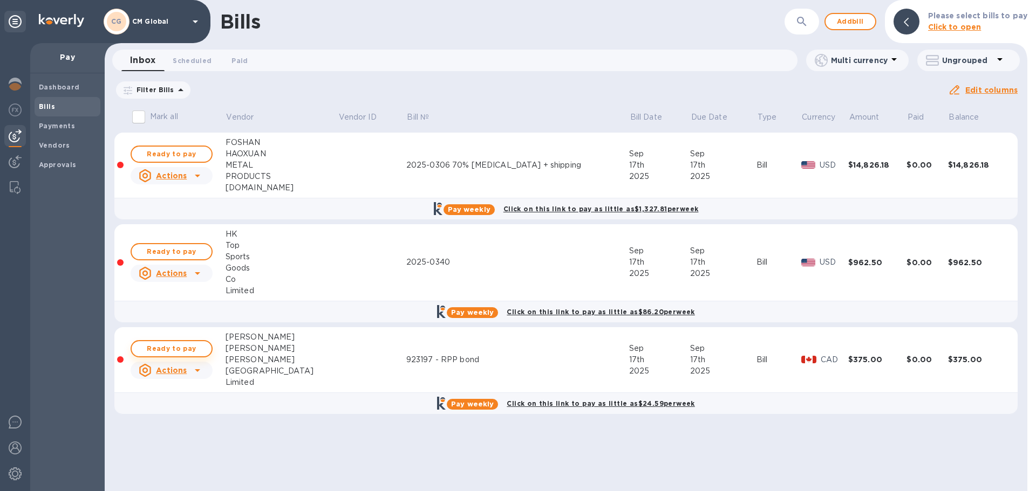
click at [182, 347] on span "Ready to pay" at bounding box center [171, 348] width 63 height 13
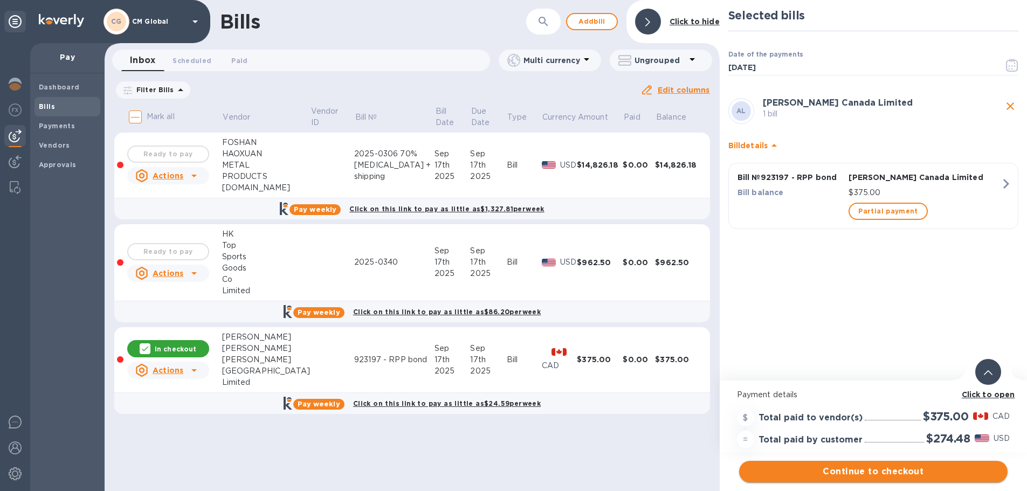
click at [578, 404] on span "Continue to checkout" at bounding box center [873, 471] width 251 height 13
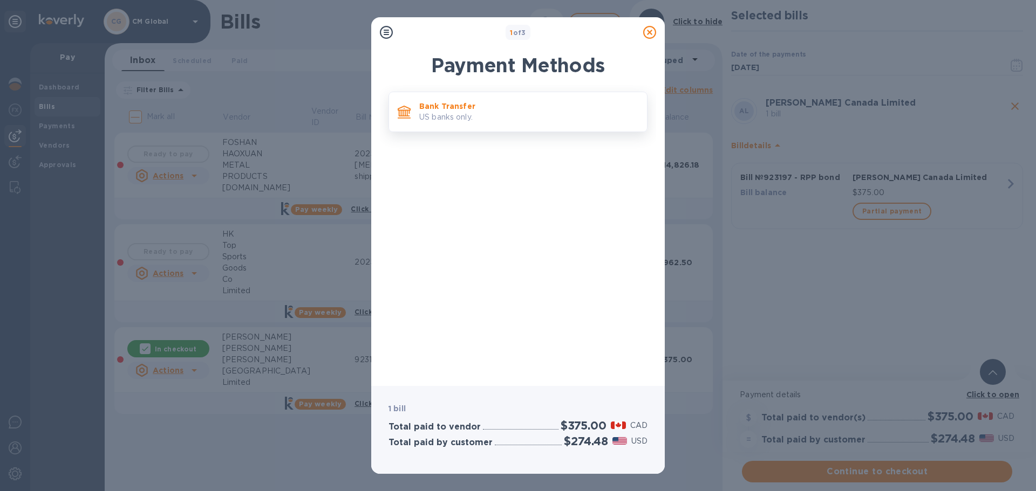
click at [440, 112] on p "US banks only." at bounding box center [528, 117] width 219 height 11
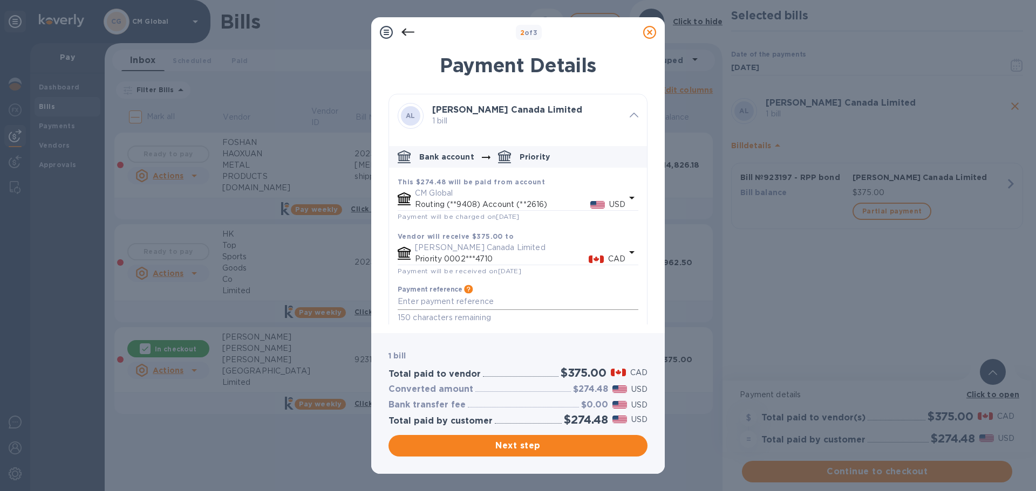
click at [449, 297] on textarea "default-method" at bounding box center [517, 301] width 241 height 9
type textarea "923197"
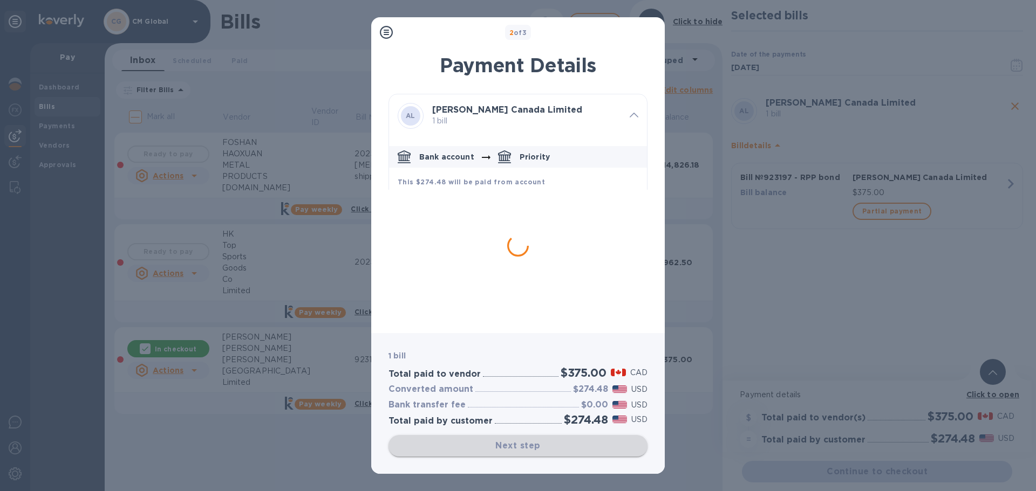
click at [536, 404] on div "Next step" at bounding box center [517, 446] width 259 height 22
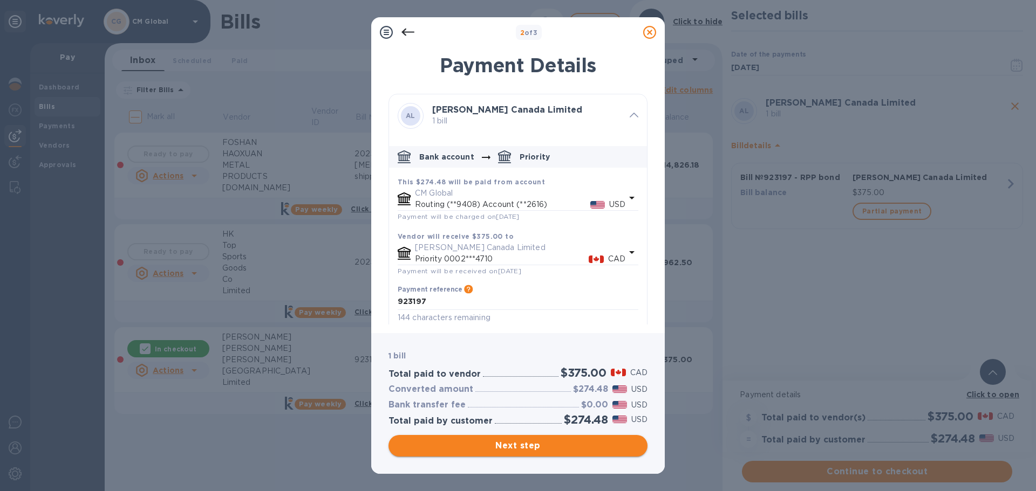
click at [540, 404] on span "Next step" at bounding box center [518, 446] width 242 height 13
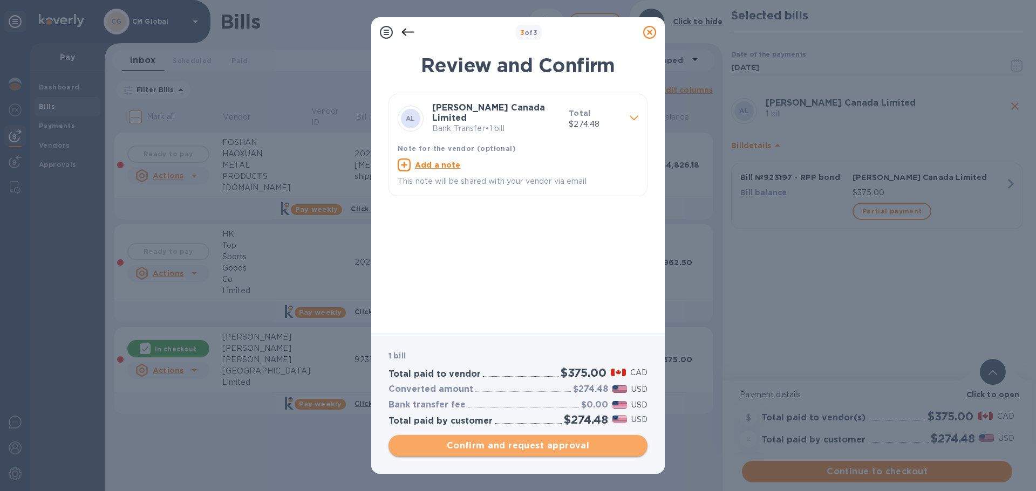
click at [529, 404] on span "Confirm and request approval" at bounding box center [518, 446] width 242 height 13
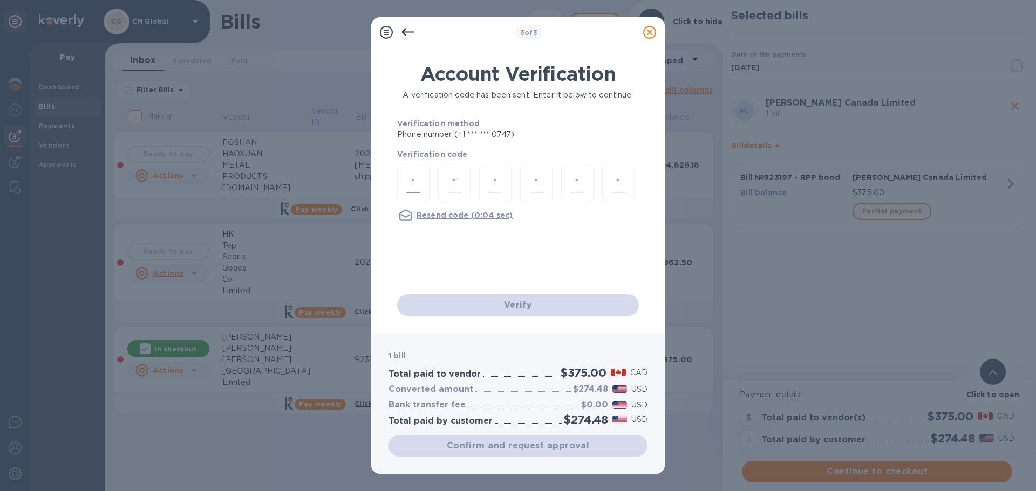
click at [404, 190] on div at bounding box center [413, 183] width 32 height 38
type input "5"
type input "9"
type input "5"
type input "6"
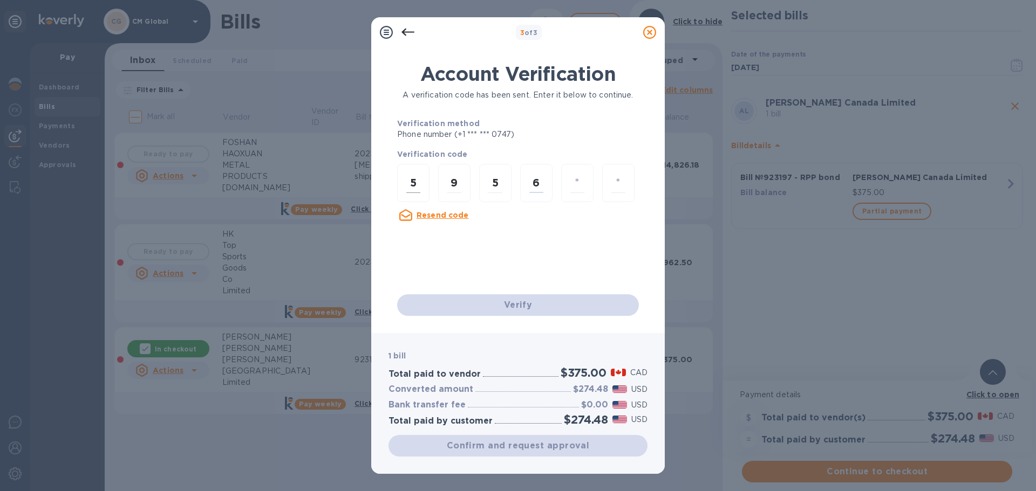
type input "6"
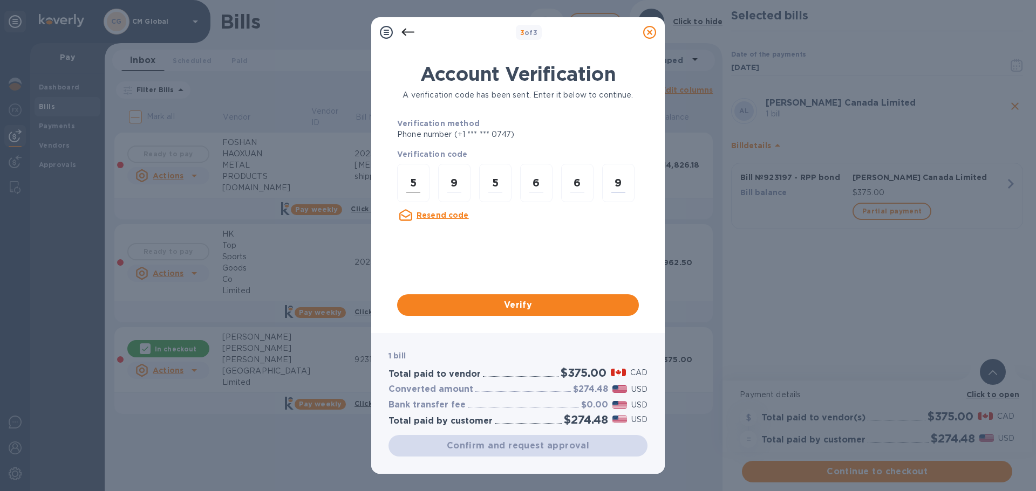
type input "9"
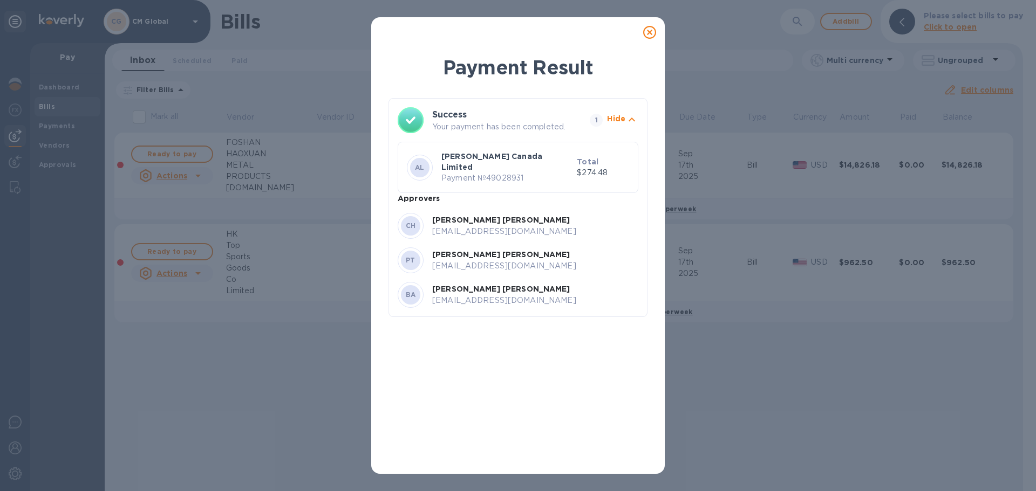
click at [578, 32] on icon at bounding box center [649, 32] width 13 height 13
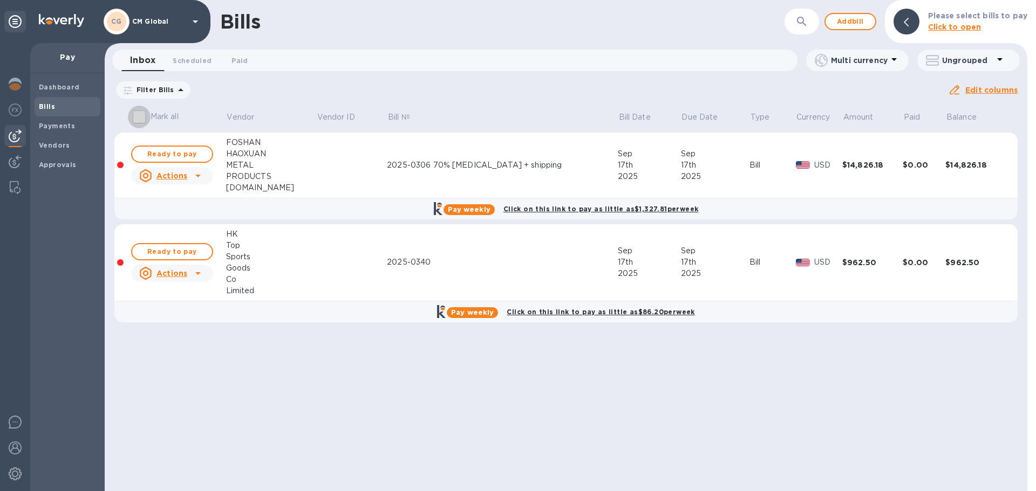
click at [140, 116] on input "Mark all" at bounding box center [139, 117] width 23 height 23
checkbox input "true"
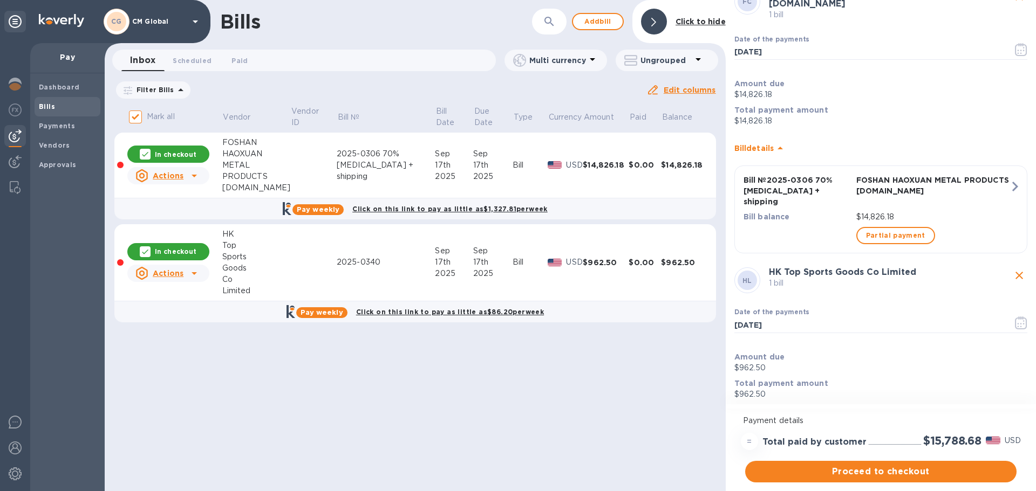
scroll to position [108, 0]
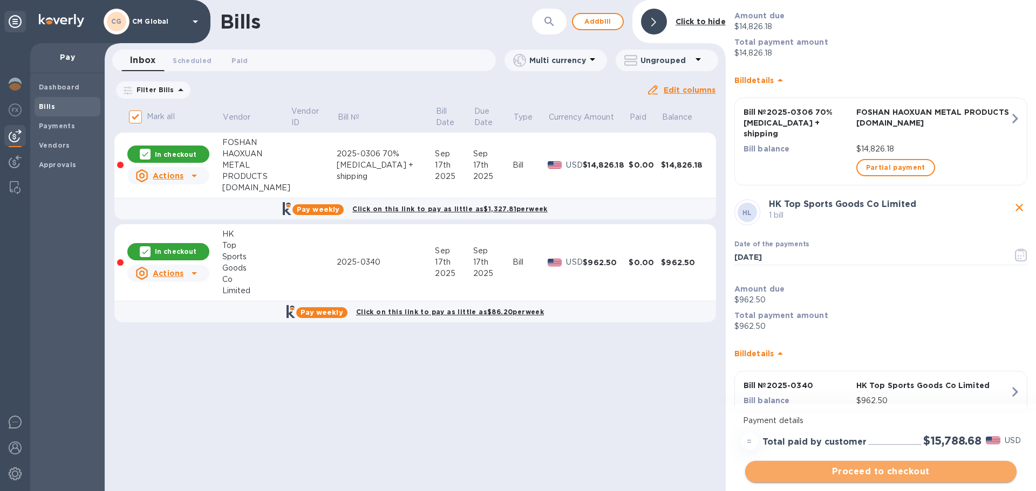
click at [578, 404] on span "Proceed to checkout" at bounding box center [880, 471] width 254 height 13
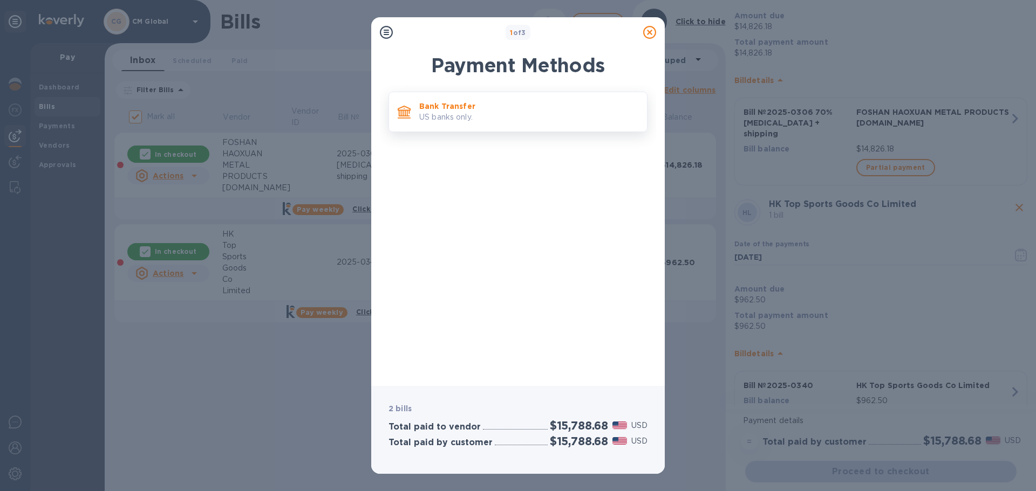
click at [446, 119] on p "US banks only." at bounding box center [528, 117] width 219 height 11
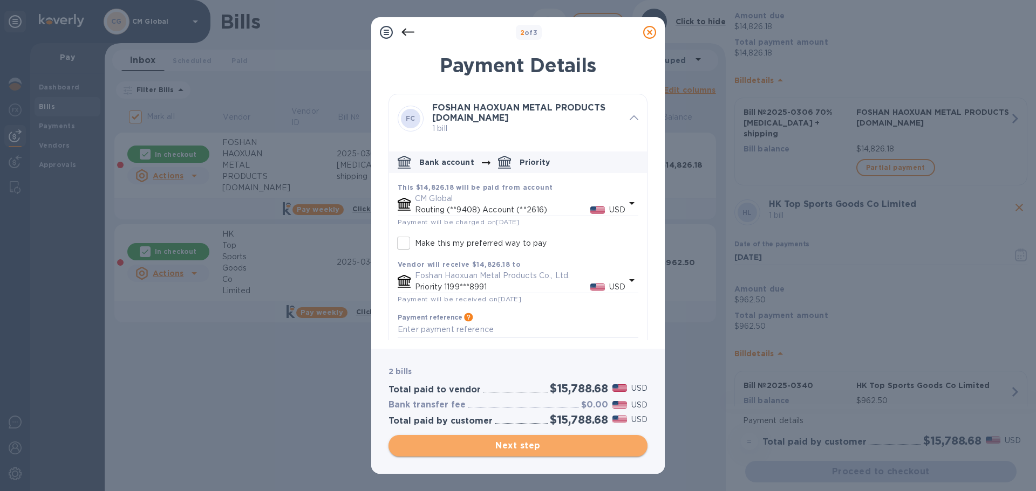
click at [511, 404] on span "Next step" at bounding box center [518, 446] width 242 height 13
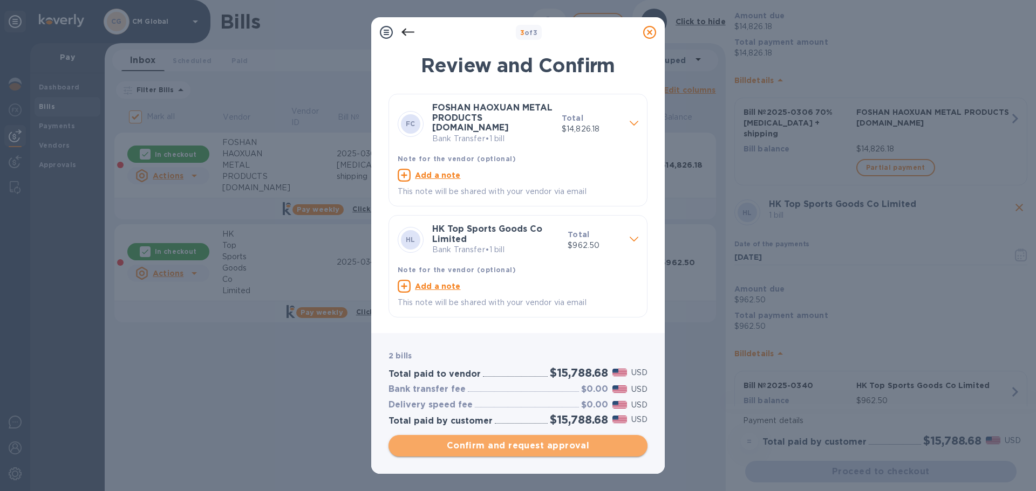
click at [536, 404] on span "Confirm and request approval" at bounding box center [518, 446] width 242 height 13
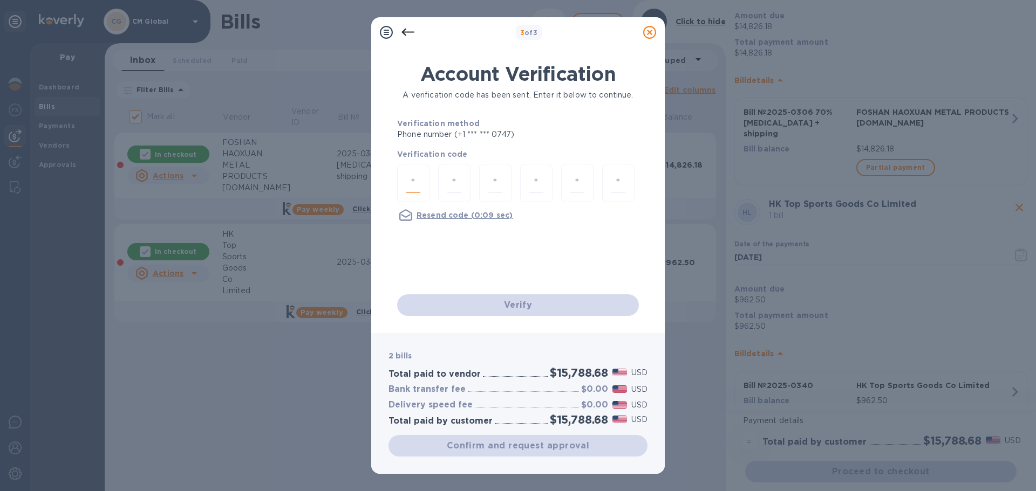
click at [414, 185] on input "number" at bounding box center [413, 183] width 14 height 20
type input "7"
type input "3"
type input "6"
type input "0"
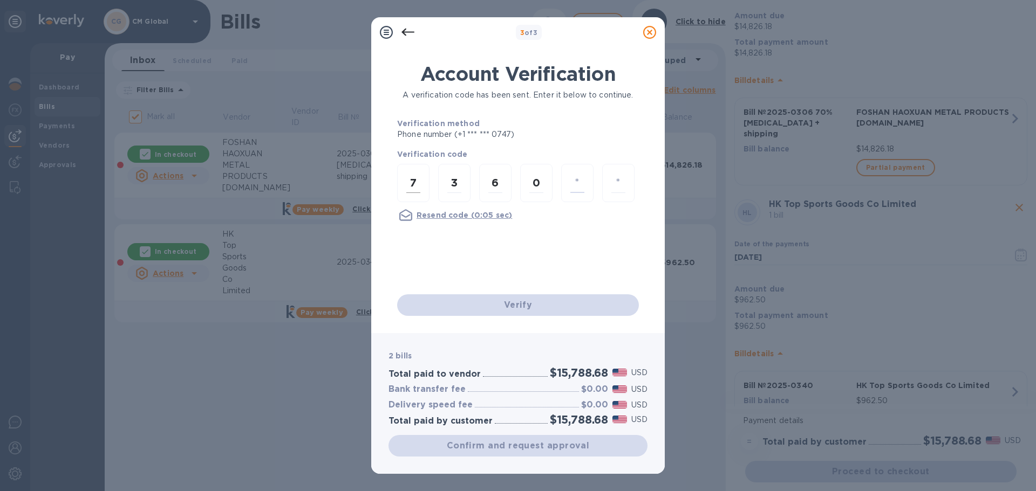
type input "7"
type input "5"
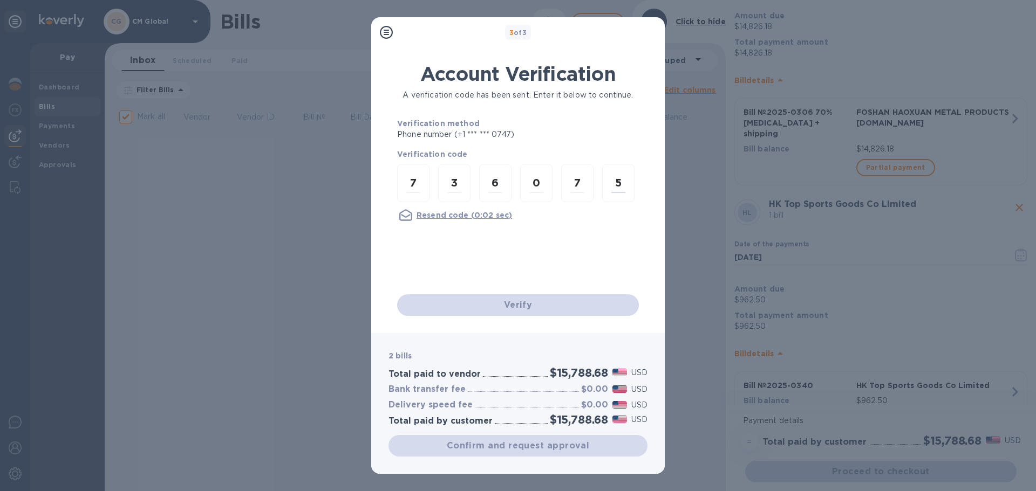
checkbox input "false"
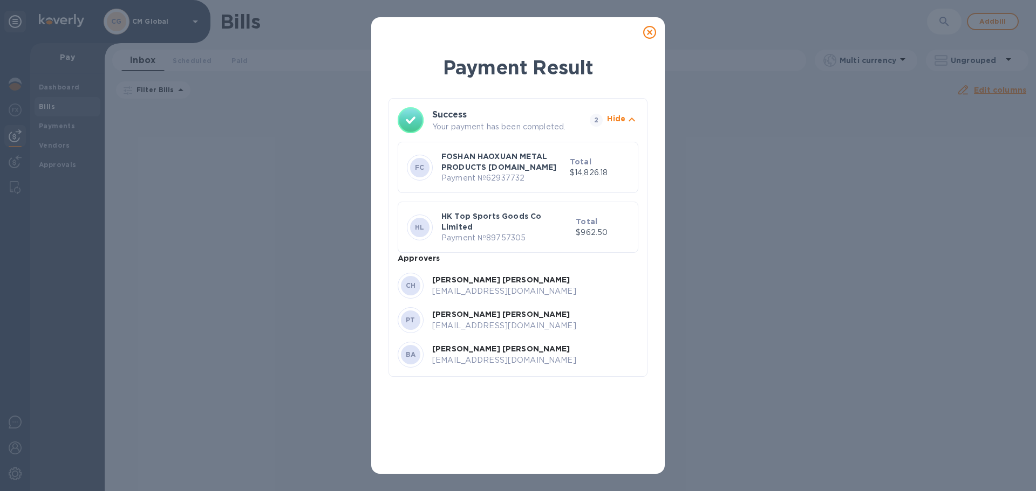
click at [578, 29] on icon at bounding box center [649, 32] width 13 height 13
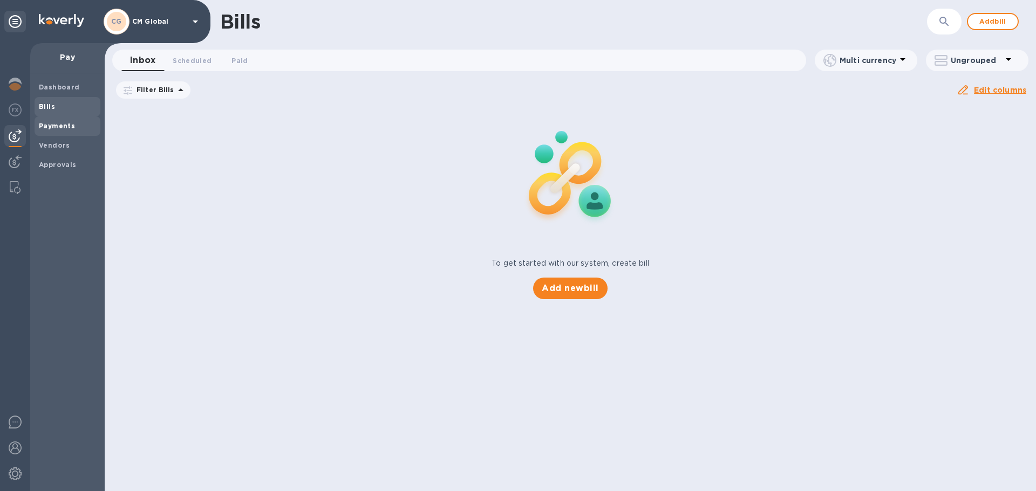
click at [67, 134] on div "Payments" at bounding box center [68, 125] width 66 height 19
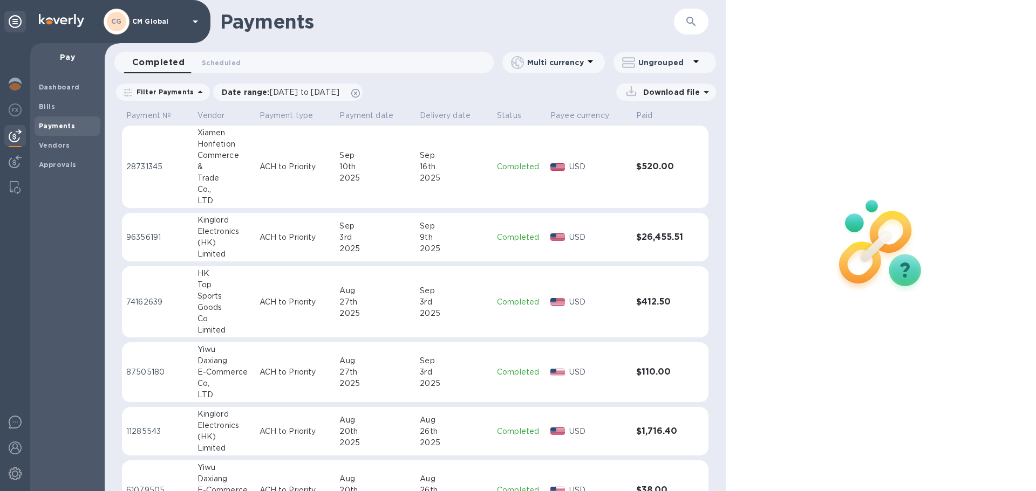
click at [223, 157] on div "Commerce" at bounding box center [223, 155] width 53 height 11
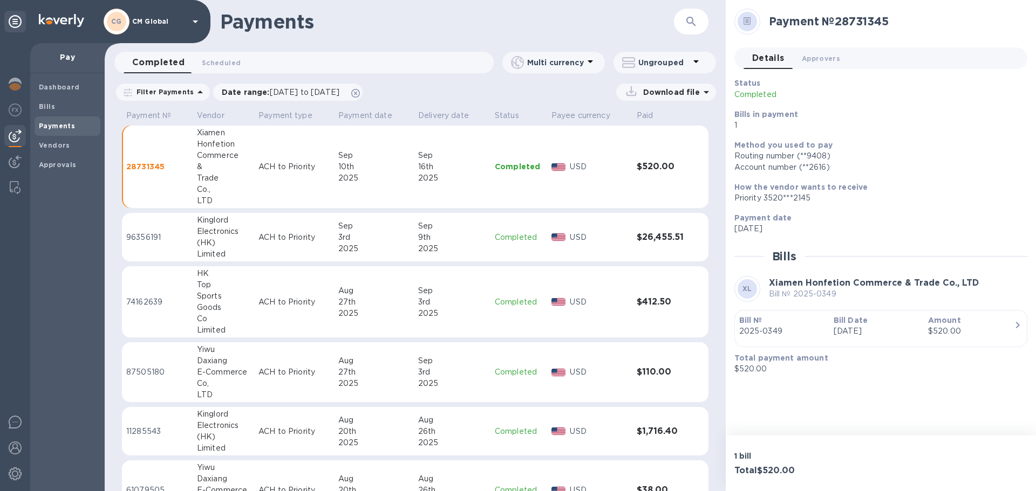
click at [578, 21] on div at bounding box center [746, 21] width 19 height 19
click at [578, 20] on icon at bounding box center [747, 21] width 8 height 8
click at [65, 159] on div "Approvals" at bounding box center [68, 164] width 66 height 19
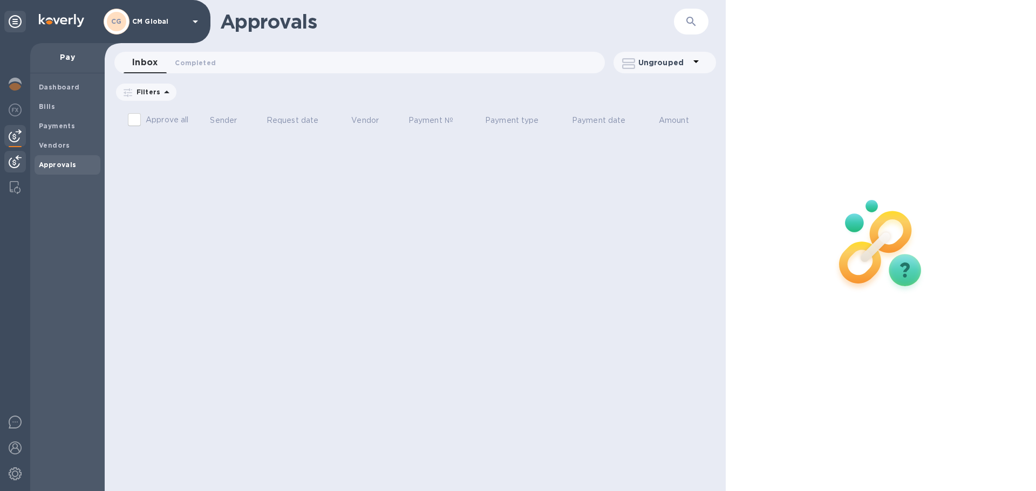
click at [15, 164] on img at bounding box center [15, 161] width 13 height 13
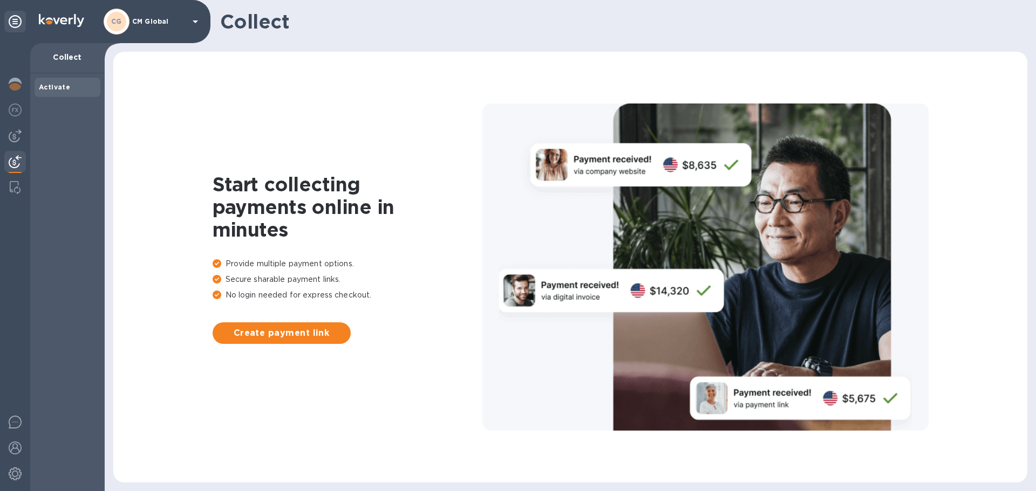
click at [192, 24] on icon at bounding box center [195, 21] width 13 height 13
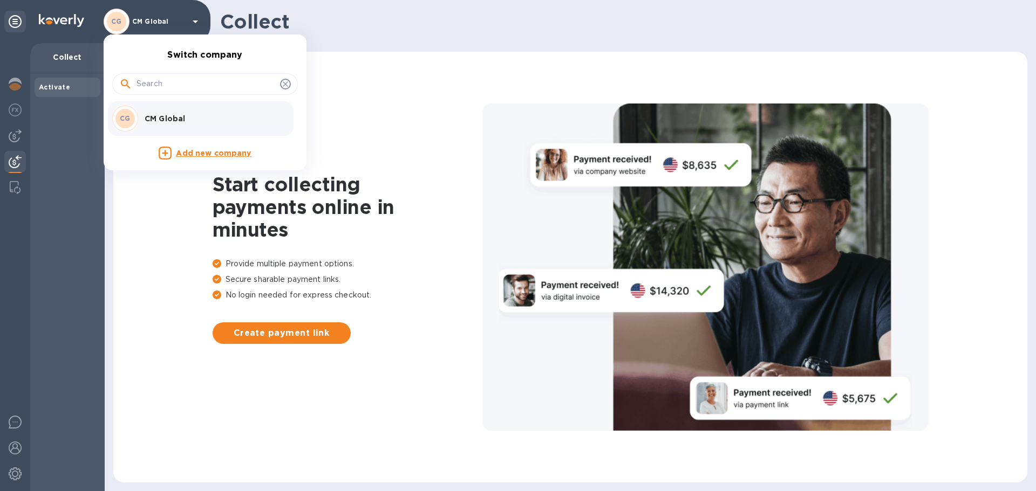
click at [154, 117] on p "CM Global" at bounding box center [213, 118] width 136 height 11
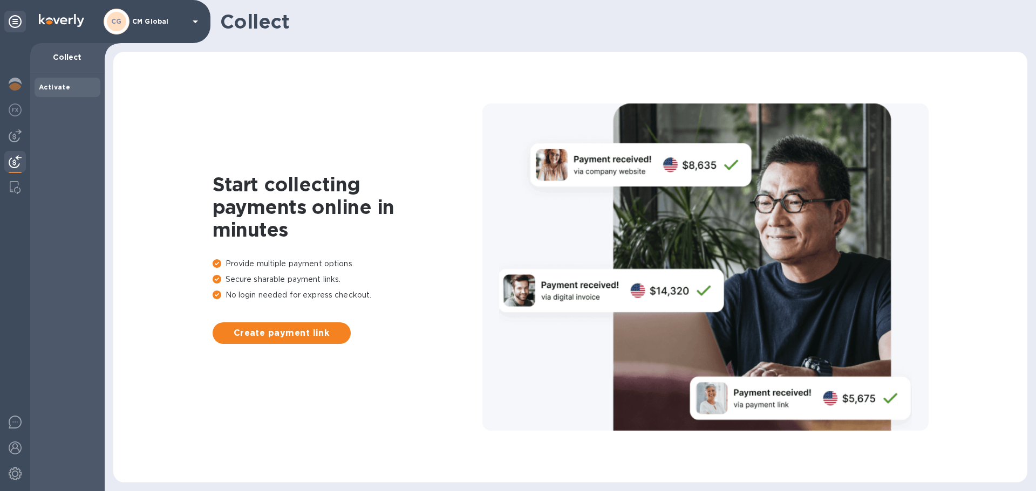
click at [18, 162] on img at bounding box center [15, 161] width 13 height 13
click at [11, 156] on img at bounding box center [15, 161] width 13 height 13
click at [13, 183] on img at bounding box center [15, 187] width 11 height 13
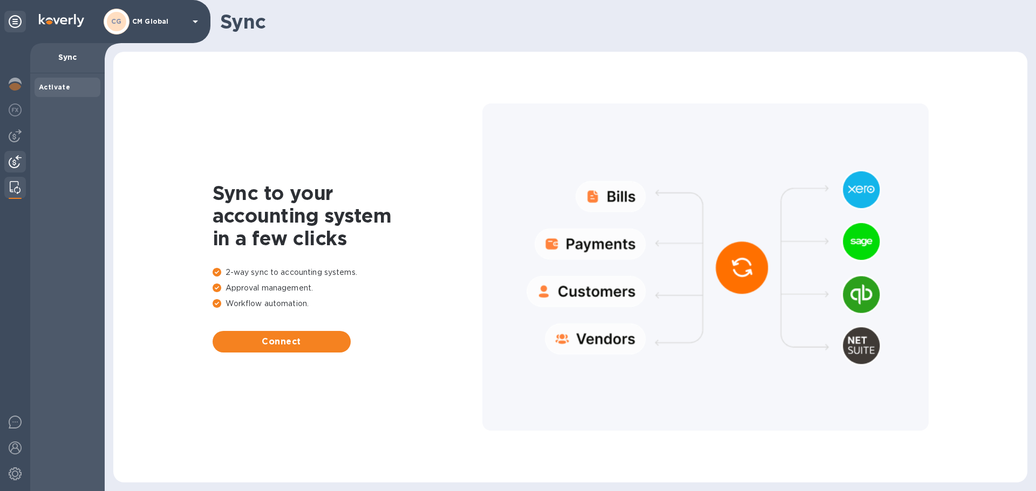
click at [16, 160] on img at bounding box center [15, 161] width 13 height 13
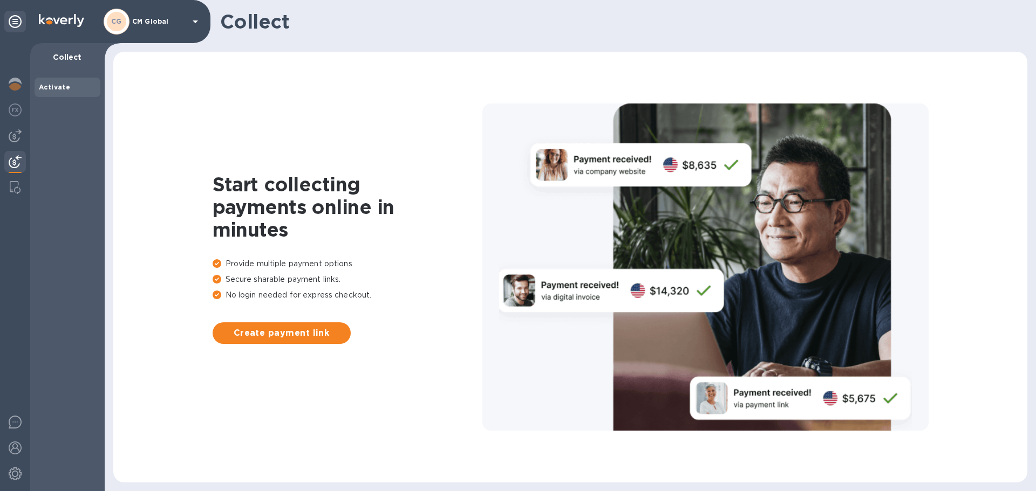
click at [173, 15] on div "CG CM Global" at bounding box center [153, 22] width 98 height 26
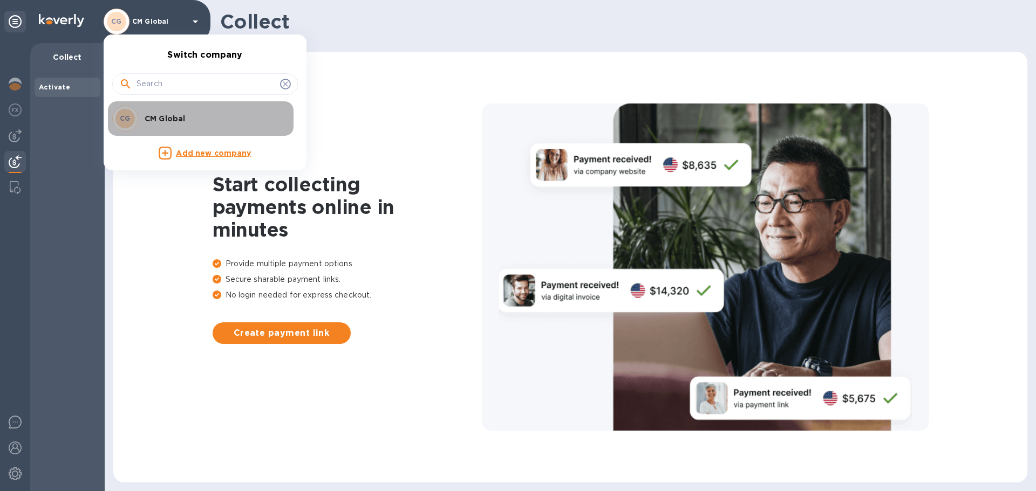
click at [157, 120] on p "CM Global" at bounding box center [213, 118] width 136 height 11
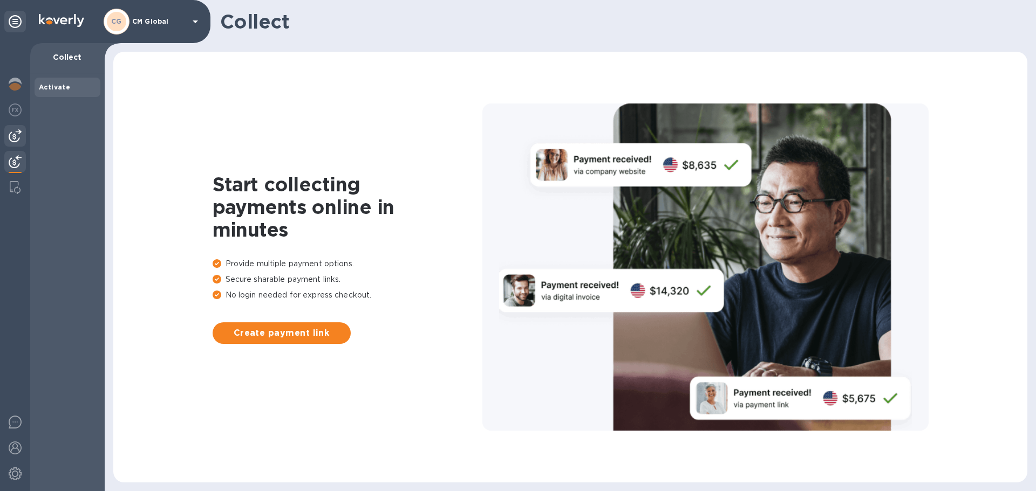
click at [22, 136] on div at bounding box center [15, 136] width 22 height 22
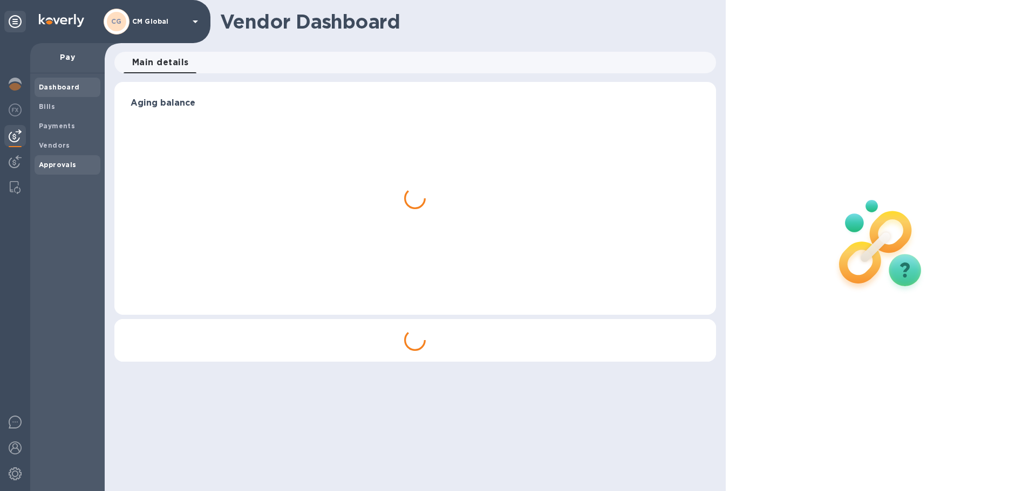
click at [61, 162] on b "Approvals" at bounding box center [58, 165] width 38 height 8
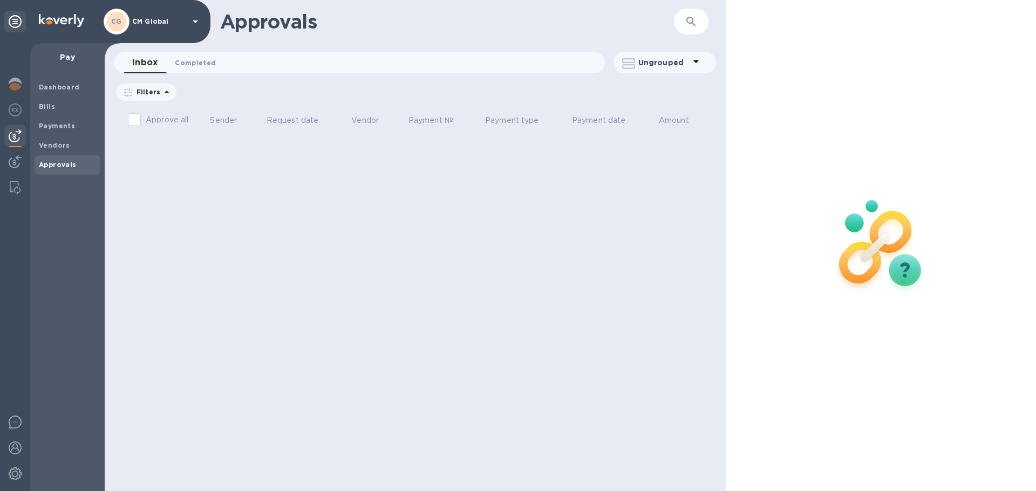
click at [197, 60] on span "Completed 0" at bounding box center [195, 62] width 41 height 11
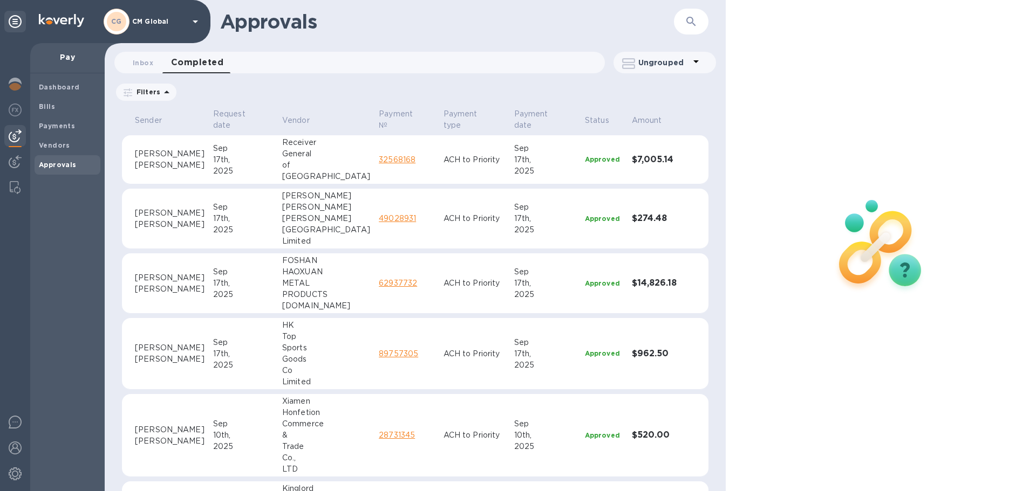
click at [379, 155] on link "32568168" at bounding box center [397, 159] width 37 height 9
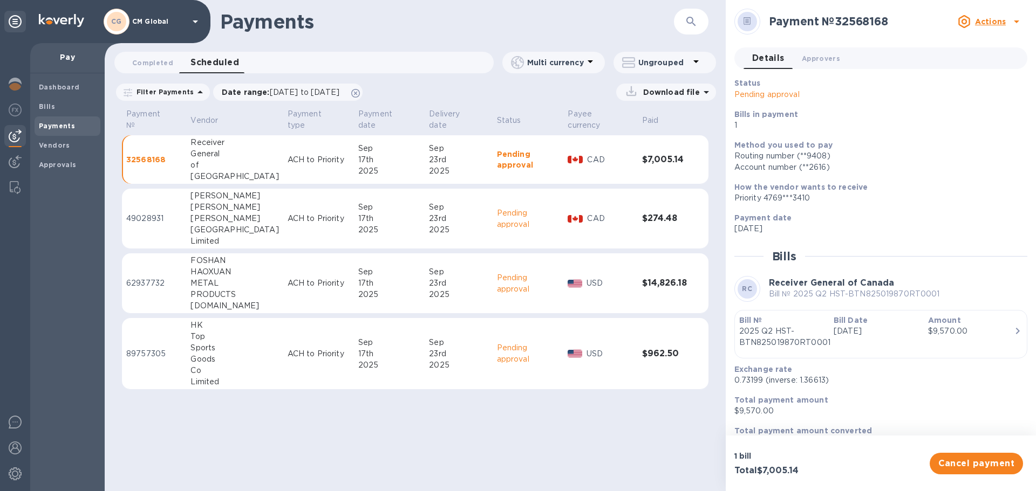
click at [1010, 19] on icon at bounding box center [1016, 21] width 13 height 13
click at [954, 155] on div at bounding box center [518, 245] width 1036 height 491
drag, startPoint x: 952, startPoint y: 155, endPoint x: 897, endPoint y: 111, distance: 69.8
click at [897, 111] on p "Bills in payment" at bounding box center [876, 114] width 284 height 11
click at [749, 22] on icon at bounding box center [747, 22] width 4 height 1
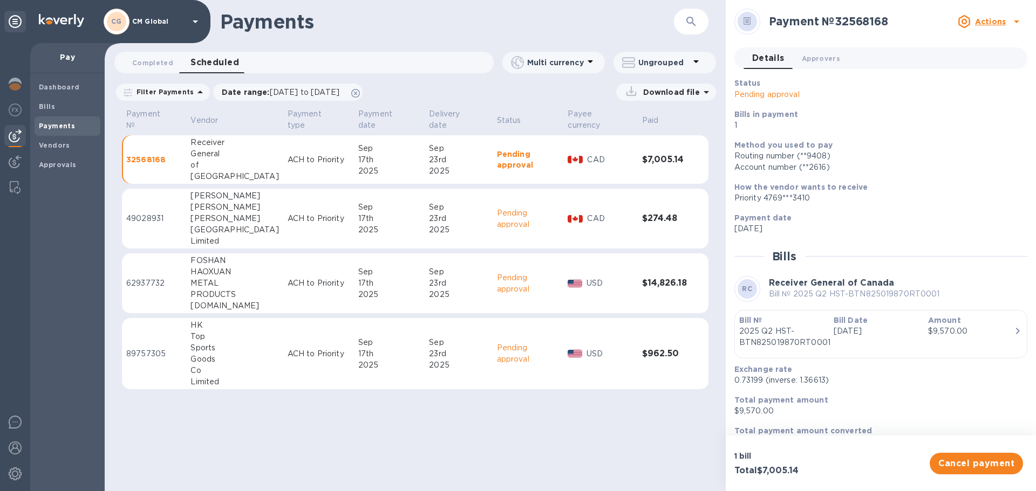
drag, startPoint x: 193, startPoint y: 141, endPoint x: 446, endPoint y: 448, distance: 398.0
click at [443, 450] on div "Payments ​ Completed 0 Scheduled 0 Multi currency Ungrouped Filter Payments Dat…" at bounding box center [415, 245] width 621 height 491
click at [138, 60] on span "Completed 0" at bounding box center [152, 62] width 41 height 11
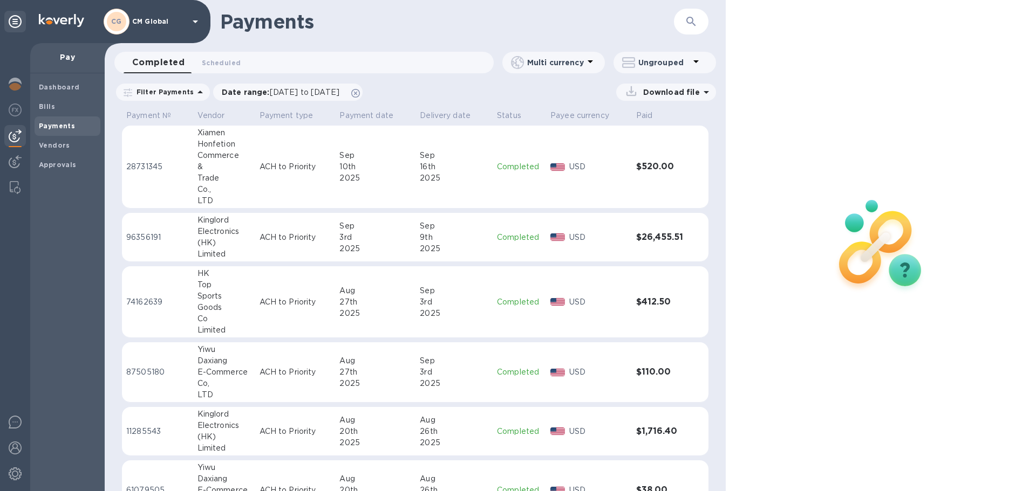
click at [286, 170] on p "ACH to Priority" at bounding box center [295, 166] width 72 height 11
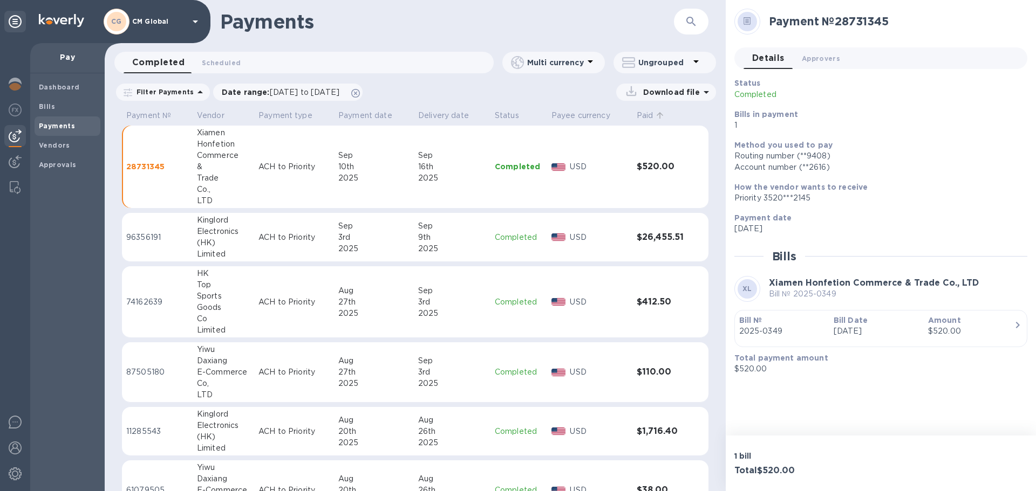
click at [636, 116] on p "Paid" at bounding box center [644, 115] width 17 height 11
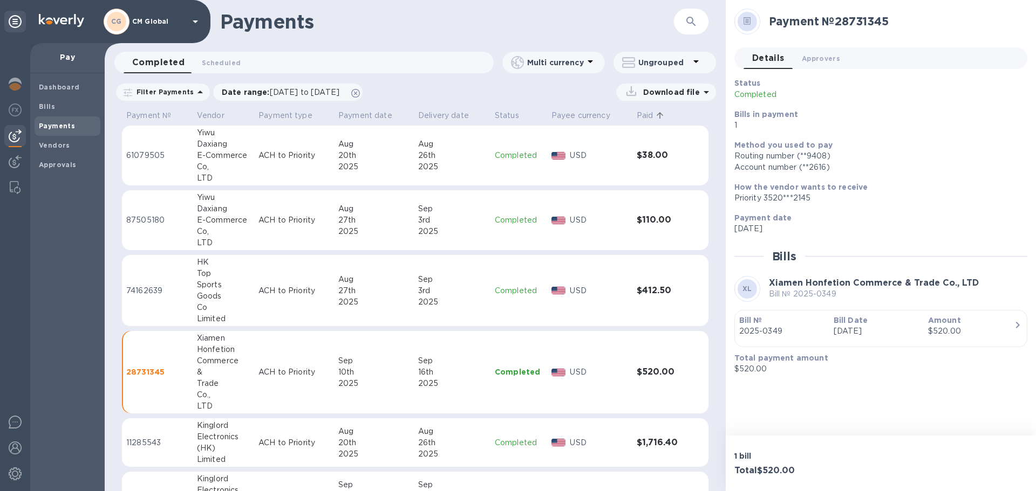
drag, startPoint x: 369, startPoint y: 360, endPoint x: 519, endPoint y: 378, distance: 151.5
click at [519, 378] on p "Completed" at bounding box center [519, 372] width 48 height 11
click at [818, 64] on span "Approvers 0" at bounding box center [820, 58] width 38 height 11
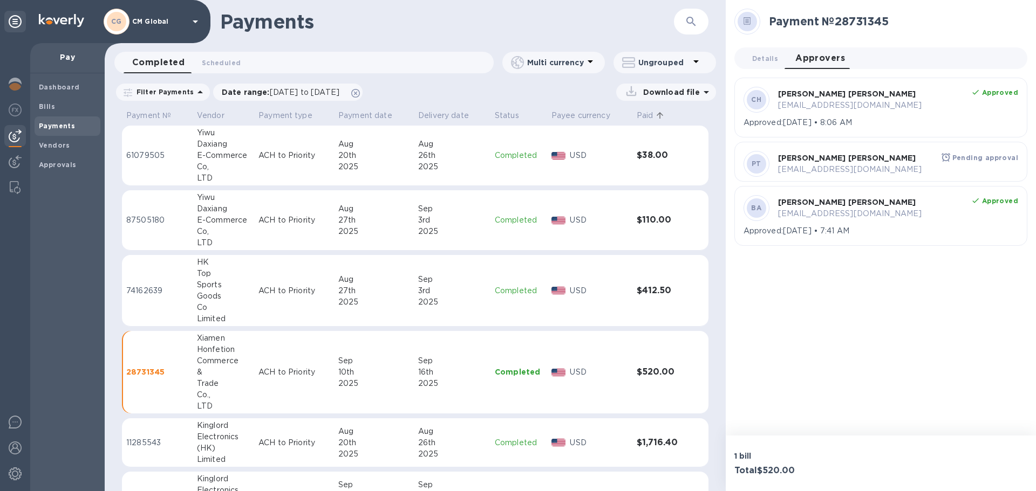
click at [532, 29] on h1 "Payments" at bounding box center [447, 21] width 454 height 23
click at [43, 101] on span "Bills" at bounding box center [47, 106] width 16 height 11
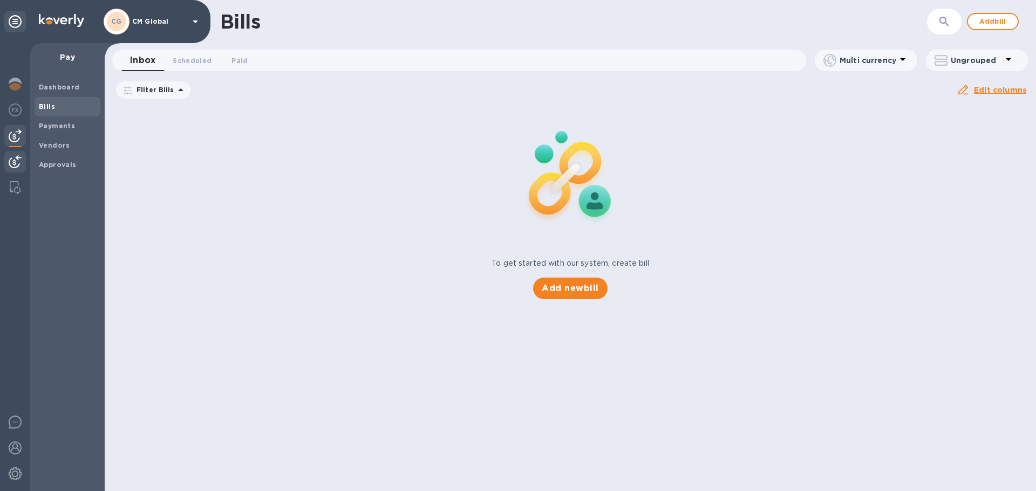
click at [13, 154] on div at bounding box center [15, 163] width 22 height 24
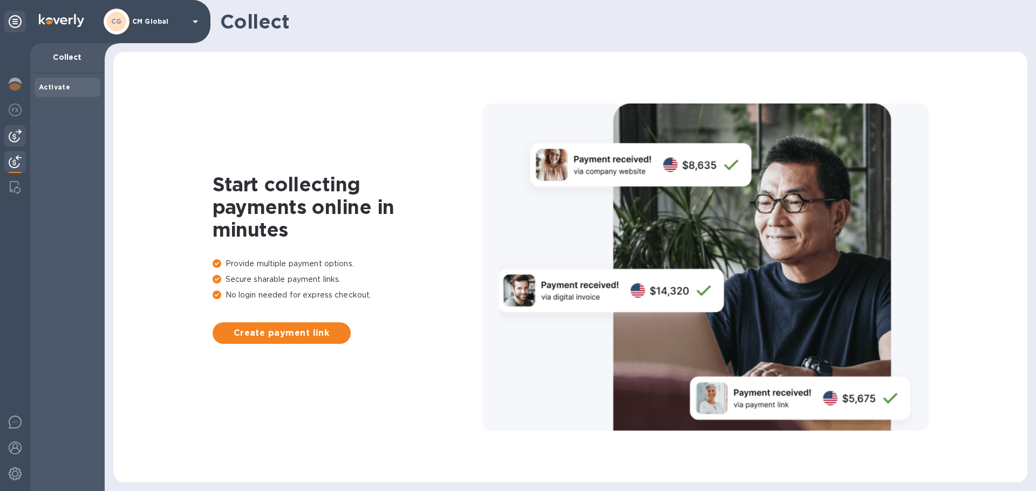
click at [15, 135] on img at bounding box center [15, 135] width 13 height 13
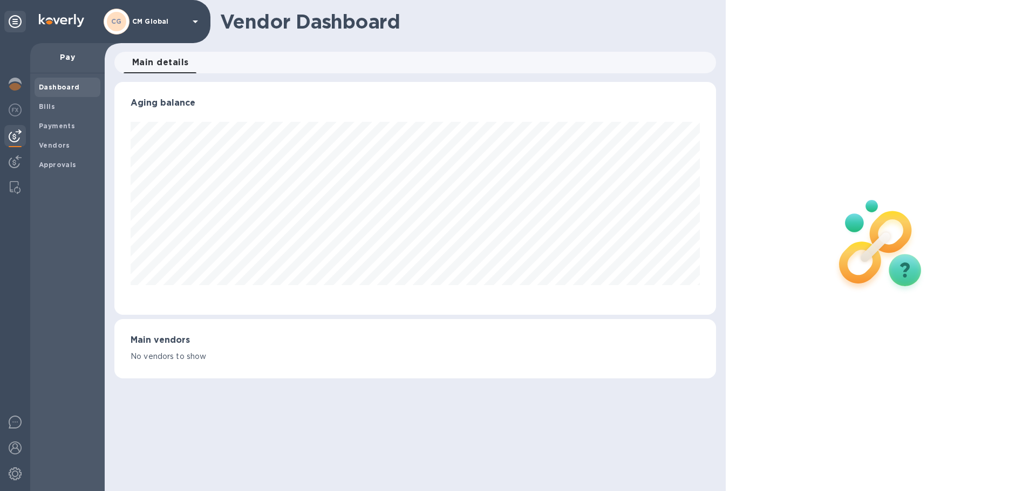
scroll to position [233, 601]
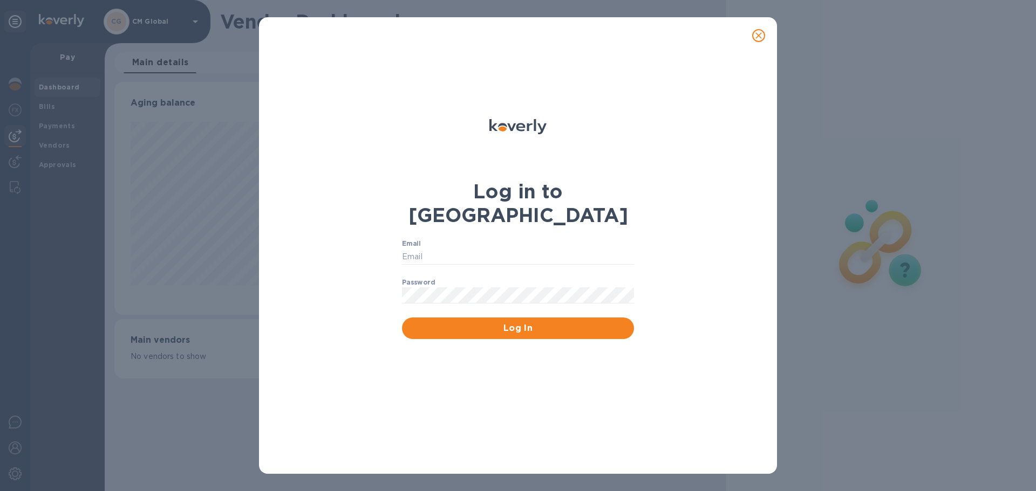
click at [760, 36] on icon "close" at bounding box center [758, 35] width 11 height 11
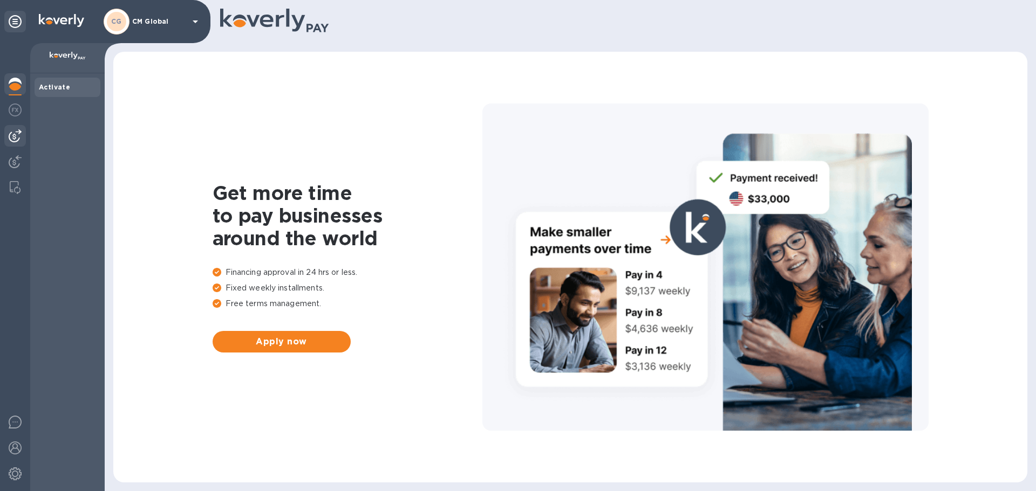
click at [18, 134] on img at bounding box center [15, 135] width 13 height 13
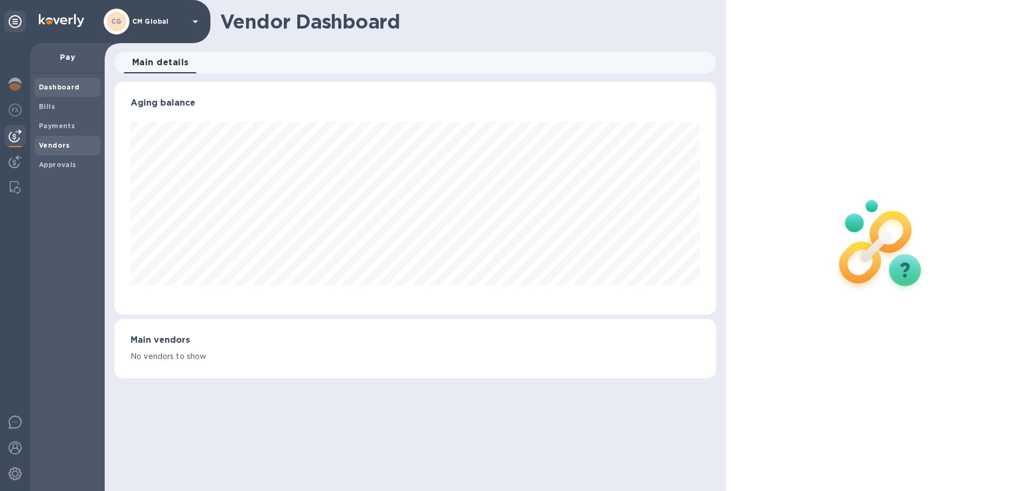
scroll to position [233, 601]
click at [52, 167] on b "Approvals" at bounding box center [58, 165] width 38 height 8
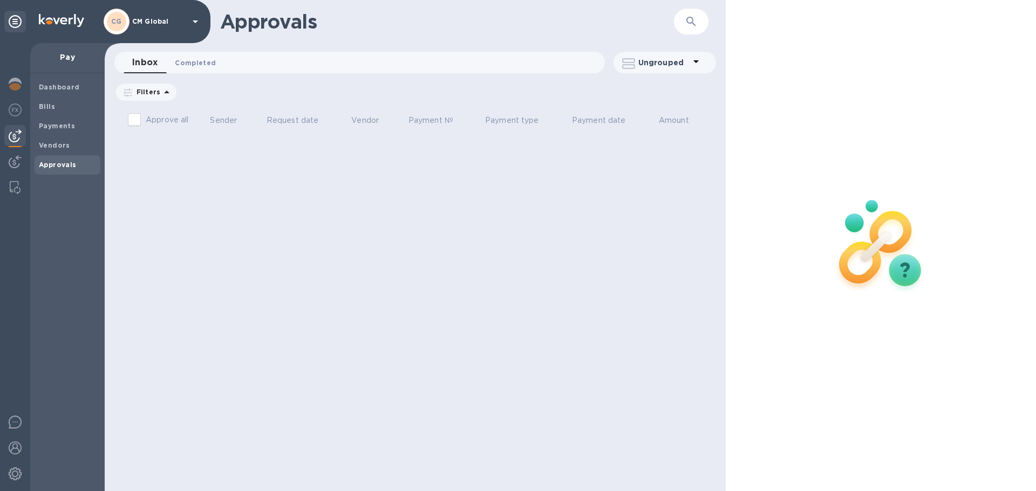
click at [197, 60] on span "Completed 0" at bounding box center [195, 62] width 41 height 11
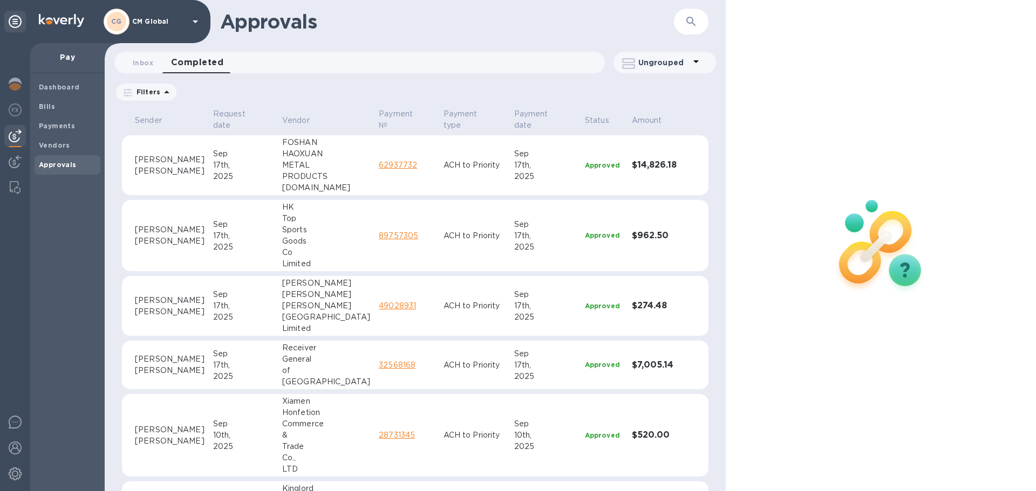
click at [379, 361] on link "32568168" at bounding box center [397, 365] width 37 height 9
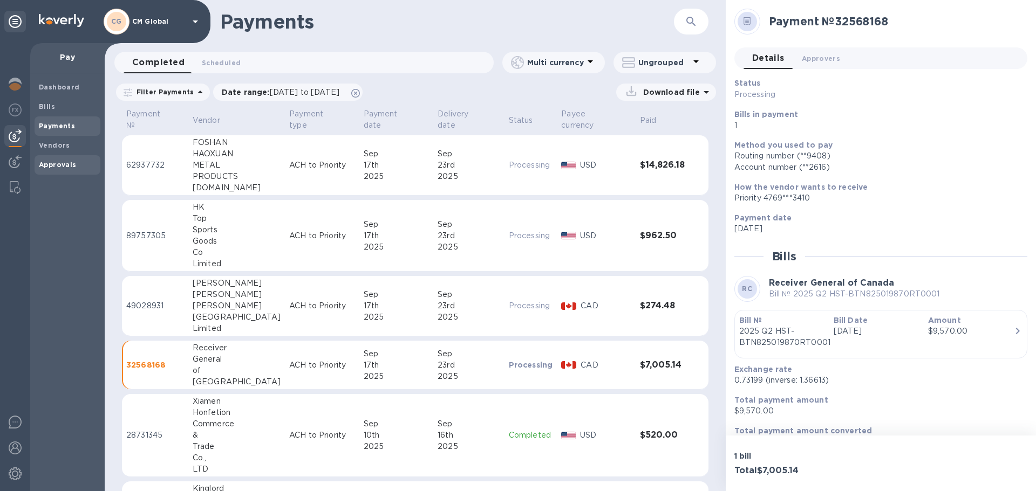
click at [59, 161] on b "Approvals" at bounding box center [58, 165] width 38 height 8
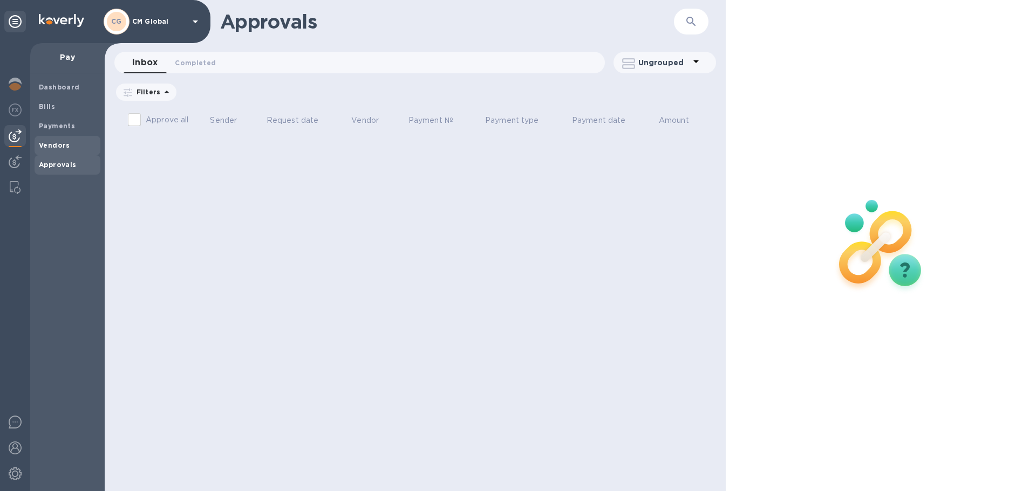
click at [54, 138] on div "Vendors" at bounding box center [68, 145] width 66 height 19
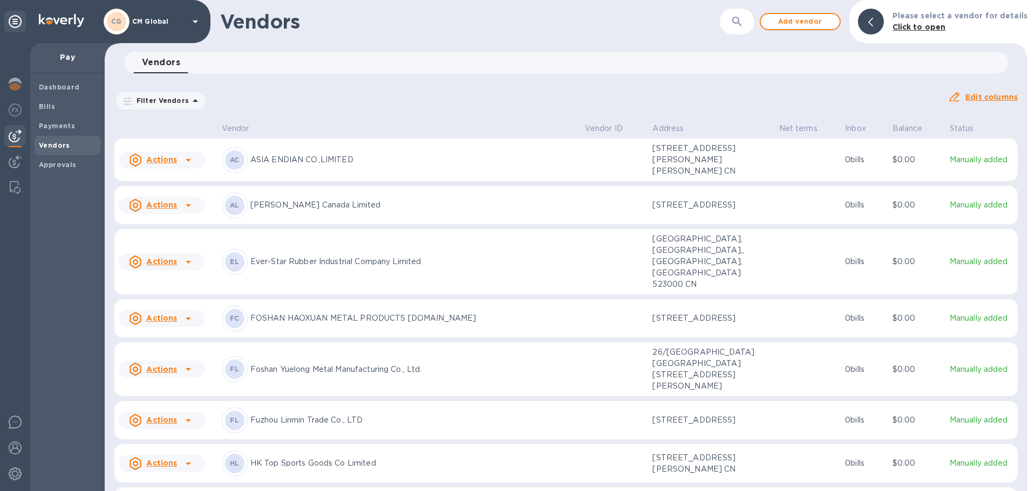
click at [178, 214] on div "Actions" at bounding box center [153, 205] width 52 height 17
click at [63, 127] on div at bounding box center [518, 245] width 1036 height 491
click at [63, 127] on b "Payments" at bounding box center [57, 126] width 36 height 8
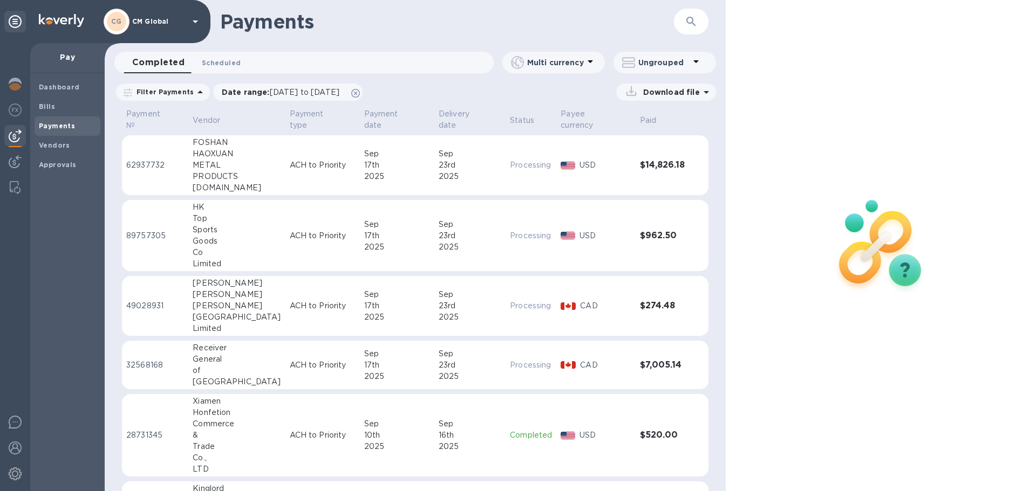
click at [217, 65] on span "Scheduled 0" at bounding box center [221, 62] width 39 height 11
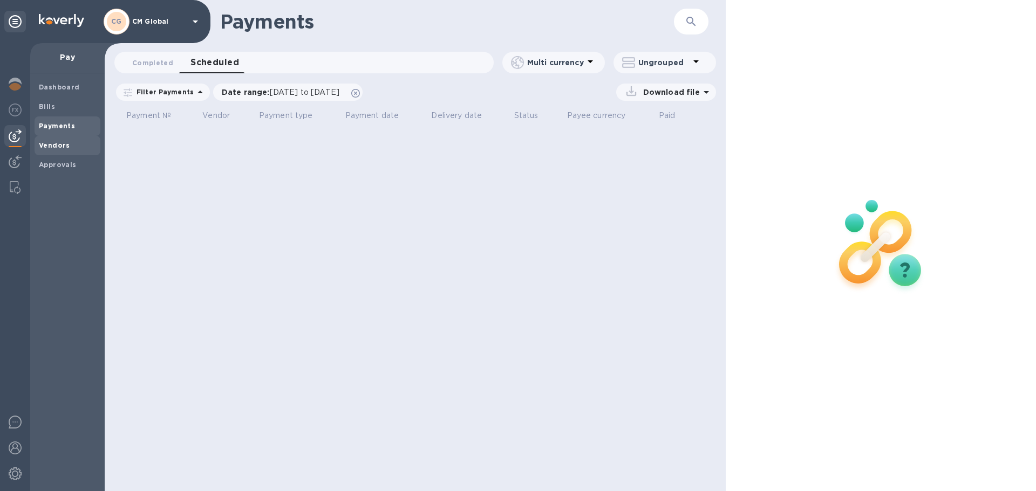
click at [51, 149] on span "Vendors" at bounding box center [54, 145] width 31 height 11
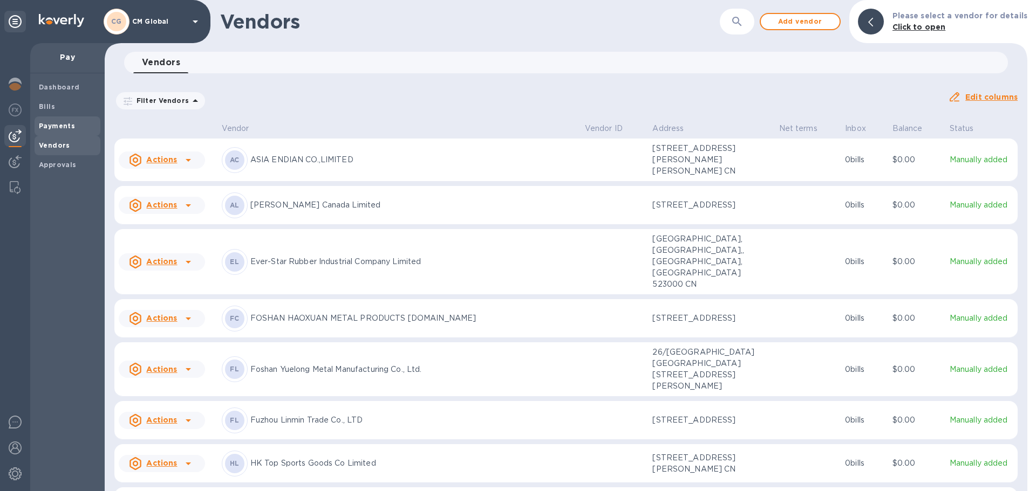
click at [54, 128] on b "Payments" at bounding box center [57, 126] width 36 height 8
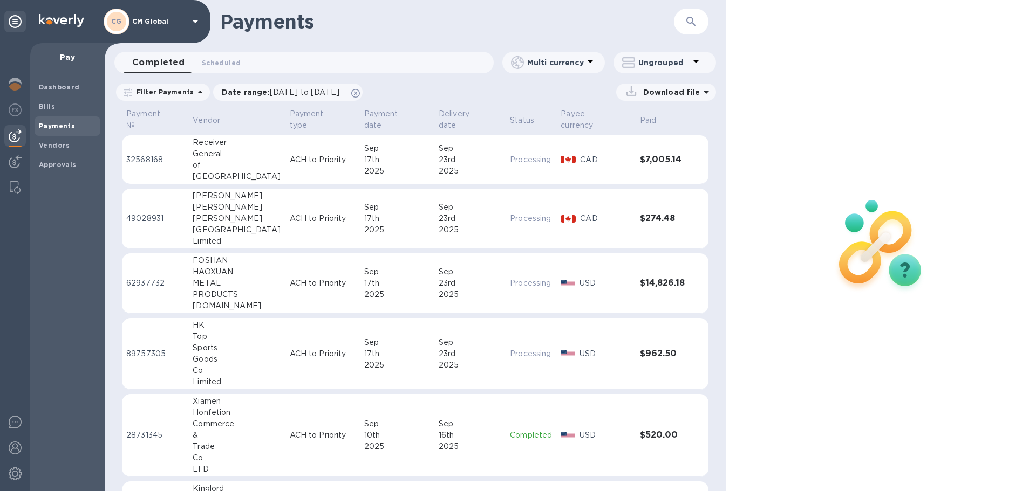
drag, startPoint x: 441, startPoint y: 142, endPoint x: 854, endPoint y: 177, distance: 415.1
click at [854, 177] on img at bounding box center [880, 245] width 142 height 142
click at [227, 148] on div "General" at bounding box center [237, 153] width 88 height 11
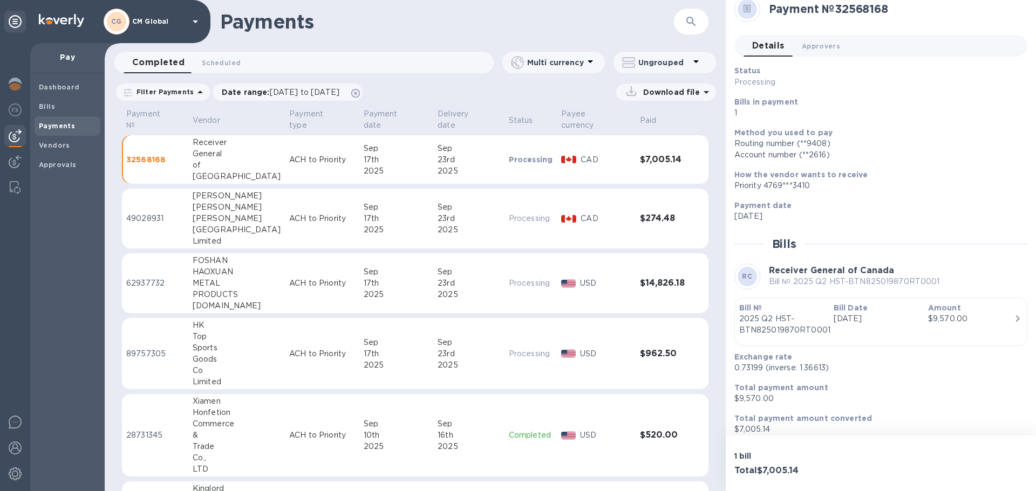
scroll to position [10, 0]
click at [956, 24] on div "Payment № 32568168" at bounding box center [876, 11] width 293 height 35
click at [17, 451] on img at bounding box center [15, 448] width 13 height 13
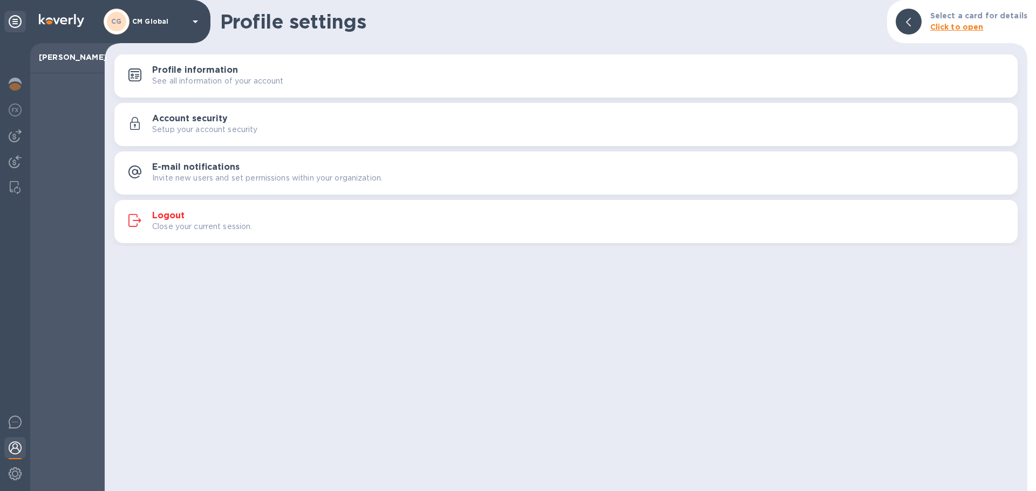
click at [181, 217] on h3 "Logout" at bounding box center [168, 216] width 32 height 10
